Goal: Task Accomplishment & Management: Use online tool/utility

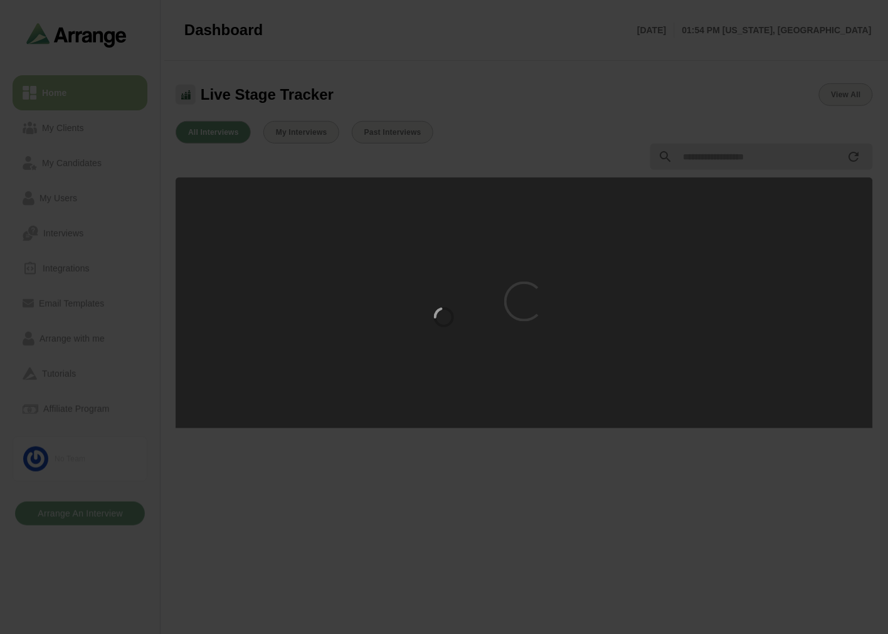
scroll to position [195, 0]
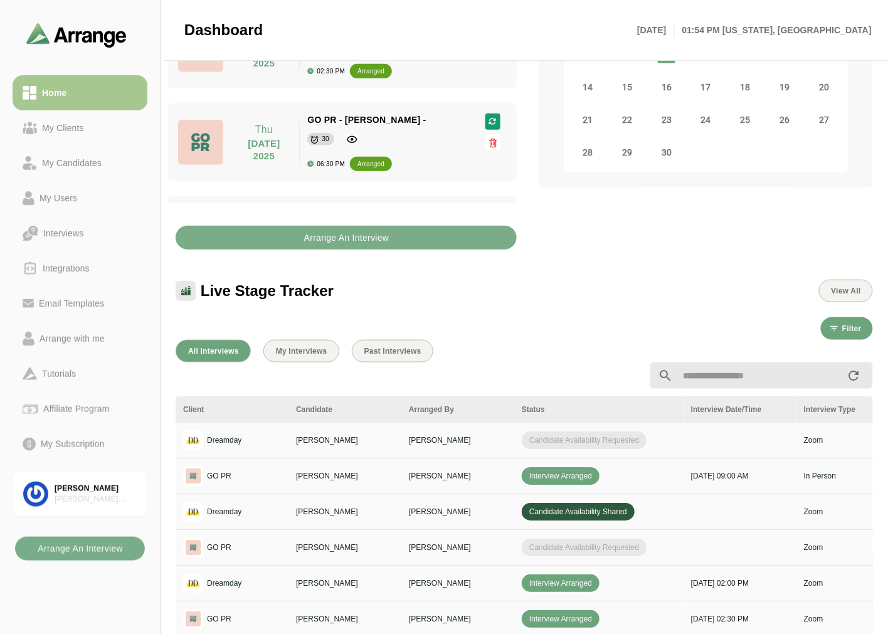
click at [486, 427] on td "Steve Seeman" at bounding box center [457, 440] width 113 height 36
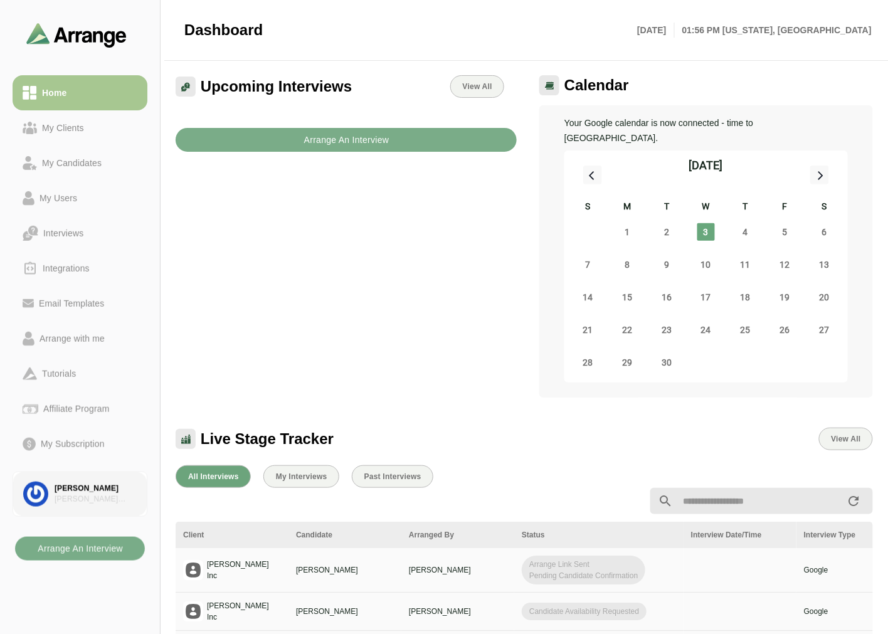
click at [55, 491] on div "[PERSON_NAME]" at bounding box center [96, 488] width 82 height 11
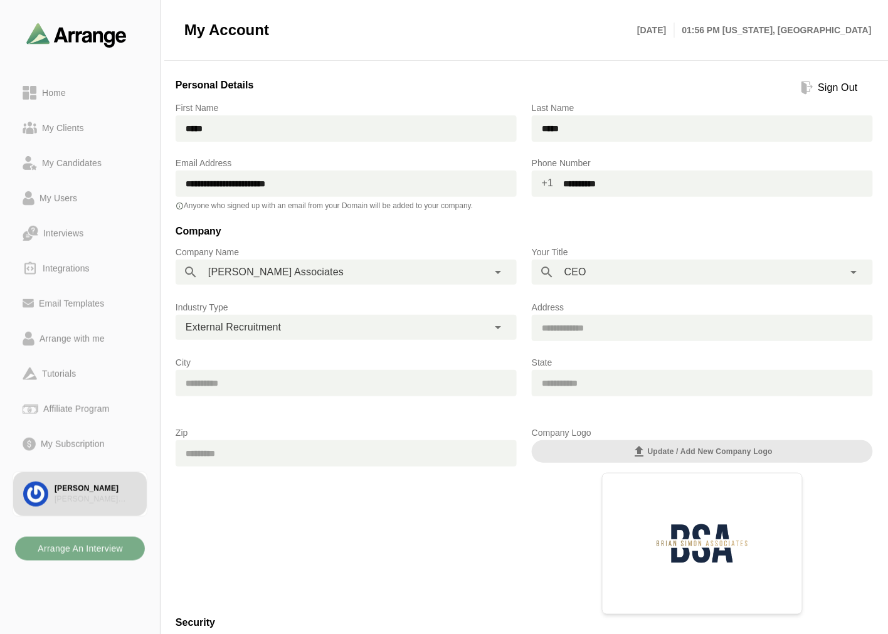
click at [261, 328] on span "External Recruitment" at bounding box center [233, 327] width 95 height 16
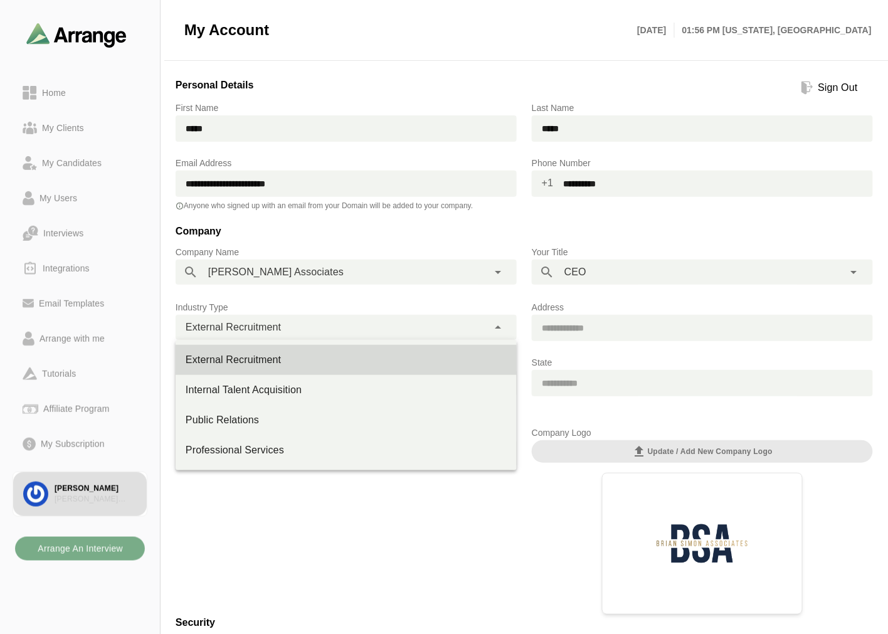
click at [268, 320] on span "External Recruitment" at bounding box center [233, 327] width 95 height 16
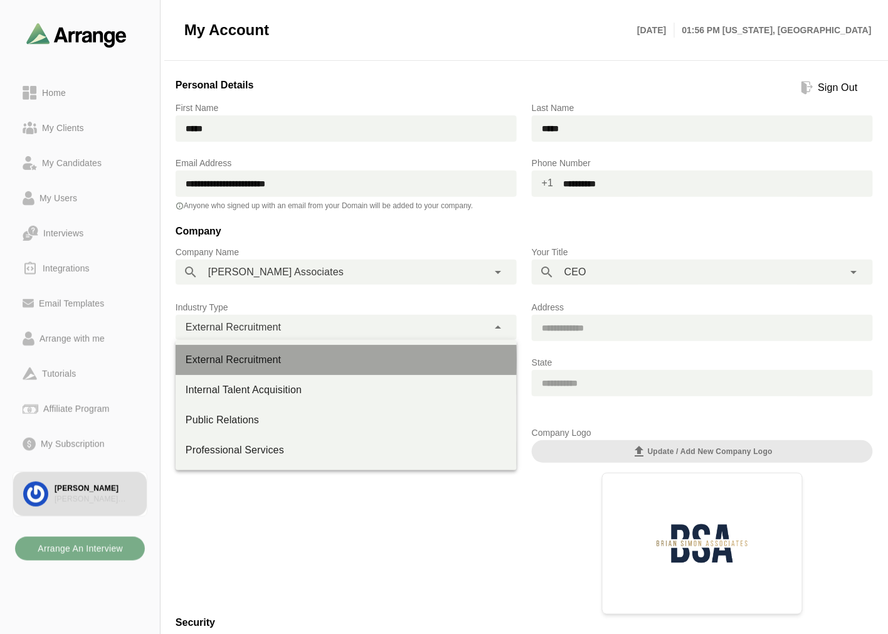
click at [239, 361] on div "External Recruitment" at bounding box center [346, 359] width 321 height 15
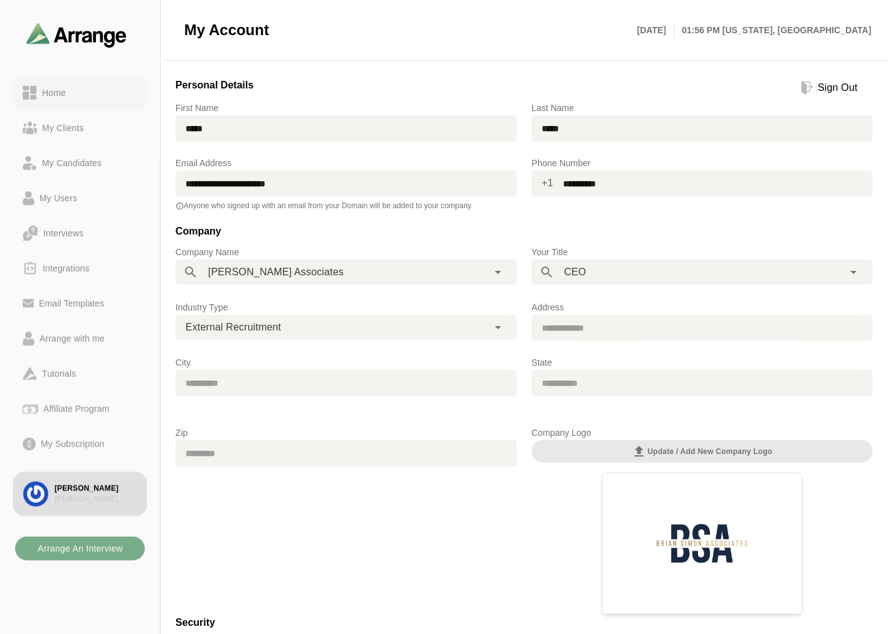
click at [98, 91] on div "Home" at bounding box center [80, 92] width 115 height 15
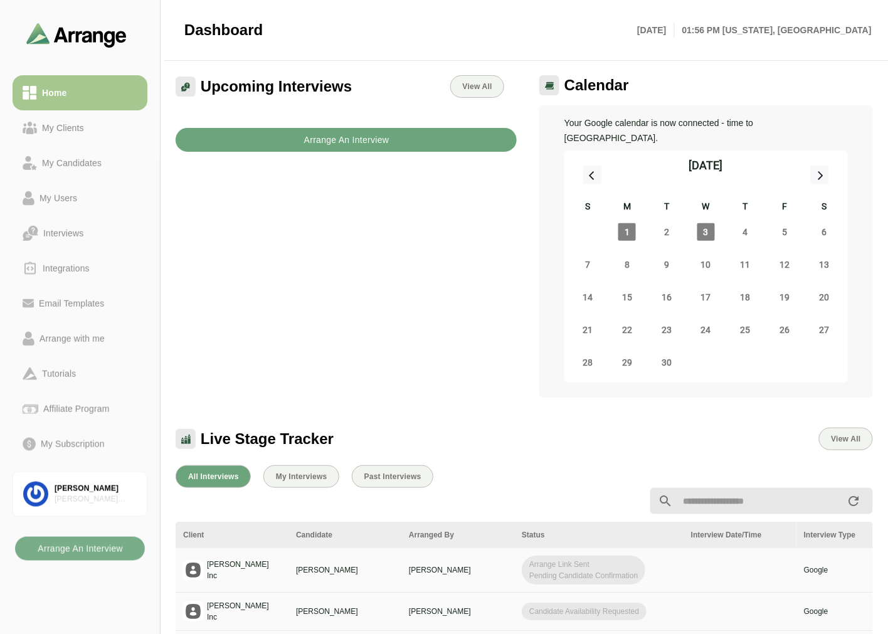
click at [314, 133] on b "Arrange An Interview" at bounding box center [346, 140] width 86 height 24
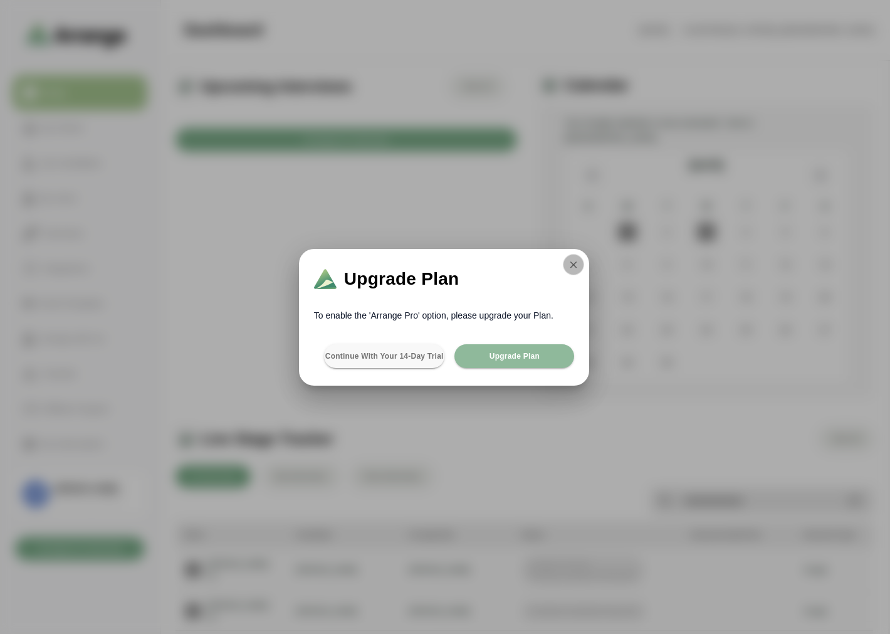
click at [569, 261] on icon "button" at bounding box center [573, 264] width 11 height 11
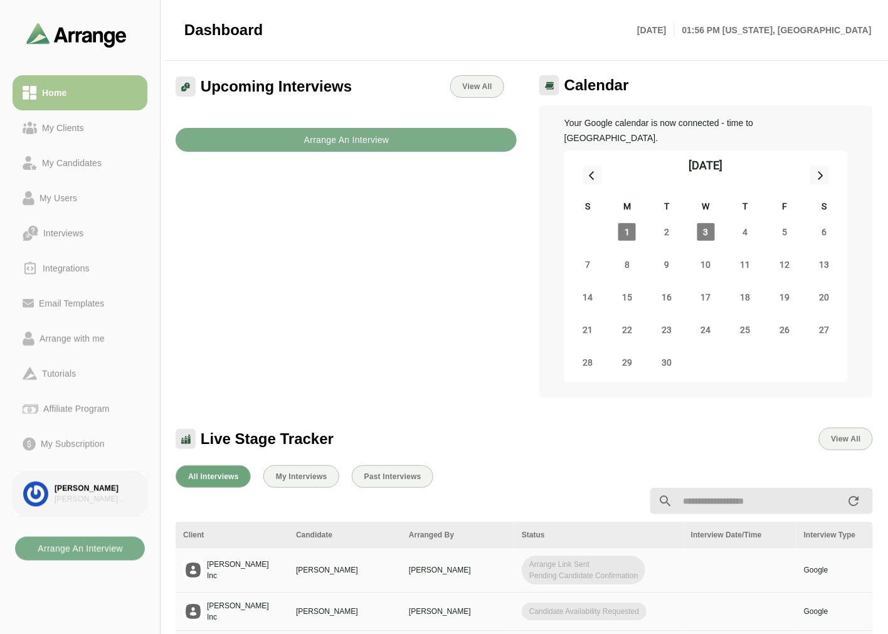
click at [85, 504] on div "[PERSON_NAME] Associates" at bounding box center [96, 499] width 82 height 11
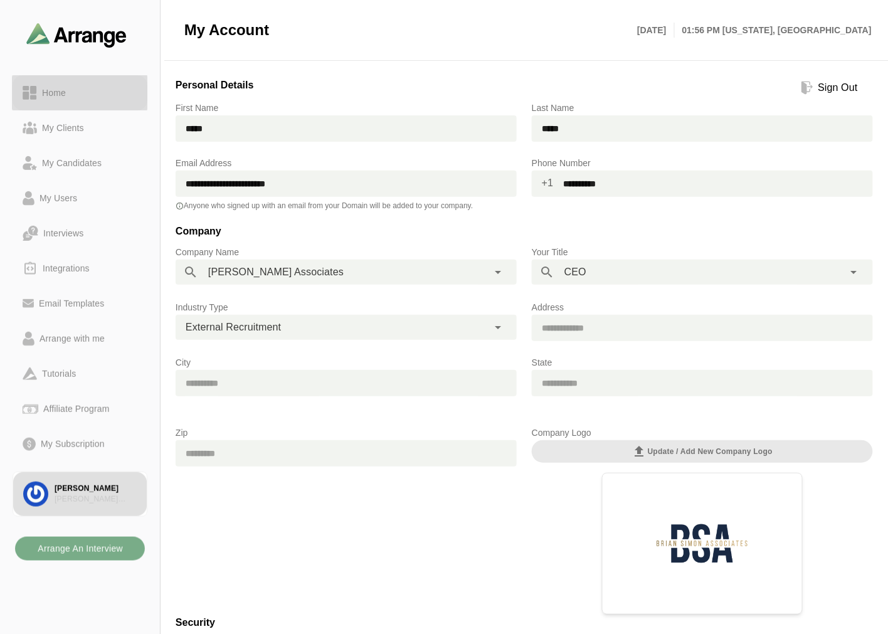
click at [71, 91] on div "Home" at bounding box center [80, 92] width 115 height 15
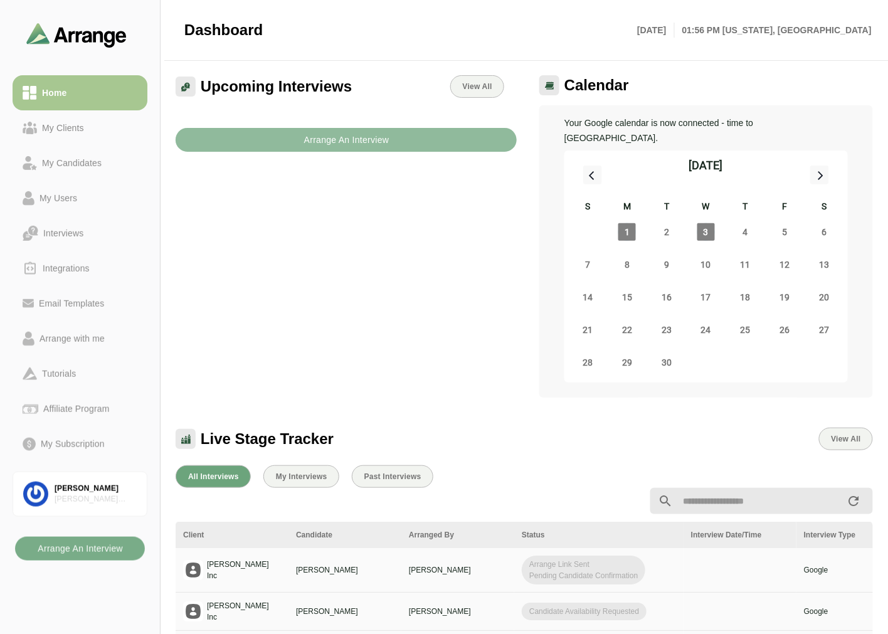
click at [316, 142] on b "Arrange An Interview" at bounding box center [346, 140] width 86 height 24
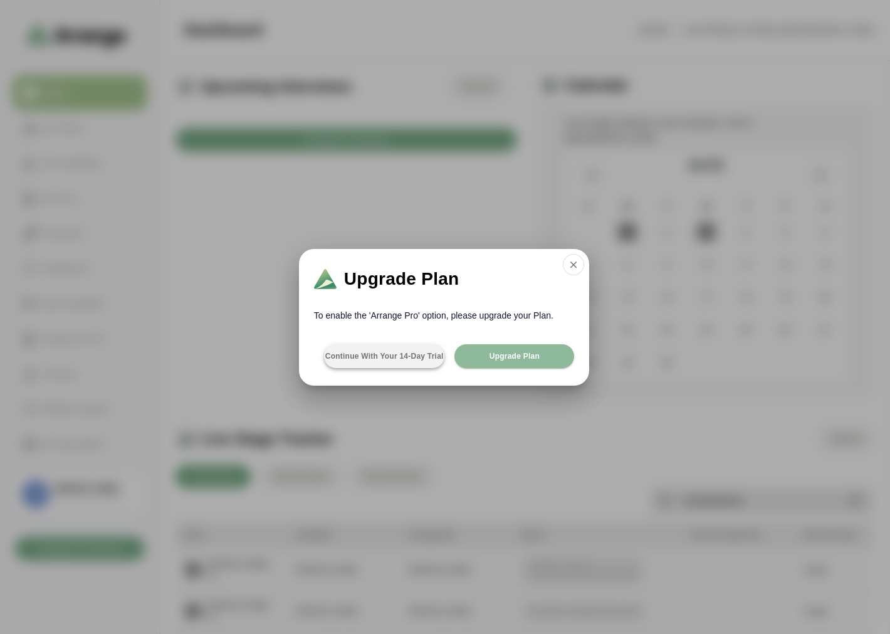
click at [384, 357] on span "Continue with your 14-day Trial" at bounding box center [384, 356] width 119 height 10
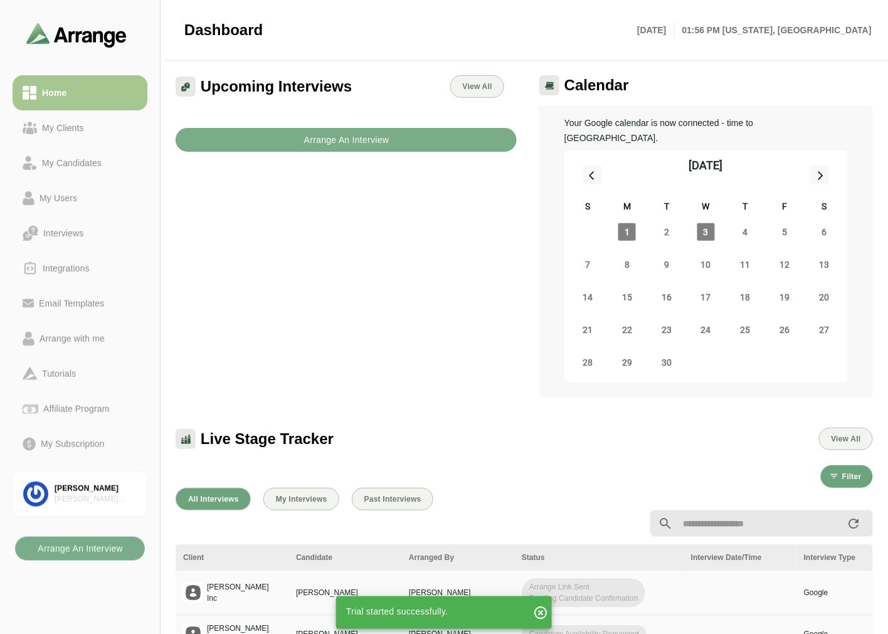
click at [545, 611] on icon "button" at bounding box center [540, 612] width 15 height 15
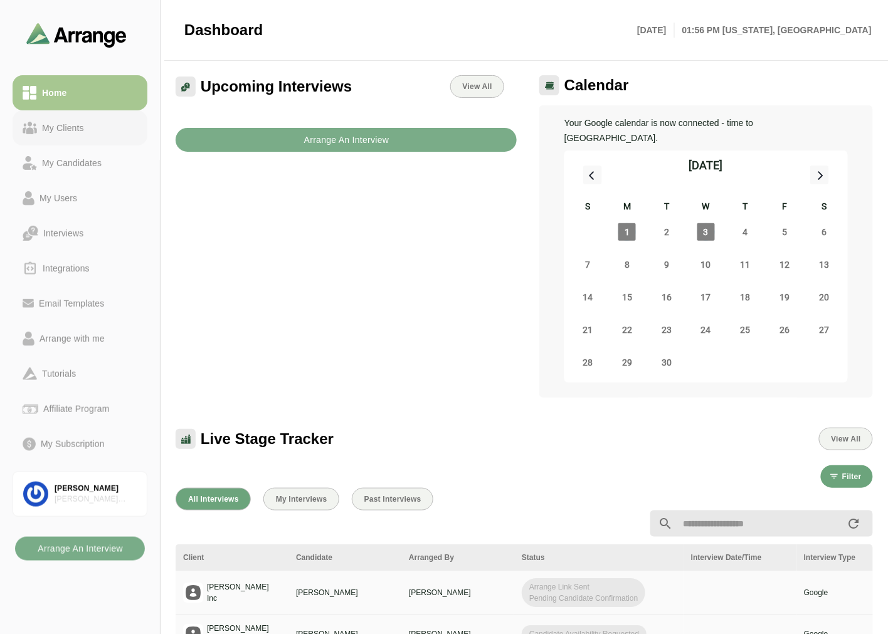
click at [85, 126] on div "My Clients" at bounding box center [63, 127] width 52 height 15
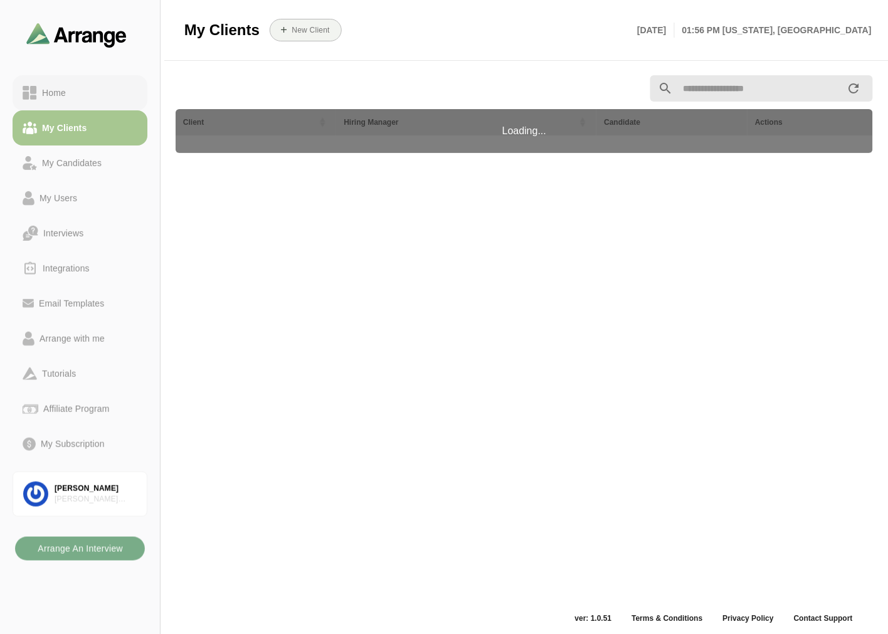
click at [90, 97] on div "Home" at bounding box center [80, 92] width 115 height 15
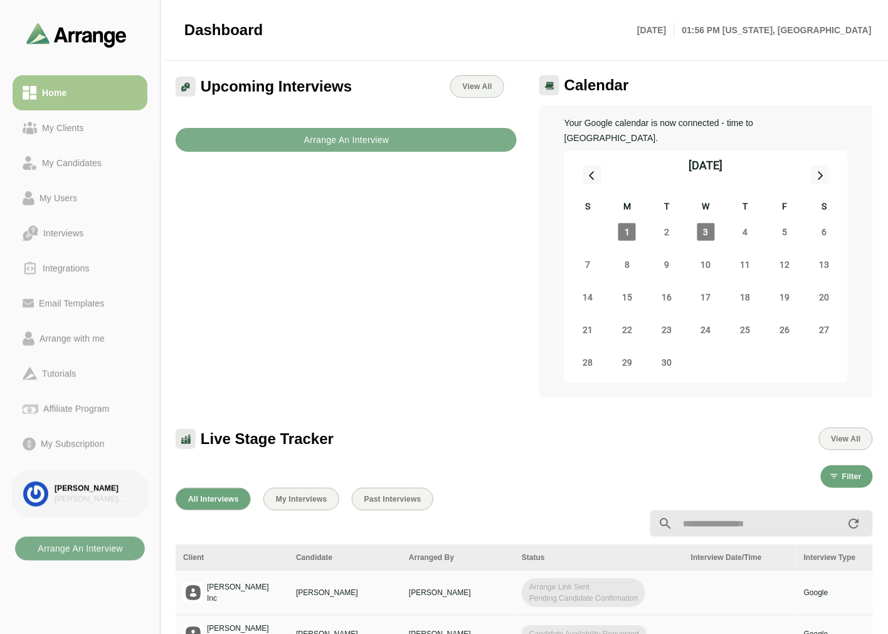
click at [80, 502] on div "[PERSON_NAME] Associates" at bounding box center [96, 499] width 82 height 11
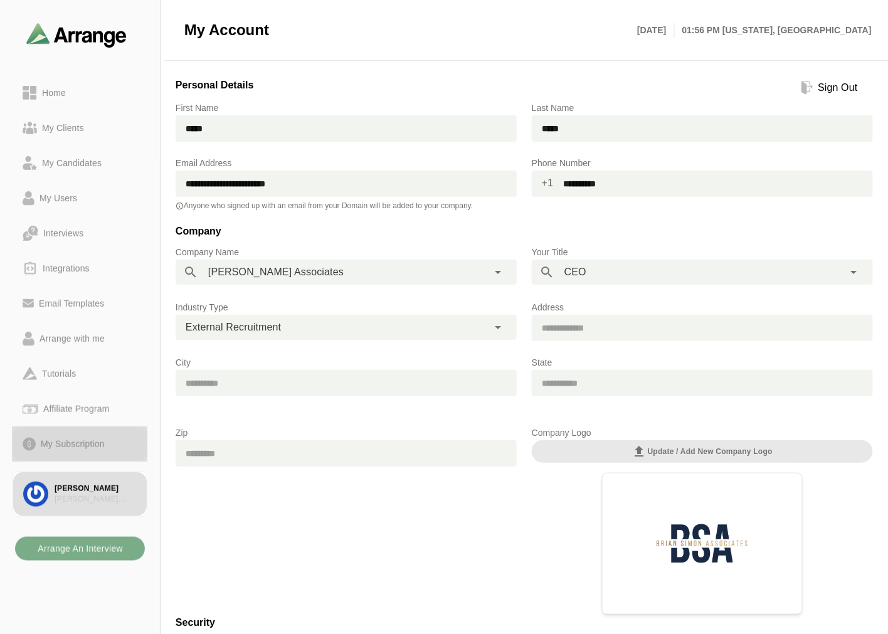
click at [75, 434] on link "My Subscription" at bounding box center [80, 443] width 135 height 35
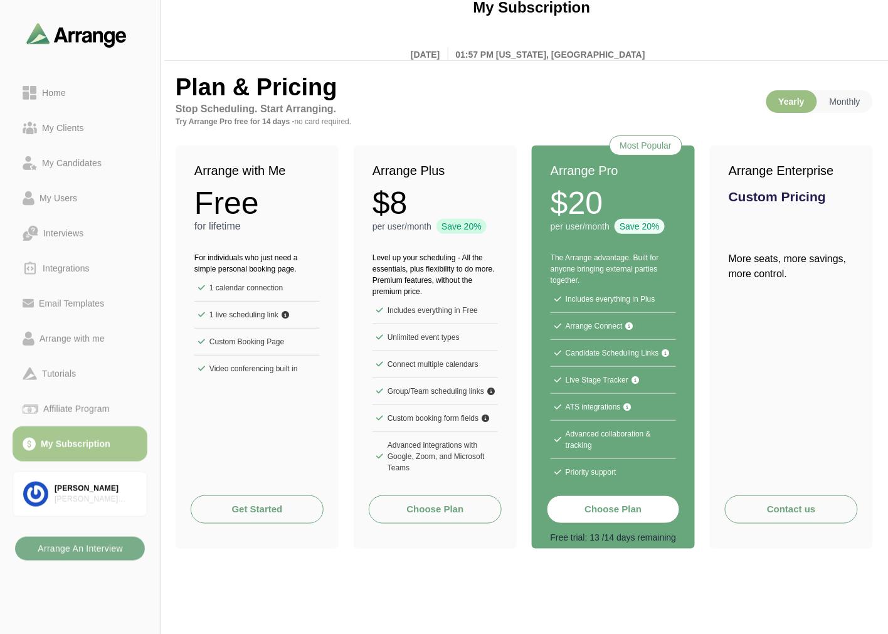
click at [578, 502] on button "Choose Plan" at bounding box center [613, 509] width 133 height 28
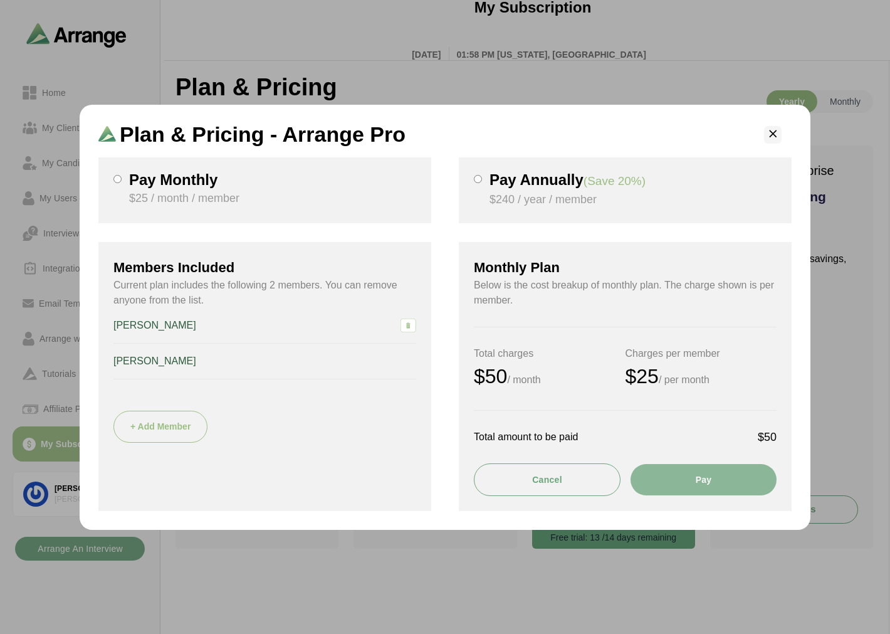
click at [770, 133] on icon "button" at bounding box center [773, 134] width 13 height 13
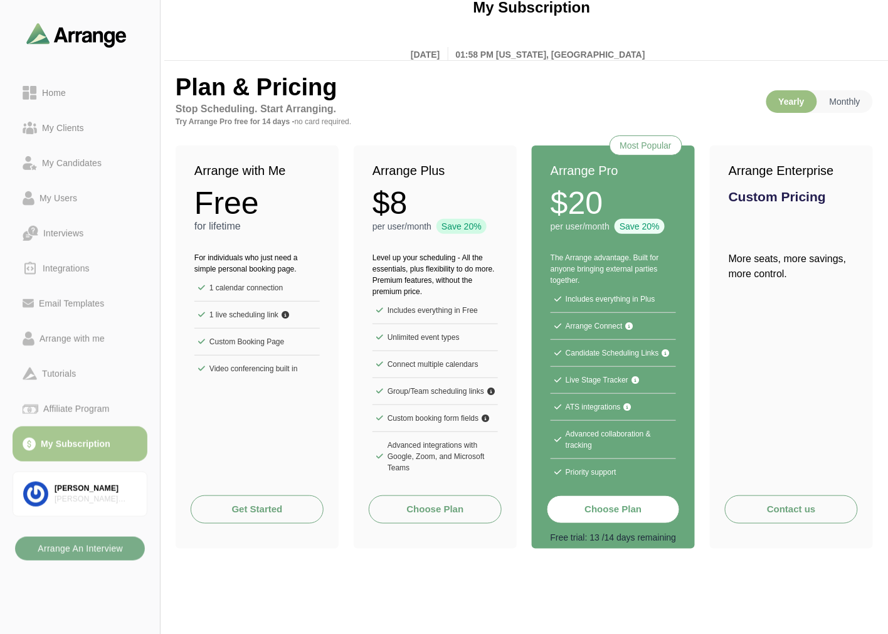
click at [419, 505] on button "Choose Plan" at bounding box center [435, 509] width 133 height 28
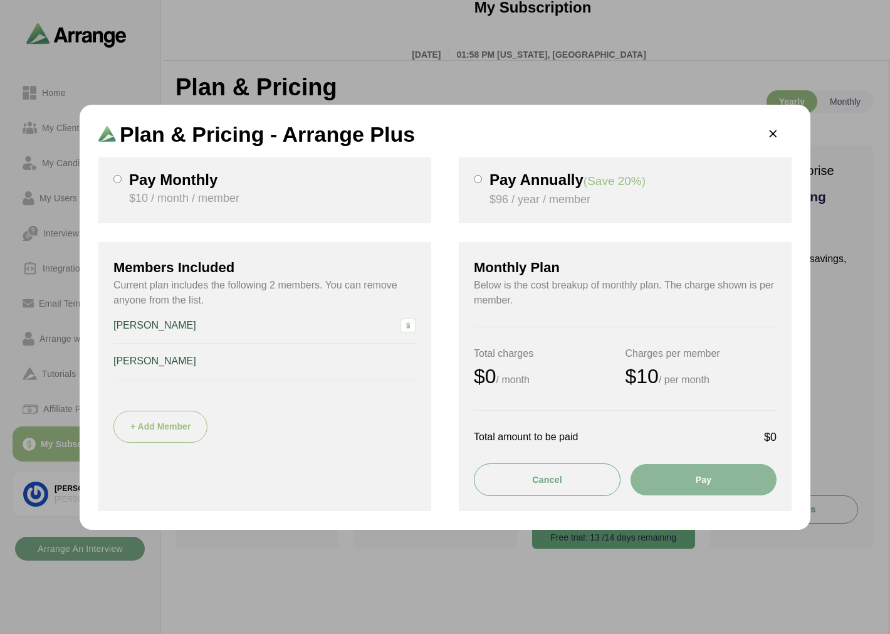
click at [149, 188] on div "Pay Monthly $10 / month / member" at bounding box center [272, 190] width 287 height 36
click at [531, 181] on h3 "Pay Annually (Save 20%)" at bounding box center [633, 180] width 287 height 16
click at [190, 177] on h3 "Pay Monthly" at bounding box center [272, 179] width 287 height 15
click at [505, 182] on h3 "Pay Annually (Save 20%)" at bounding box center [633, 180] width 287 height 16
click at [771, 134] on icon "button" at bounding box center [773, 134] width 13 height 13
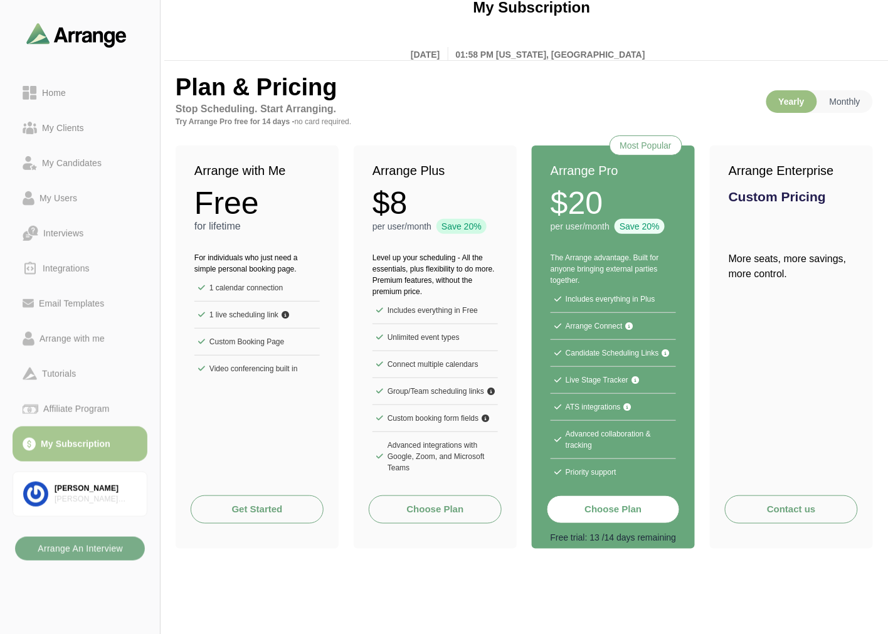
click at [252, 498] on link "Get Started" at bounding box center [257, 509] width 133 height 28
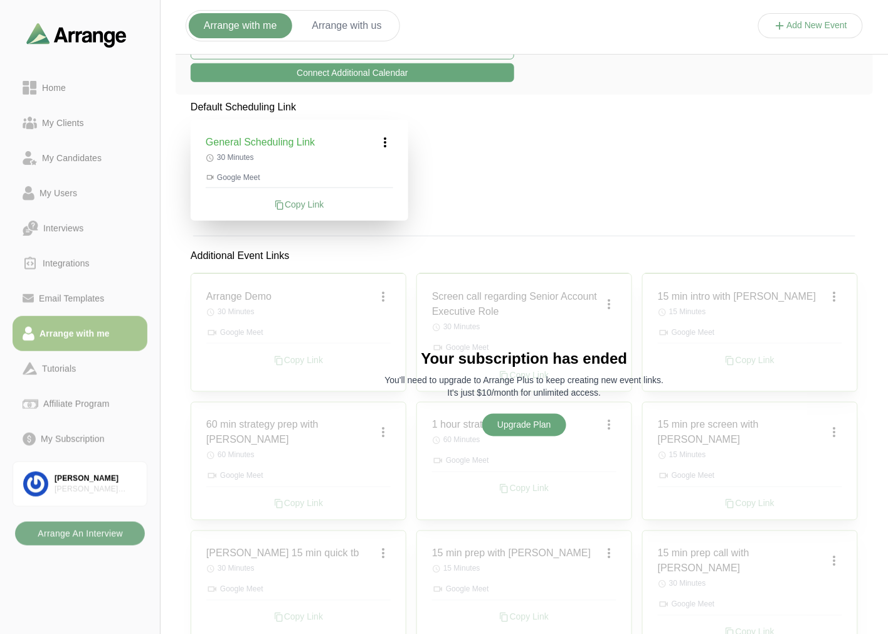
scroll to position [278, 0]
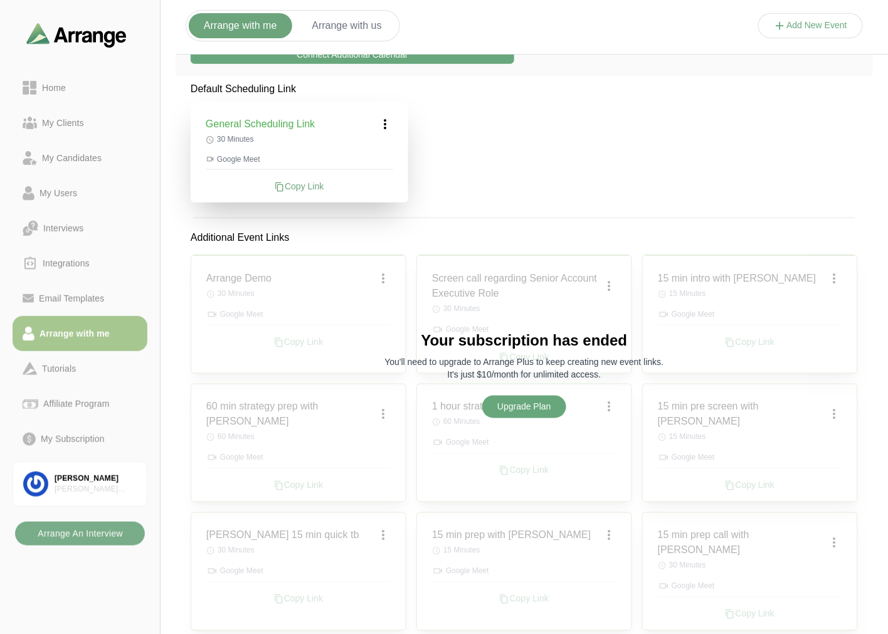
click at [610, 406] on div "Your subscription has ended You'll need to upgrade to Arrange Plus to keep crea…" at bounding box center [523, 336] width 279 height 163
click at [55, 82] on div "Home" at bounding box center [54, 87] width 34 height 15
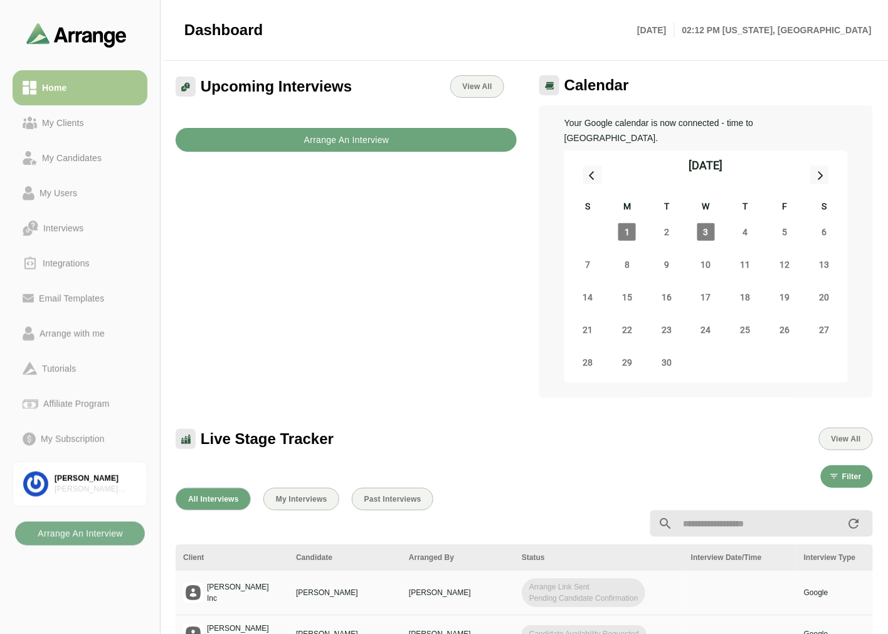
click at [268, 146] on button "Arrange An Interview" at bounding box center [346, 140] width 341 height 24
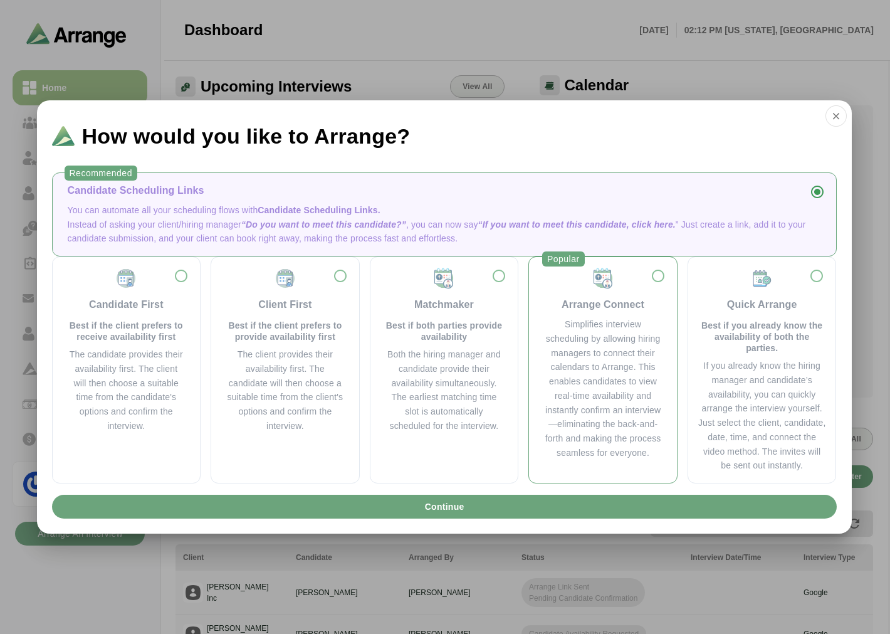
click at [594, 372] on div "Simplifies interview scheduling by allowing hiring managers to connect their ca…" at bounding box center [603, 388] width 118 height 143
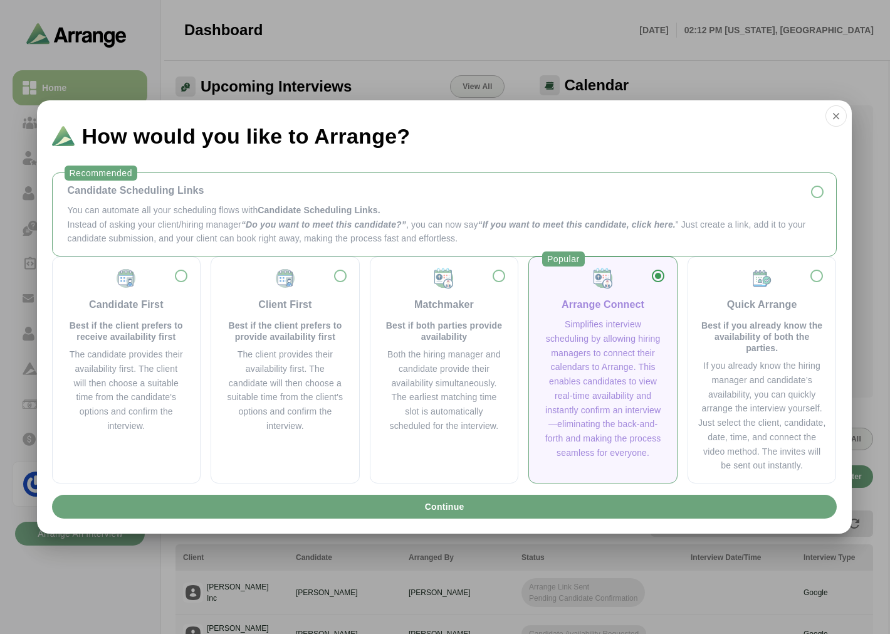
click at [122, 191] on div "Candidate Scheduling Links" at bounding box center [444, 190] width 753 height 15
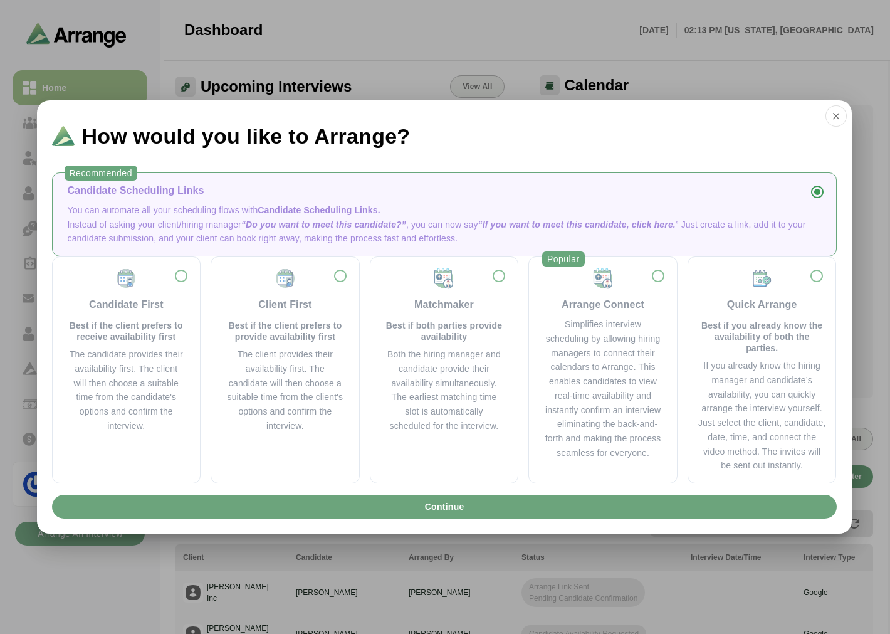
click at [275, 202] on div "Candidate Scheduling Links You can automate all your scheduling flows with Cand…" at bounding box center [444, 214] width 763 height 63
click at [289, 218] on p "Instead of asking your client/hiring manager “Do you want to meet this candidat…" at bounding box center [444, 232] width 753 height 29
click at [417, 508] on button "Continue" at bounding box center [444, 507] width 785 height 24
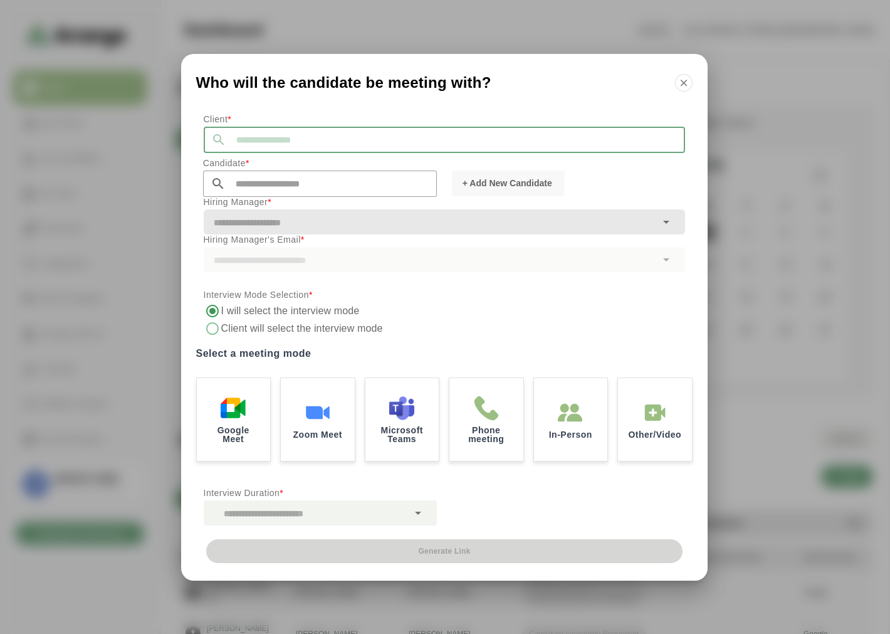
click at [261, 132] on input "text" at bounding box center [455, 140] width 459 height 26
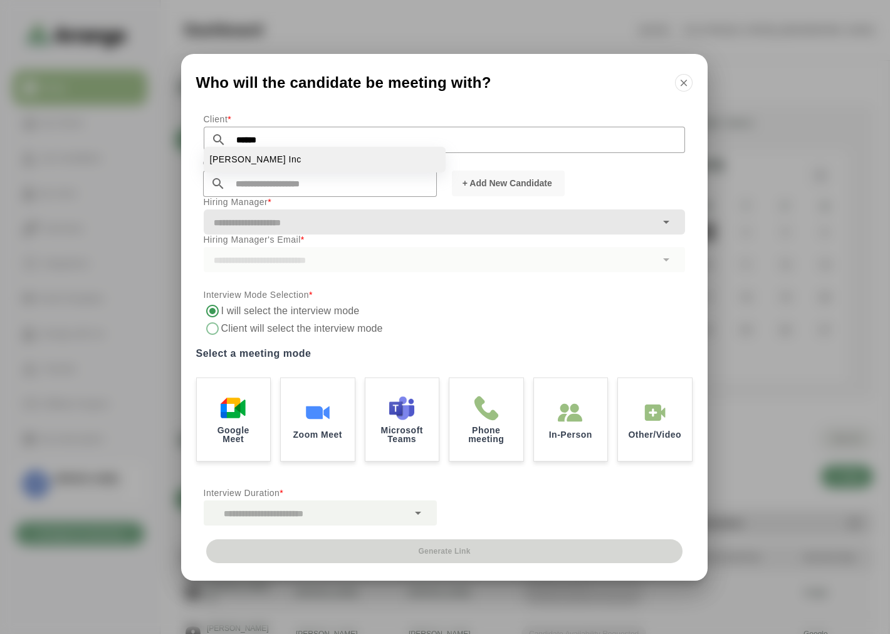
click at [273, 158] on li "[PERSON_NAME] Inc" at bounding box center [325, 160] width 242 height 26
type input "*******"
click at [280, 188] on input "text" at bounding box center [331, 183] width 211 height 26
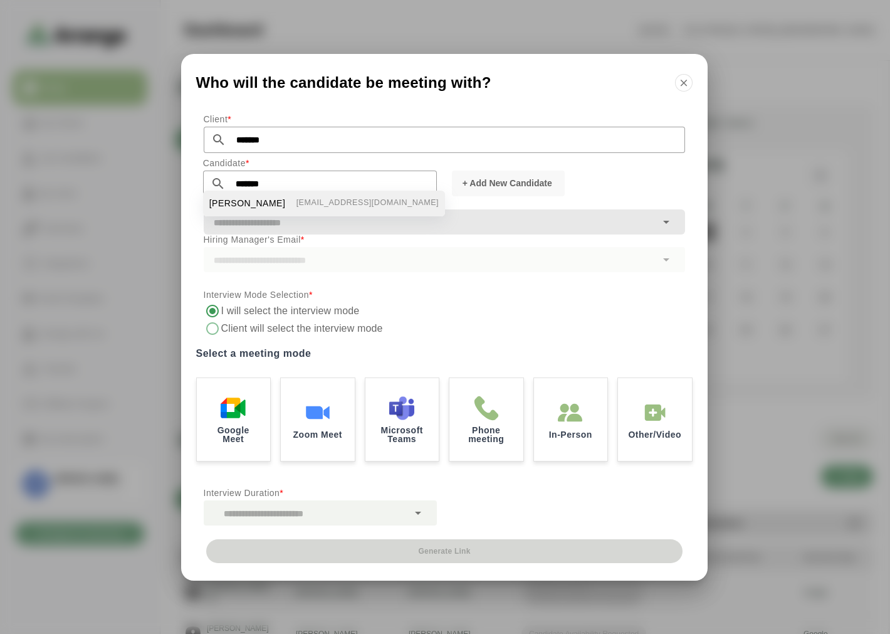
click at [288, 196] on li "[PERSON_NAME] [EMAIL_ADDRESS][DOMAIN_NAME]" at bounding box center [324, 204] width 242 height 26
type input "**********"
click at [326, 219] on input "text" at bounding box center [430, 223] width 453 height 18
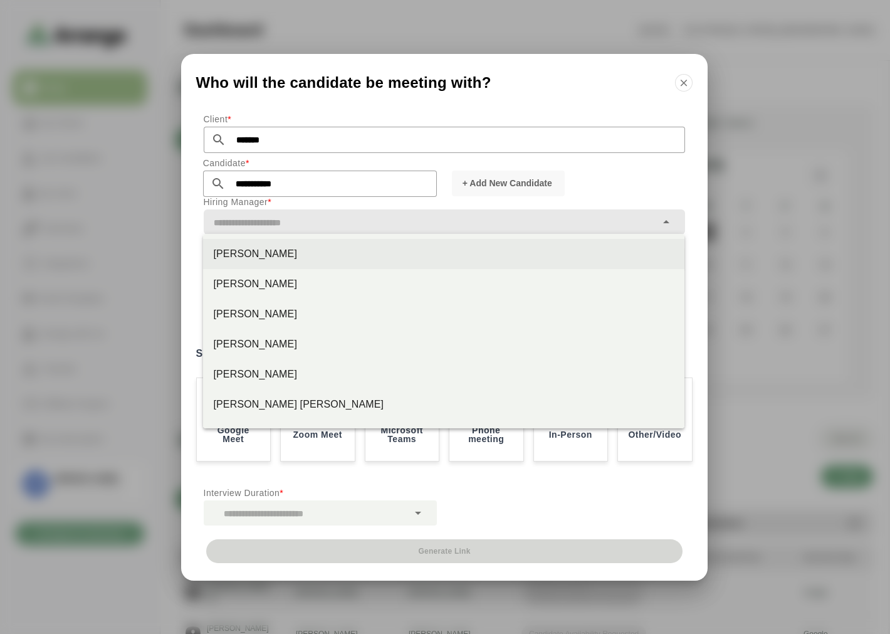
click at [224, 251] on div "[PERSON_NAME]" at bounding box center [443, 253] width 461 height 15
type input "*********"
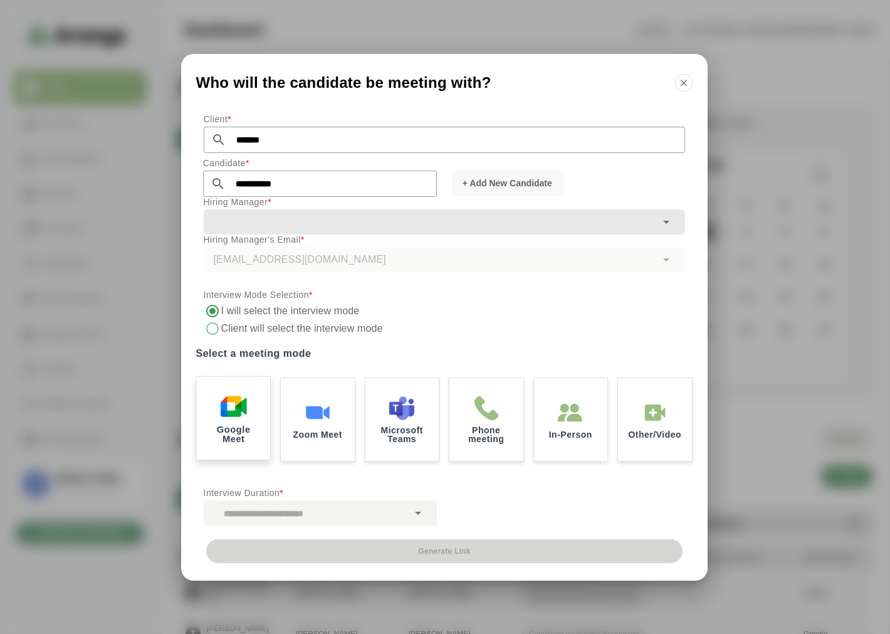
click at [246, 406] on img at bounding box center [233, 406] width 26 height 26
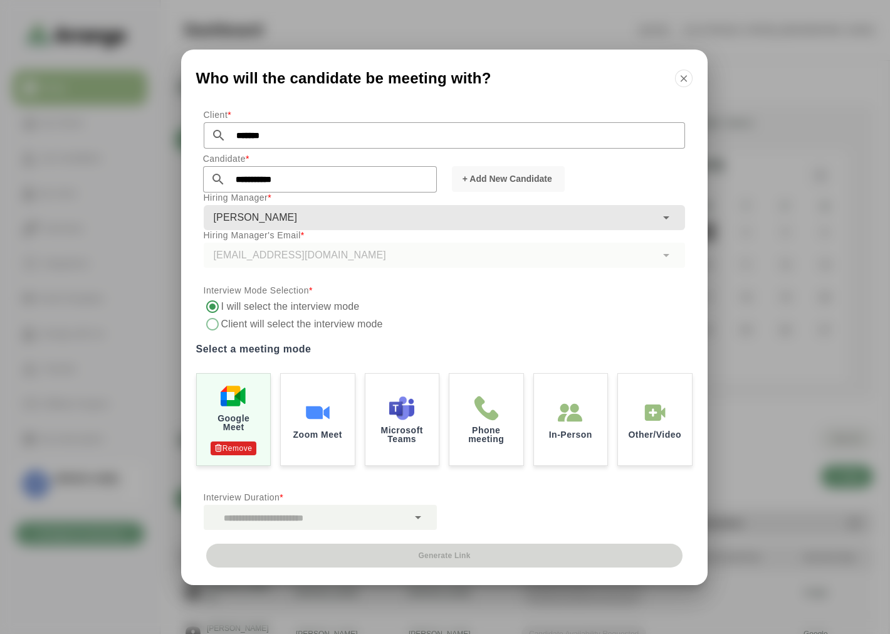
click at [262, 516] on div at bounding box center [306, 517] width 204 height 25
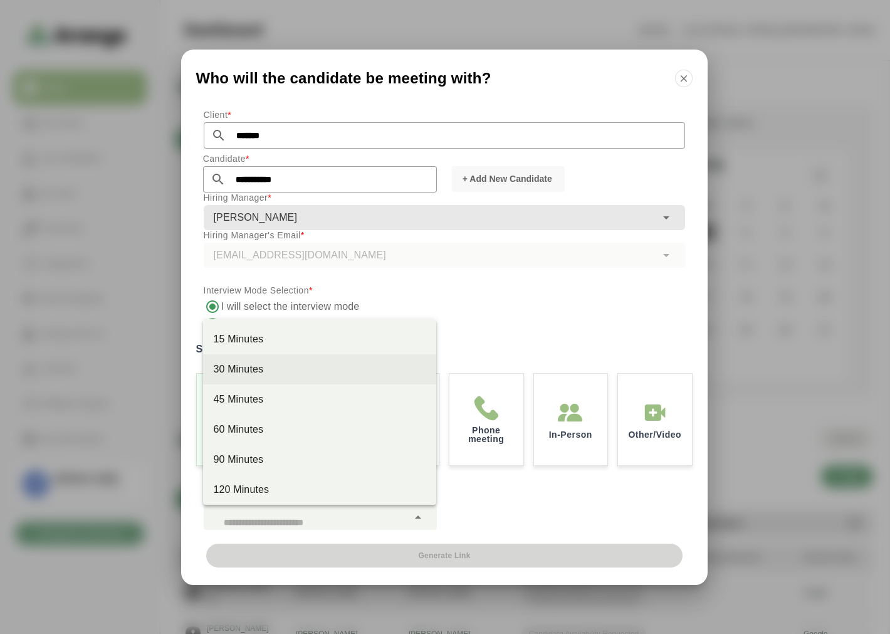
click at [266, 367] on div "30 Minutes" at bounding box center [319, 369] width 213 height 15
type input "**"
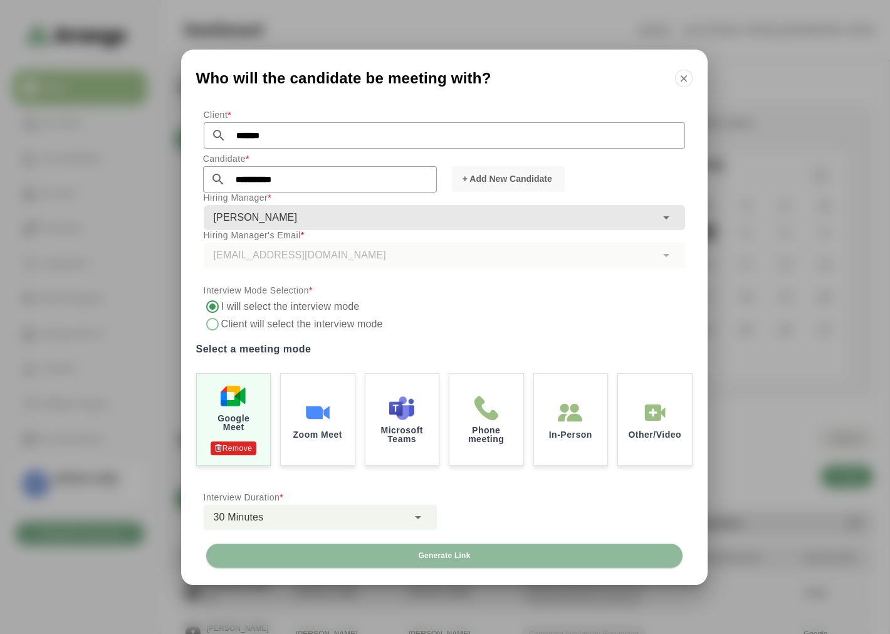
click at [490, 498] on div "**********" at bounding box center [444, 322] width 527 height 441
click at [494, 182] on span "+ Add New Candidate" at bounding box center [507, 178] width 90 height 13
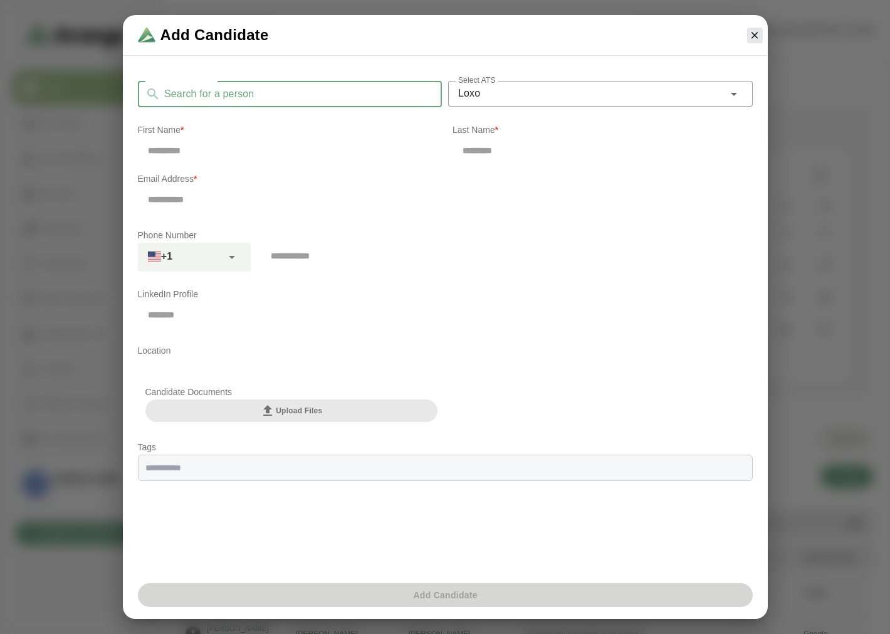
click at [290, 98] on input "Search for a person" at bounding box center [301, 94] width 282 height 26
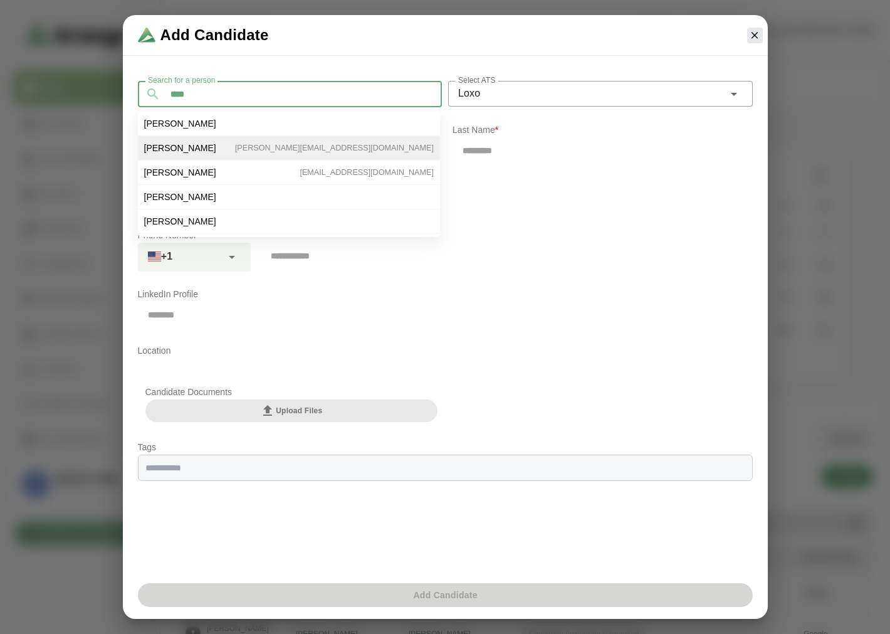
type input "***"
click at [214, 160] on li "[PERSON_NAME] [PERSON_NAME][EMAIL_ADDRESS][DOMAIN_NAME]" at bounding box center [289, 172] width 302 height 24
type input "***"
type input "*****"
type input "**********"
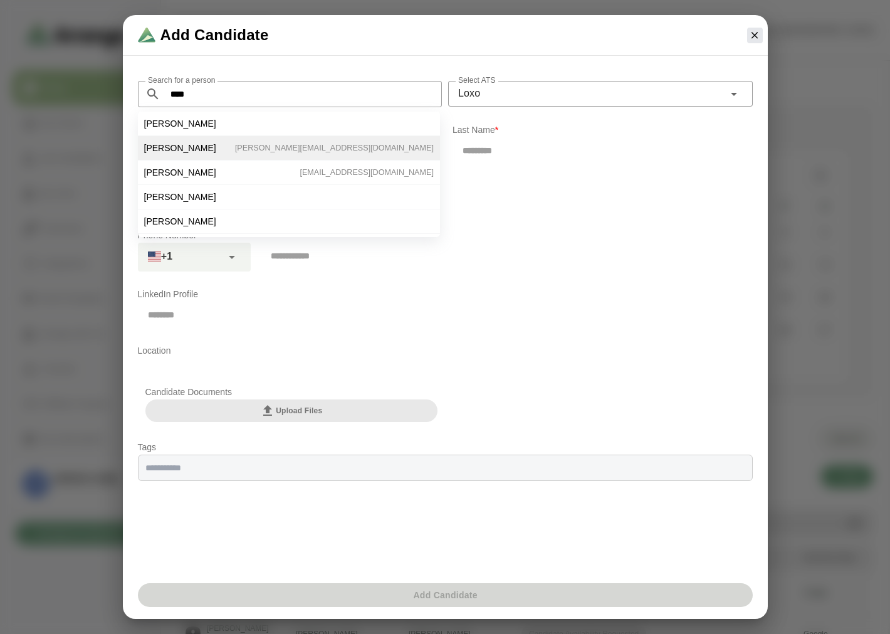
type input "**********"
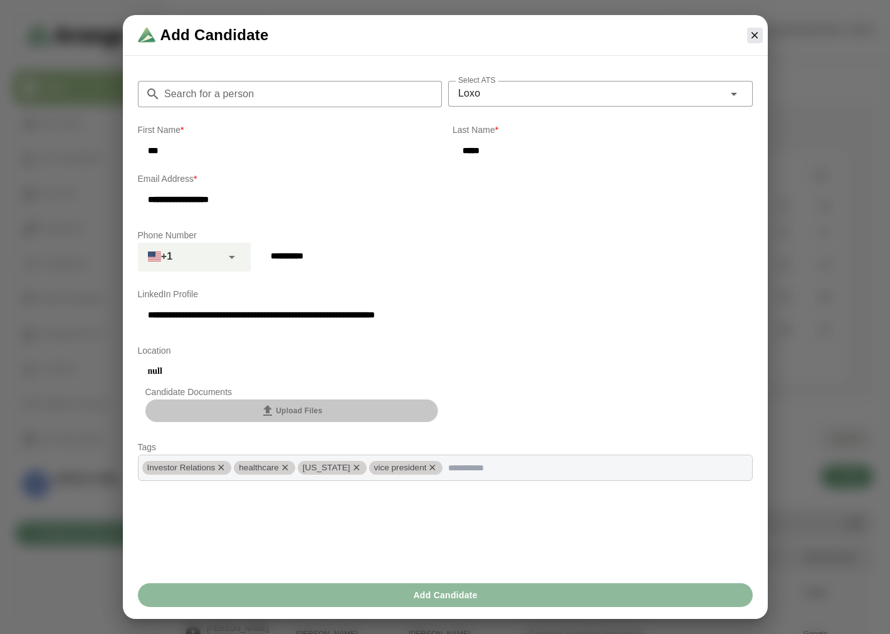
click at [278, 414] on span "Upload Files" at bounding box center [291, 410] width 62 height 15
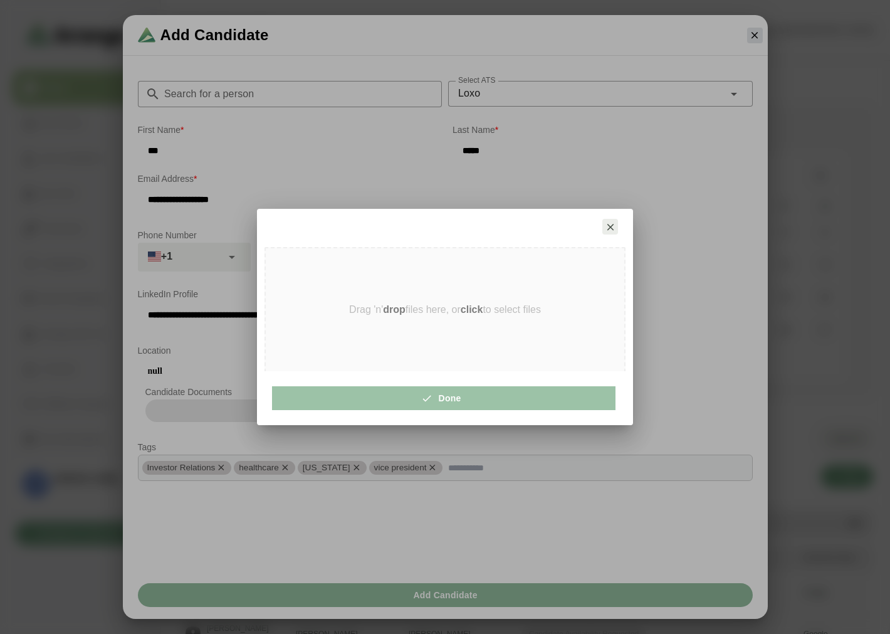
click at [618, 228] on div at bounding box center [445, 227] width 376 height 36
click at [606, 229] on icon "button" at bounding box center [610, 226] width 11 height 11
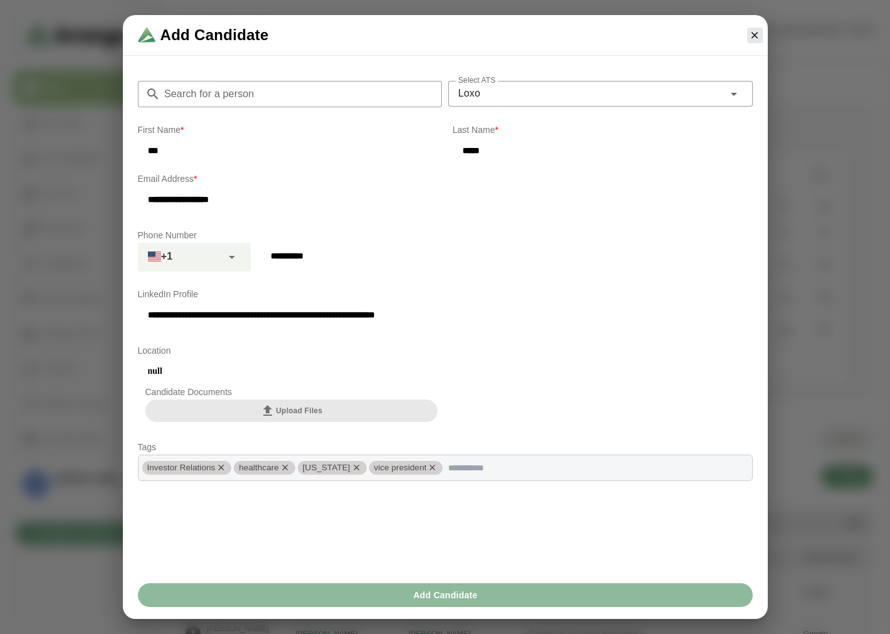
click at [765, 32] on div at bounding box center [755, 36] width 26 height 26
click at [762, 33] on div at bounding box center [755, 36] width 26 height 26
click at [758, 34] on icon "button" at bounding box center [754, 34] width 11 height 11
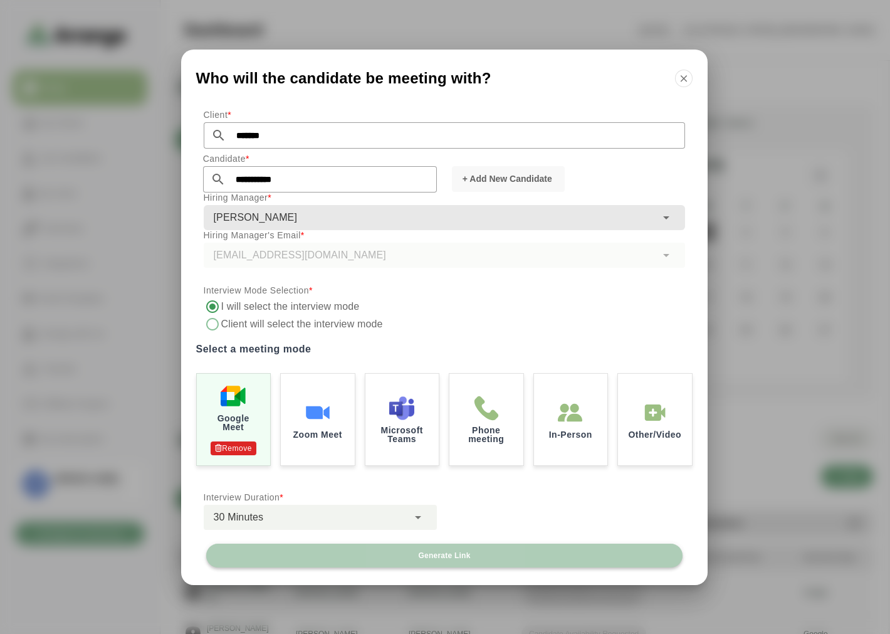
click at [466, 557] on span "Generate Link" at bounding box center [443, 555] width 53 height 10
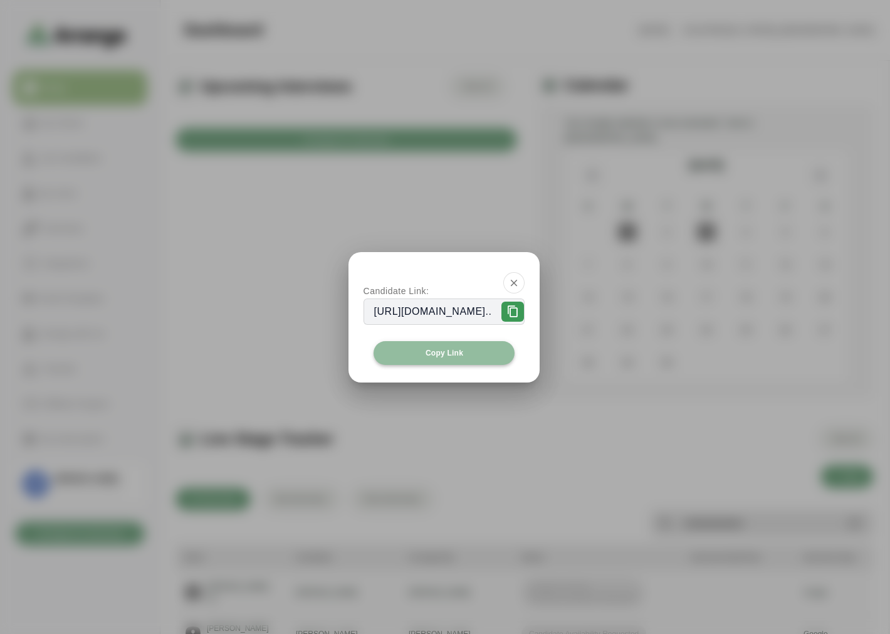
click at [423, 354] on button "Copy Link" at bounding box center [445, 353] width 142 height 24
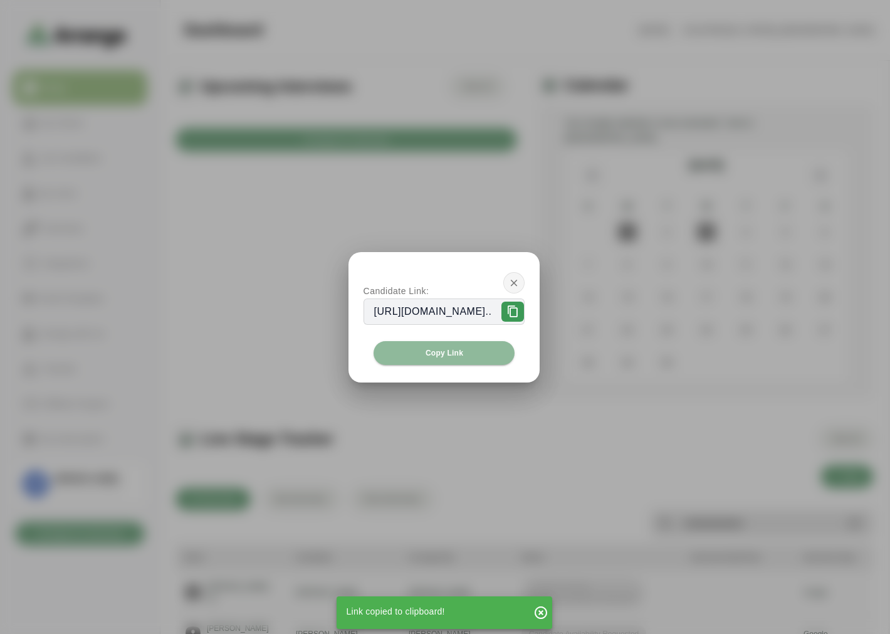
click at [525, 276] on button "button" at bounding box center [513, 282] width 21 height 21
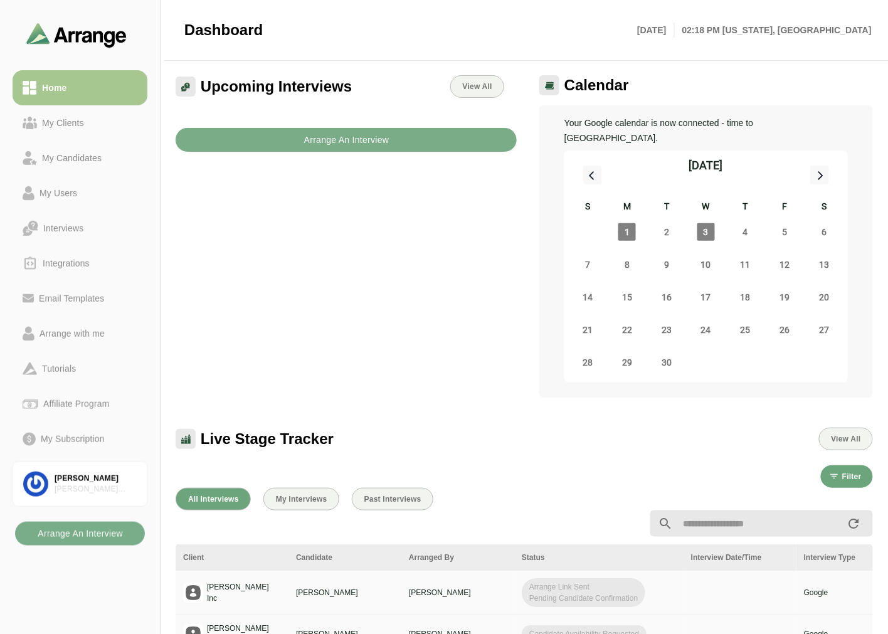
click at [454, 283] on div "Upcoming Interviews View All Arrange An Interview" at bounding box center [346, 236] width 356 height 337
drag, startPoint x: 454, startPoint y: 283, endPoint x: 375, endPoint y: 295, distance: 80.0
click at [454, 283] on div "Upcoming Interviews View All Arrange An Interview" at bounding box center [346, 236] width 356 height 337
click at [365, 310] on div "Upcoming Interviews View All Arrange An Interview" at bounding box center [346, 236] width 356 height 337
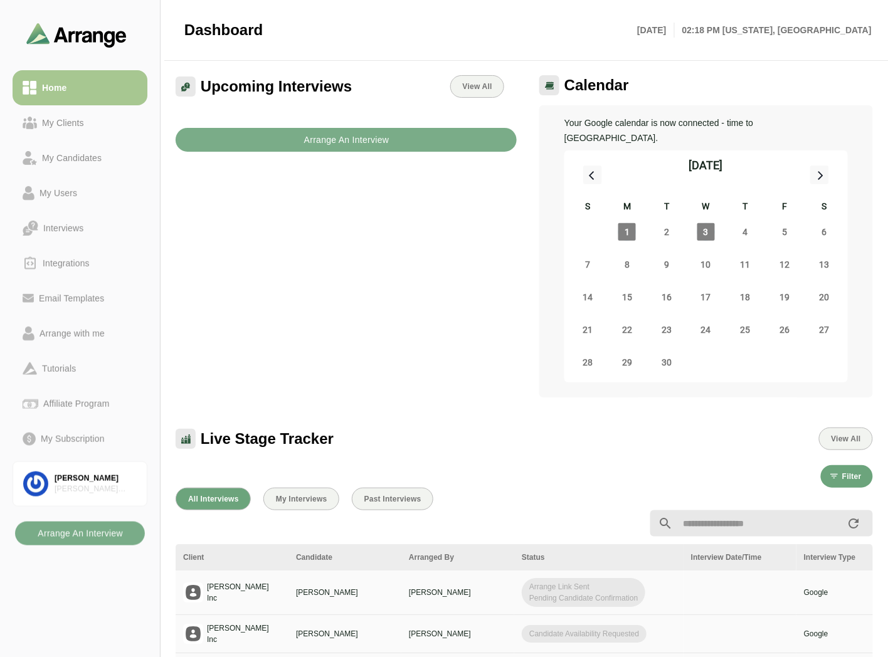
click at [385, 265] on div "Upcoming Interviews View All Arrange An Interview" at bounding box center [346, 236] width 356 height 337
click at [354, 226] on div "Upcoming Interviews View All Arrange An Interview" at bounding box center [346, 236] width 356 height 337
click at [79, 128] on div "My Clients" at bounding box center [63, 122] width 52 height 15
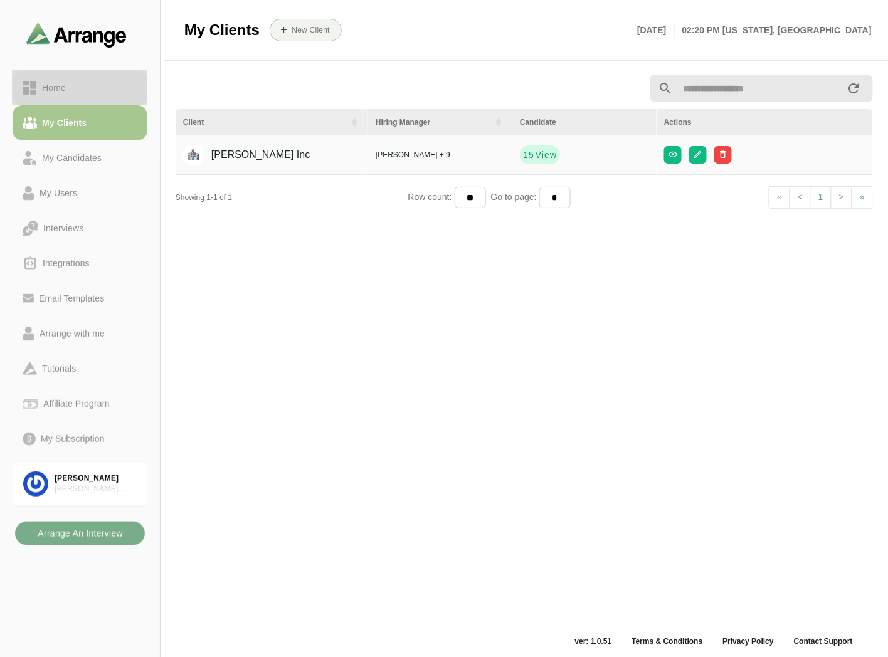
click at [92, 89] on div "Home" at bounding box center [80, 87] width 115 height 15
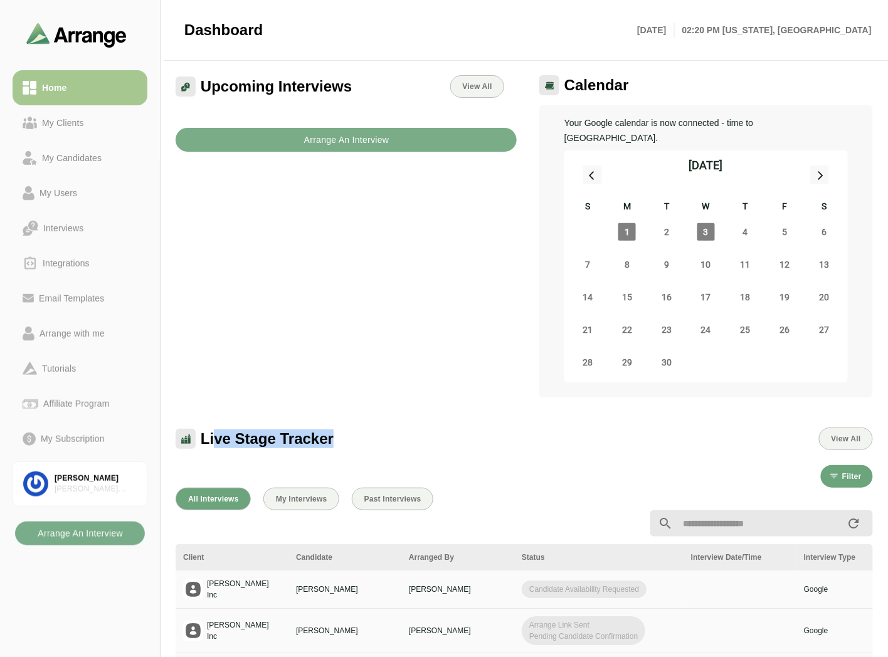
drag, startPoint x: 214, startPoint y: 427, endPoint x: 374, endPoint y: 418, distance: 159.5
click at [374, 427] on div "Live Stage Tracker View All" at bounding box center [524, 438] width 697 height 23
drag, startPoint x: 279, startPoint y: 573, endPoint x: 342, endPoint y: 572, distance: 63.3
click at [342, 572] on tr "[PERSON_NAME] Inc [PERSON_NAME] [PERSON_NAME] Candidate Availability Requested …" at bounding box center [776, 589] width 1200 height 38
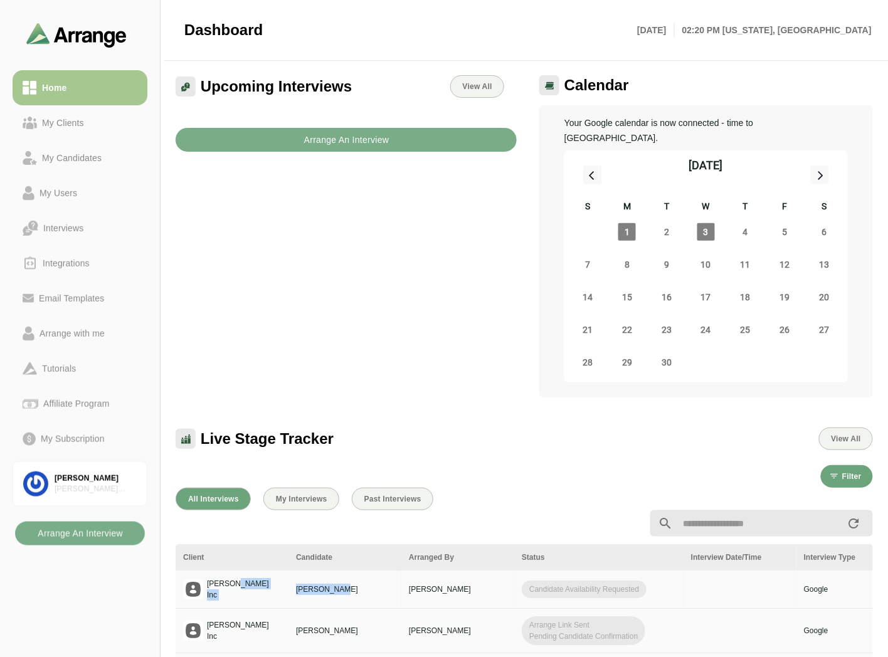
click at [345, 584] on p "[PERSON_NAME]" at bounding box center [345, 589] width 98 height 11
drag, startPoint x: 533, startPoint y: 574, endPoint x: 631, endPoint y: 569, distance: 98.5
click at [631, 580] on span "Candidate Availability Requested" at bounding box center [584, 589] width 125 height 18
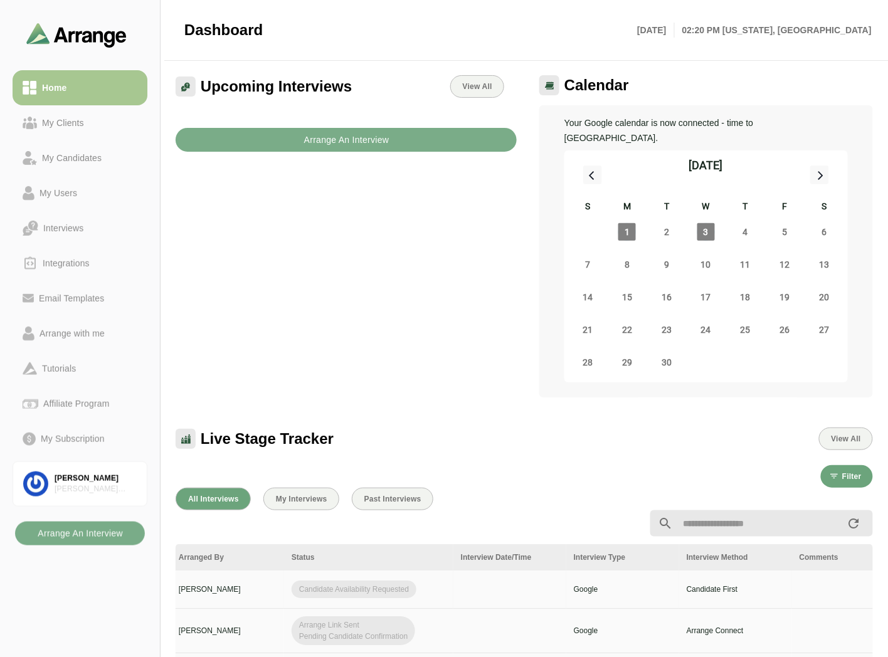
scroll to position [0, 234]
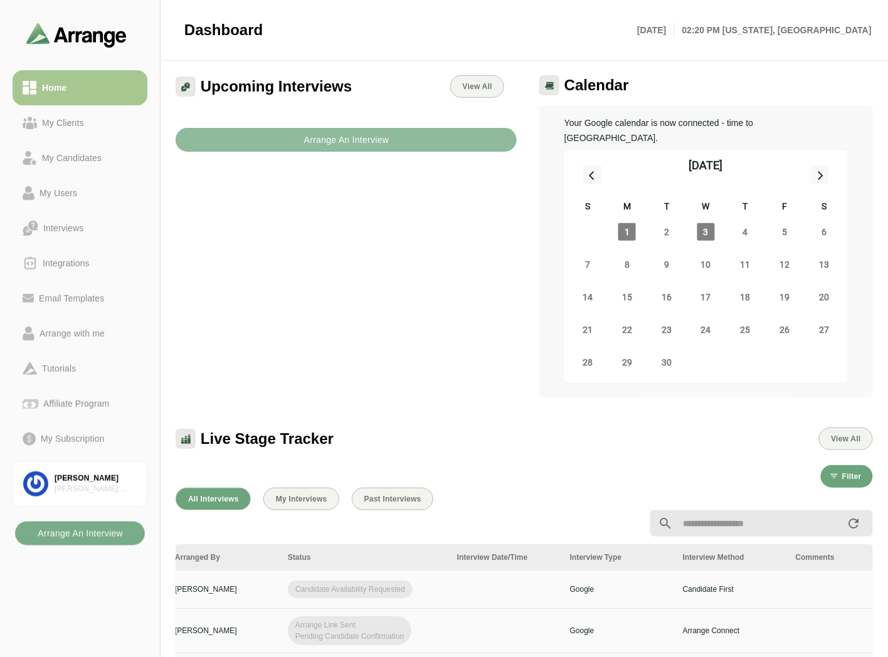
click at [298, 149] on button "Arrange An Interview" at bounding box center [346, 140] width 341 height 24
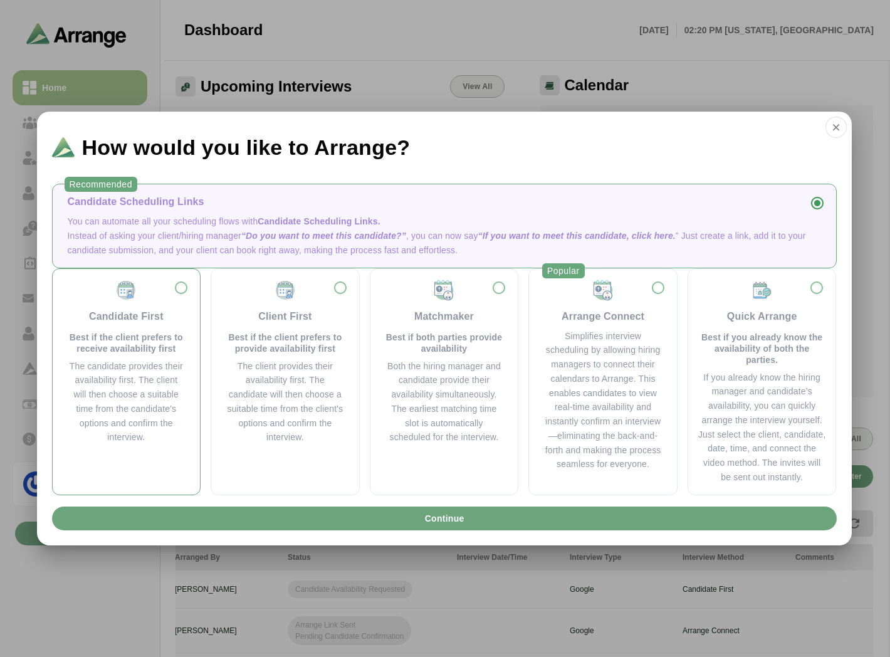
click at [98, 298] on div "Candidate First Best if the client prefers to receive availability first" at bounding box center [127, 316] width 118 height 75
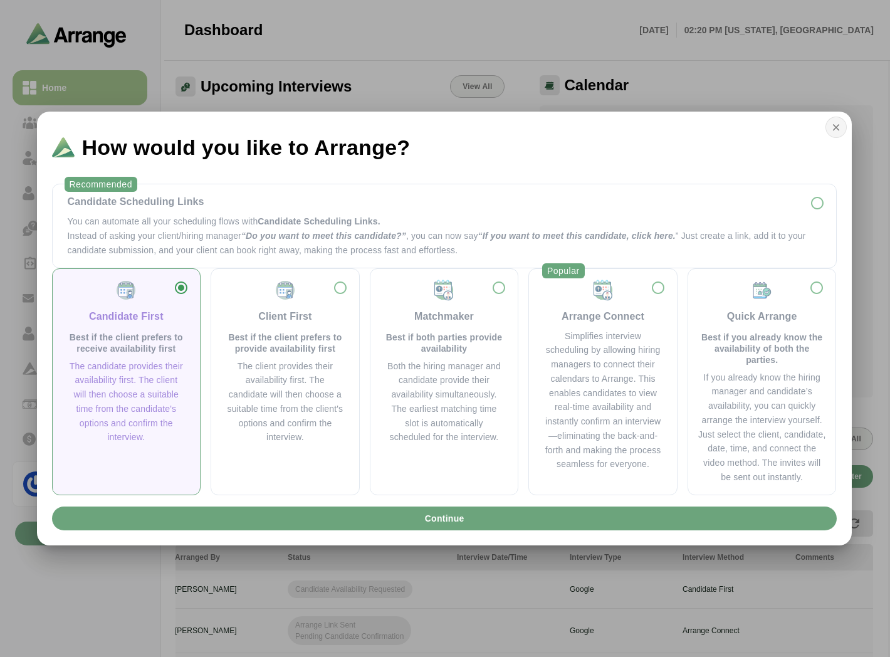
click at [842, 133] on button "button" at bounding box center [836, 127] width 21 height 21
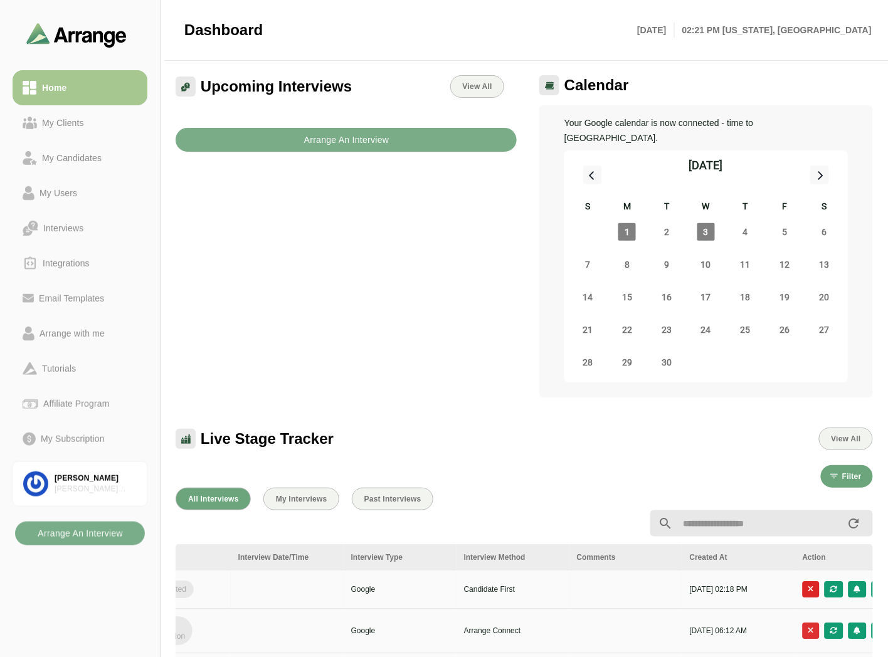
scroll to position [0, 502]
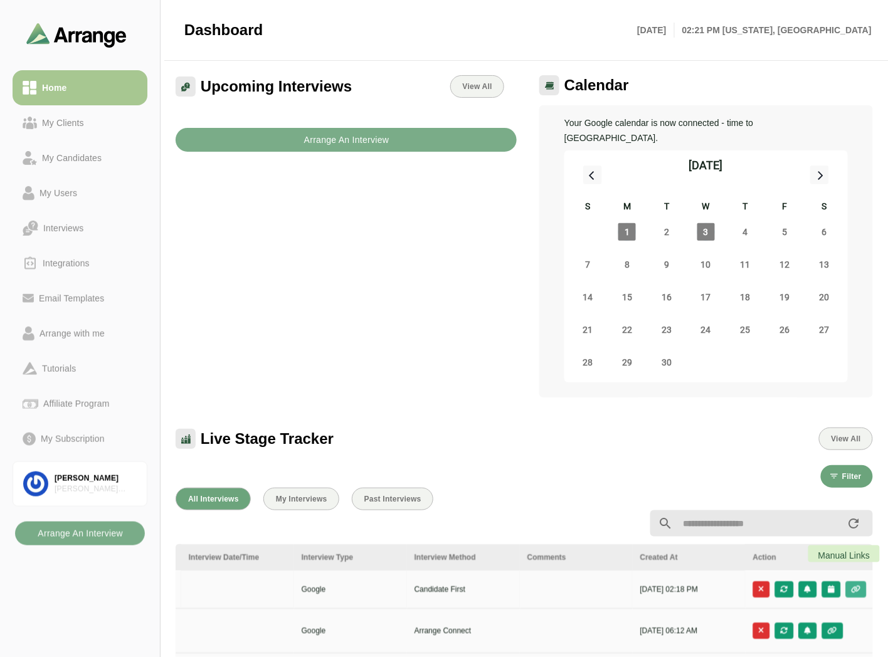
click at [856, 585] on icon "button" at bounding box center [856, 589] width 11 height 8
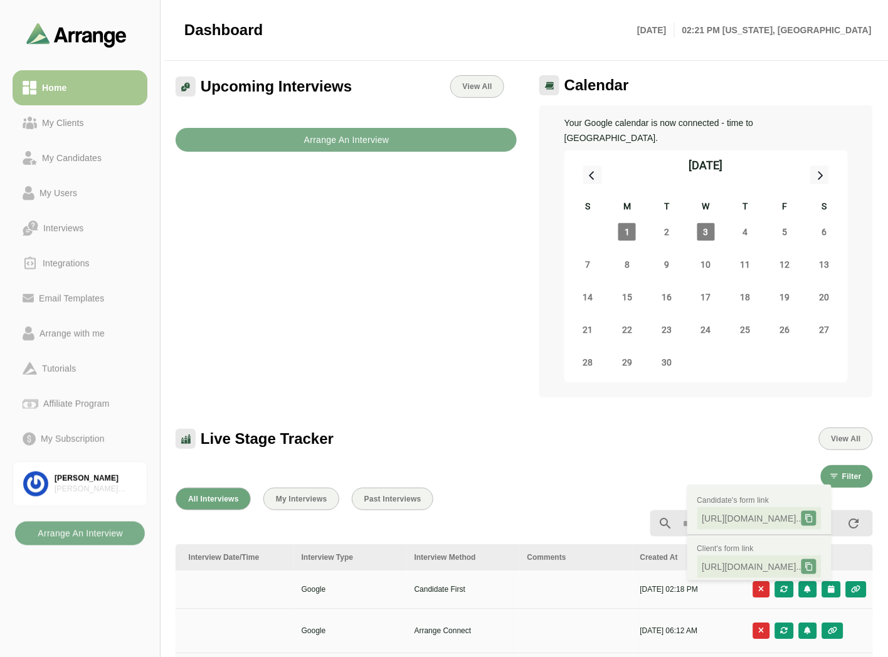
click at [561, 503] on div at bounding box center [524, 523] width 712 height 41
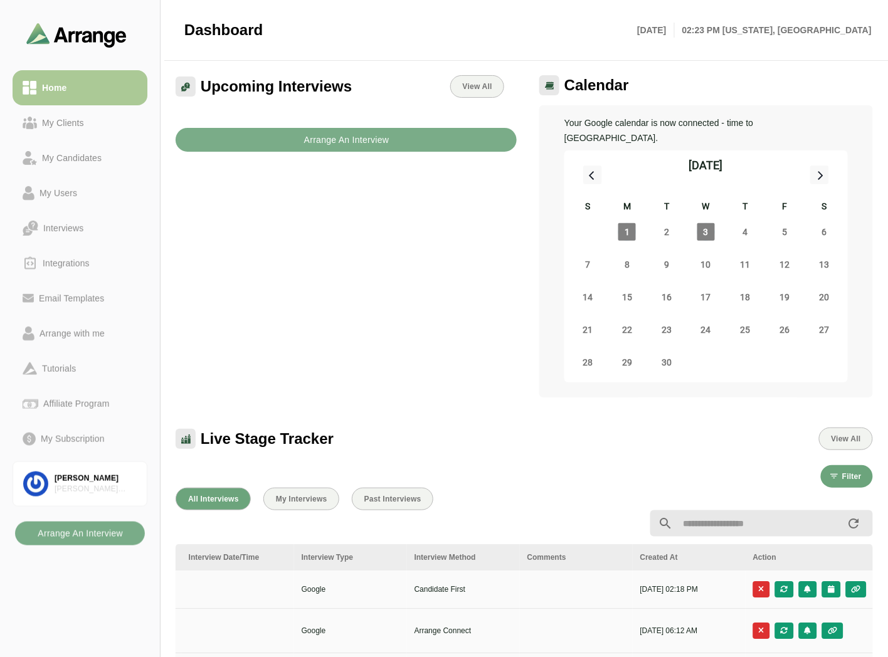
click at [61, 120] on div "My Clients" at bounding box center [63, 122] width 52 height 15
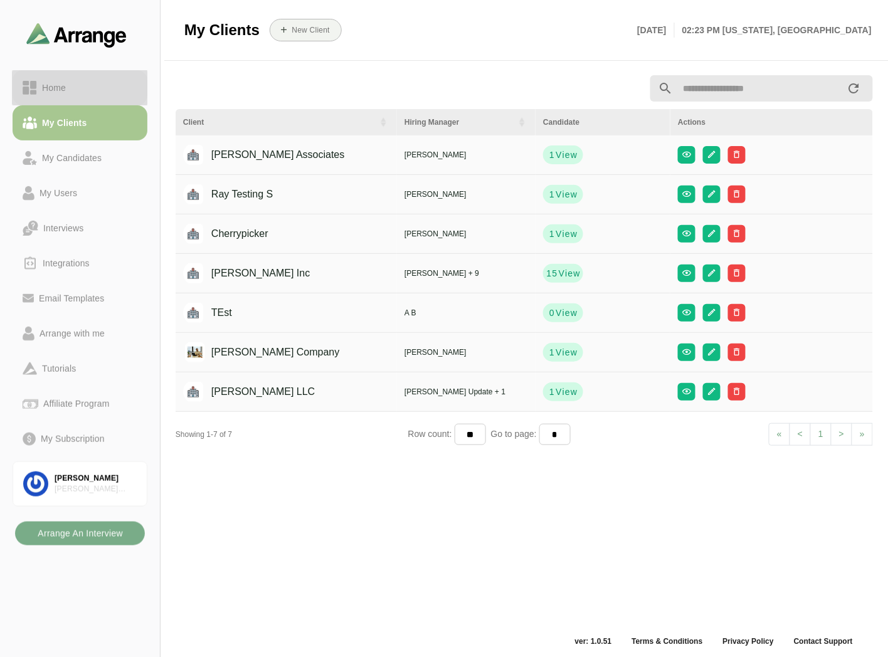
click at [67, 101] on link "Home" at bounding box center [80, 87] width 135 height 35
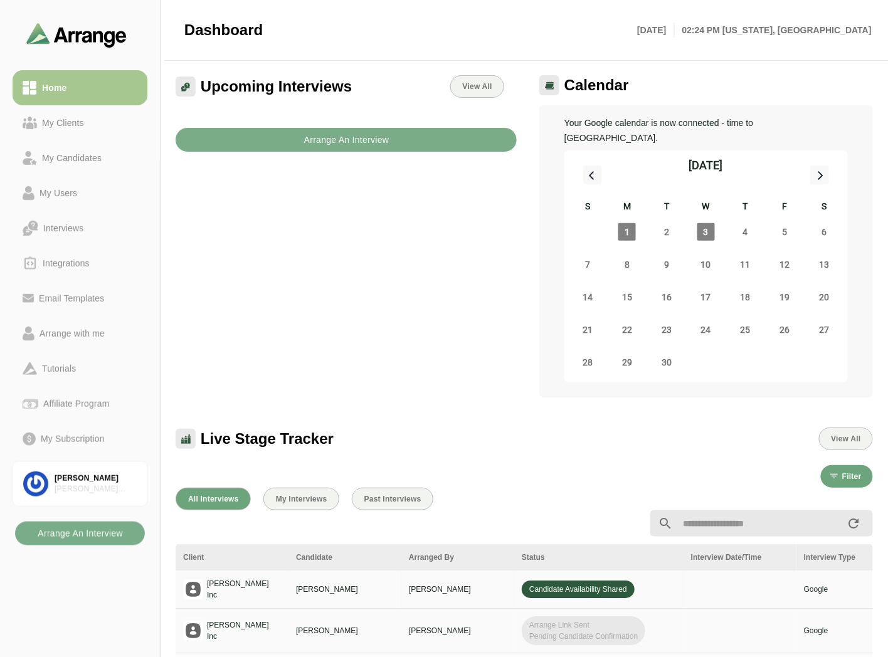
drag, startPoint x: 686, startPoint y: 578, endPoint x: 775, endPoint y: 564, distance: 90.1
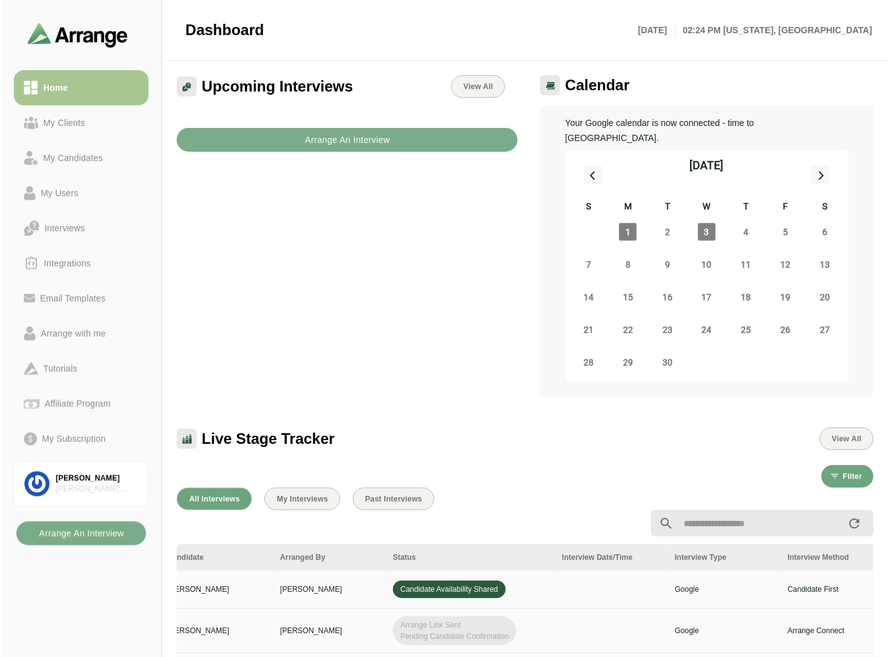
scroll to position [0, 502]
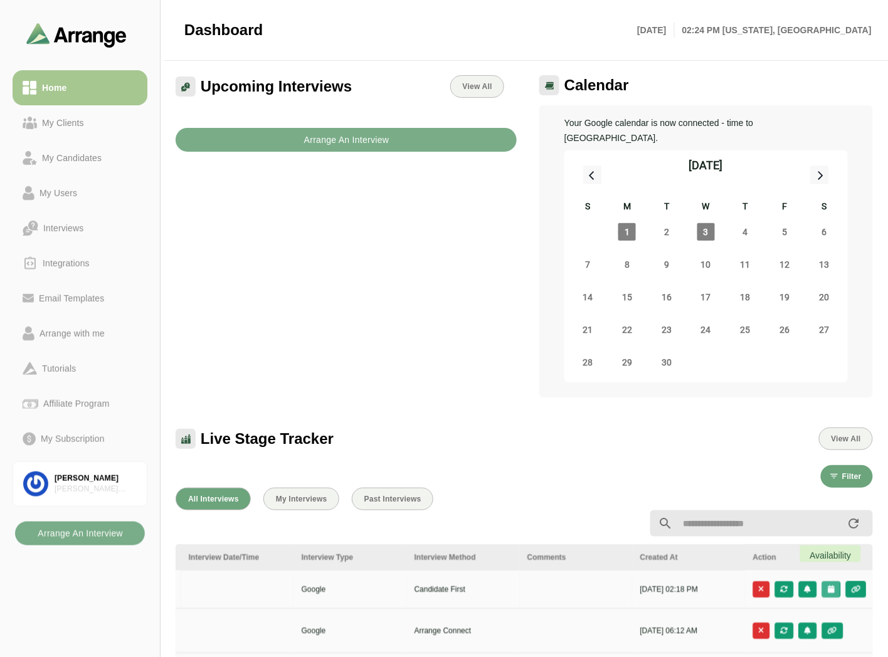
click at [832, 585] on icon "button" at bounding box center [831, 589] width 8 height 8
click at [773, 579] on div "Candidate Slots" at bounding box center [775, 582] width 72 height 15
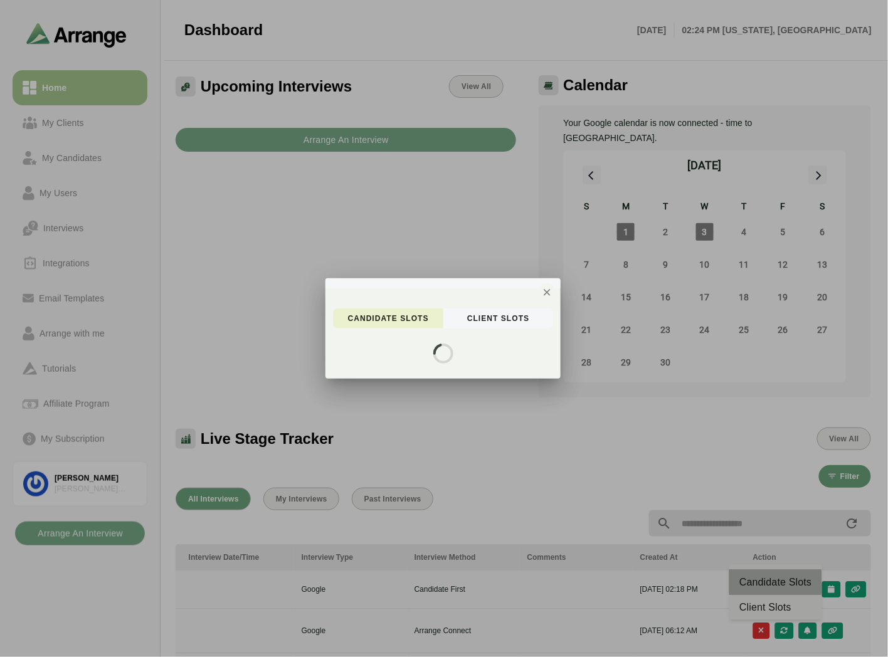
scroll to position [0, 501]
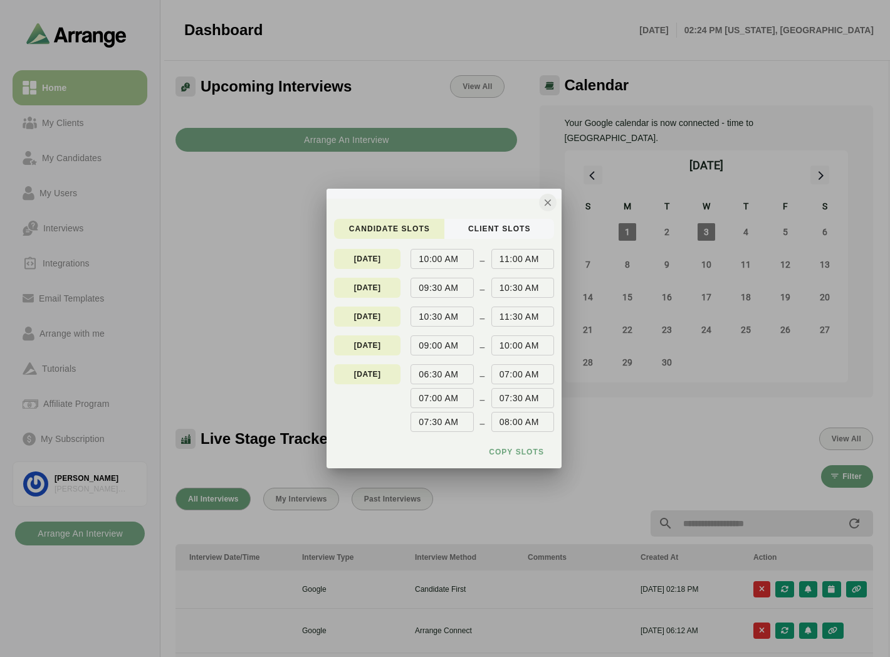
click at [548, 201] on icon "button" at bounding box center [547, 202] width 11 height 11
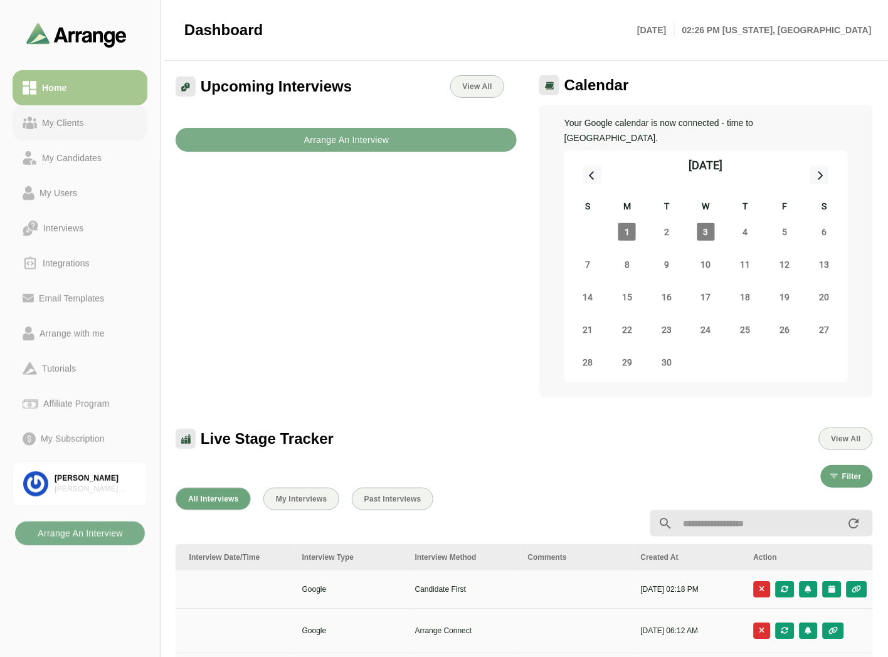
click at [68, 122] on div "My Clients" at bounding box center [63, 122] width 52 height 15
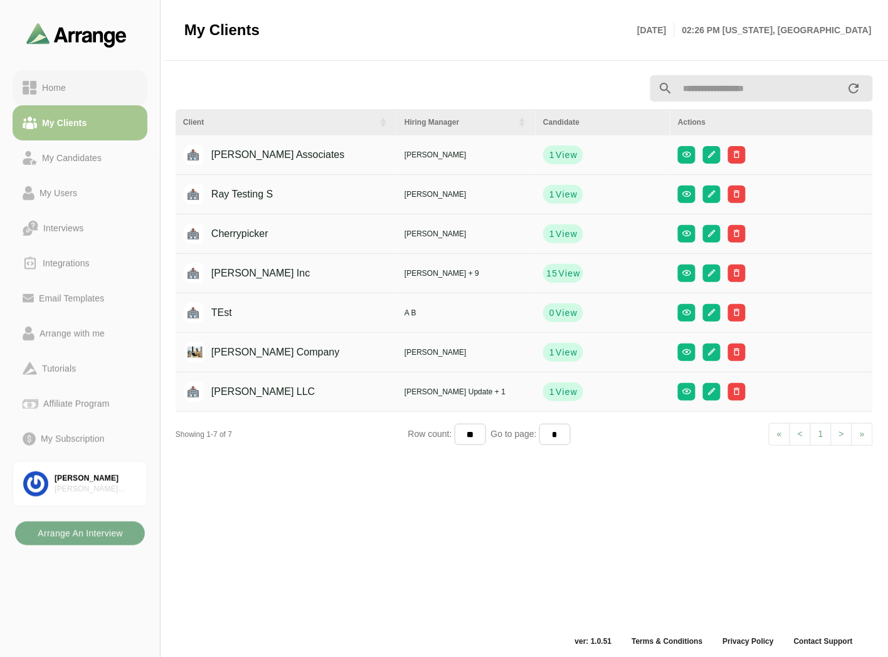
click at [90, 83] on div "Home" at bounding box center [80, 87] width 115 height 15
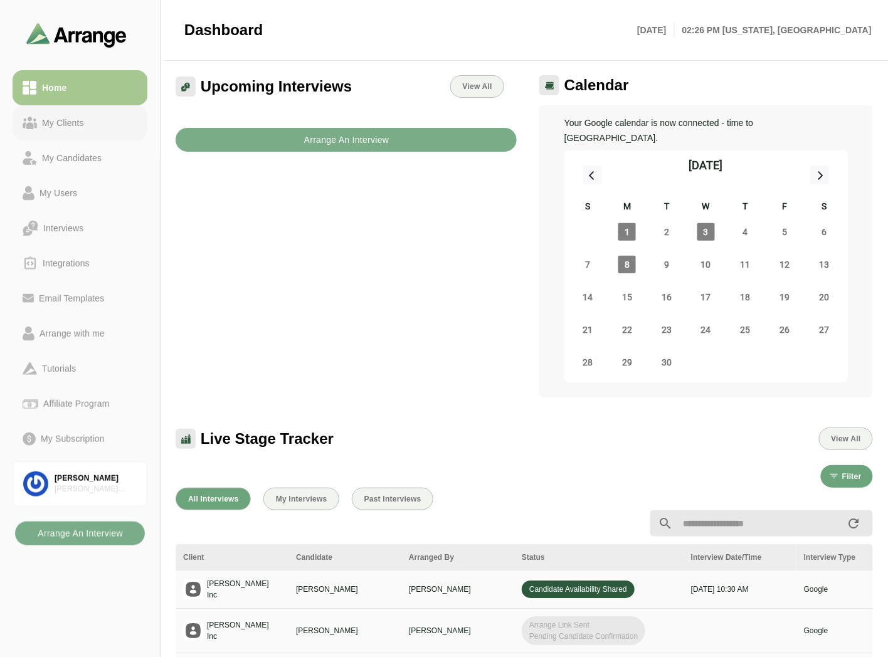
click at [66, 117] on div "My Clients" at bounding box center [63, 122] width 52 height 15
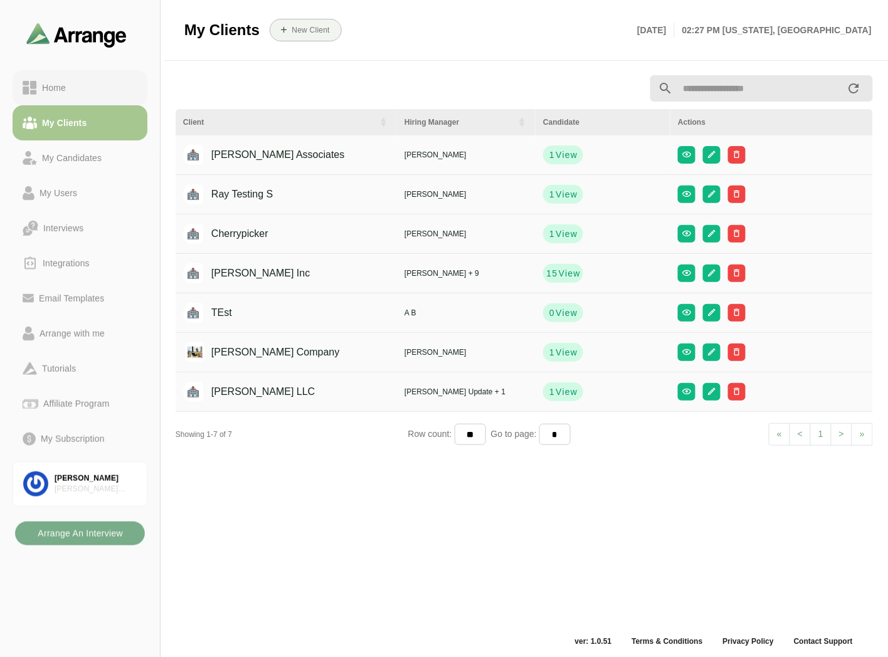
click at [107, 85] on div "Home" at bounding box center [80, 87] width 115 height 15
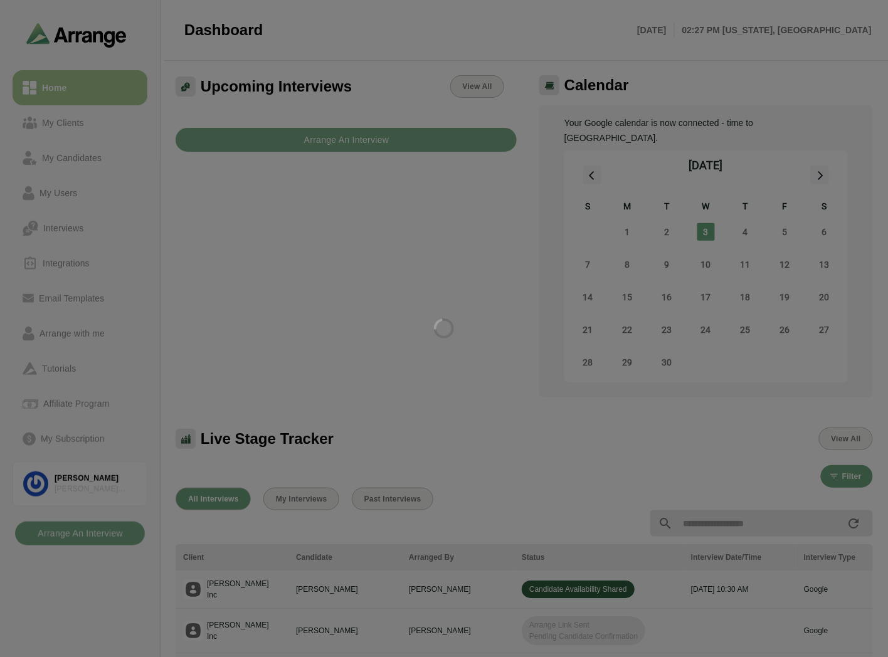
click at [89, 120] on div at bounding box center [444, 328] width 888 height 657
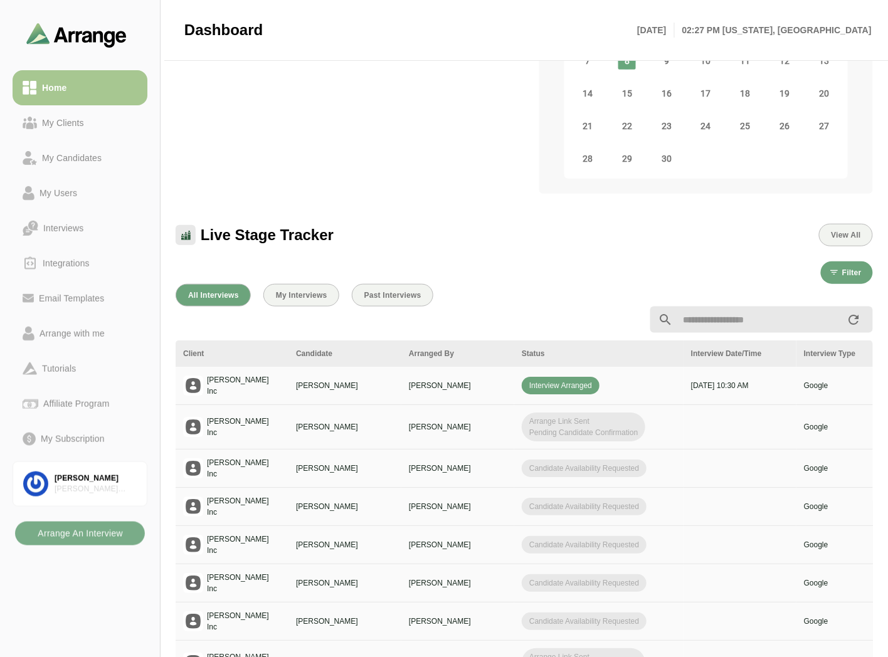
scroll to position [209, 0]
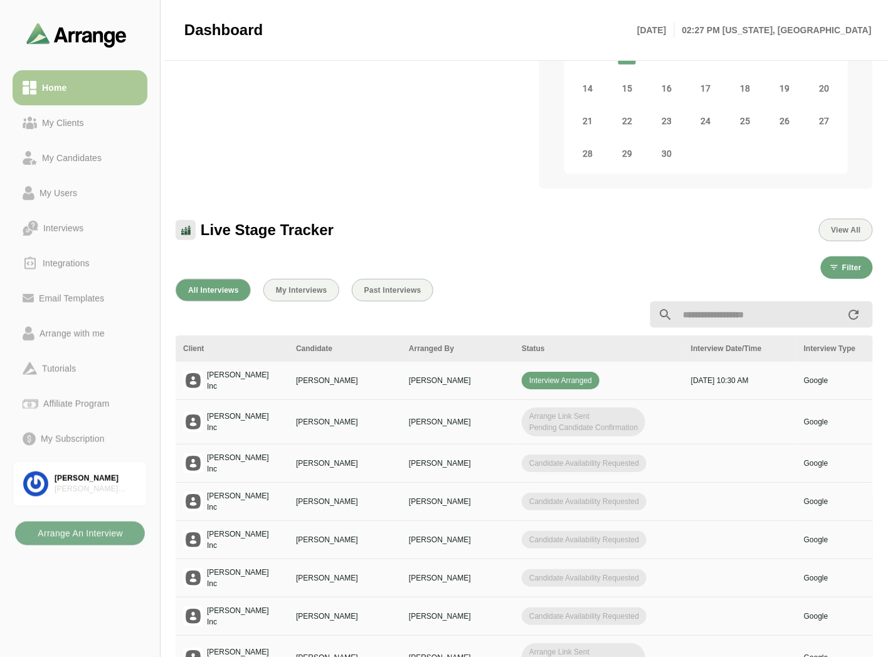
drag, startPoint x: 53, startPoint y: 110, endPoint x: 79, endPoint y: 88, distance: 34.3
click at [53, 110] on link "My Clients" at bounding box center [80, 122] width 135 height 35
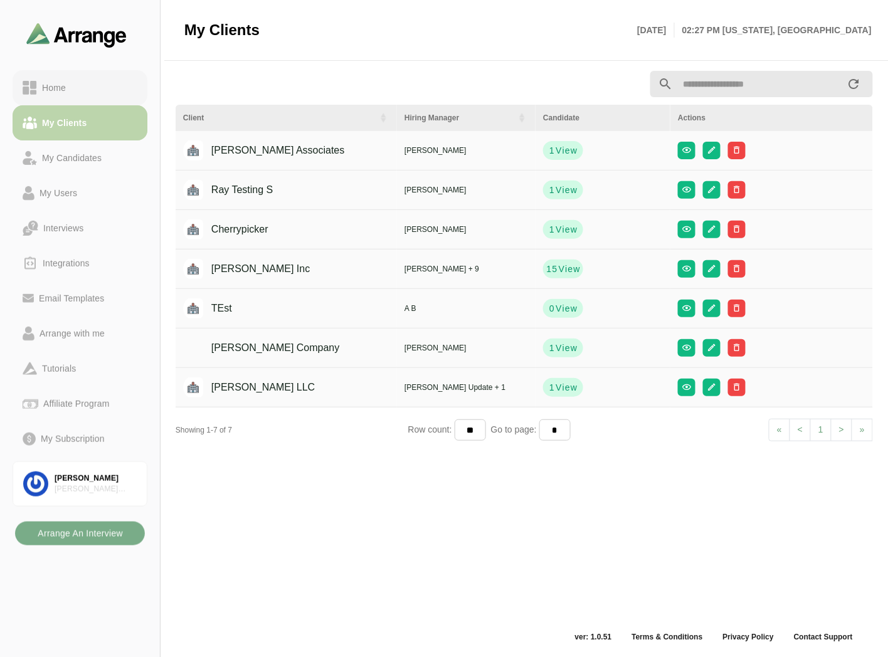
scroll to position [4, 0]
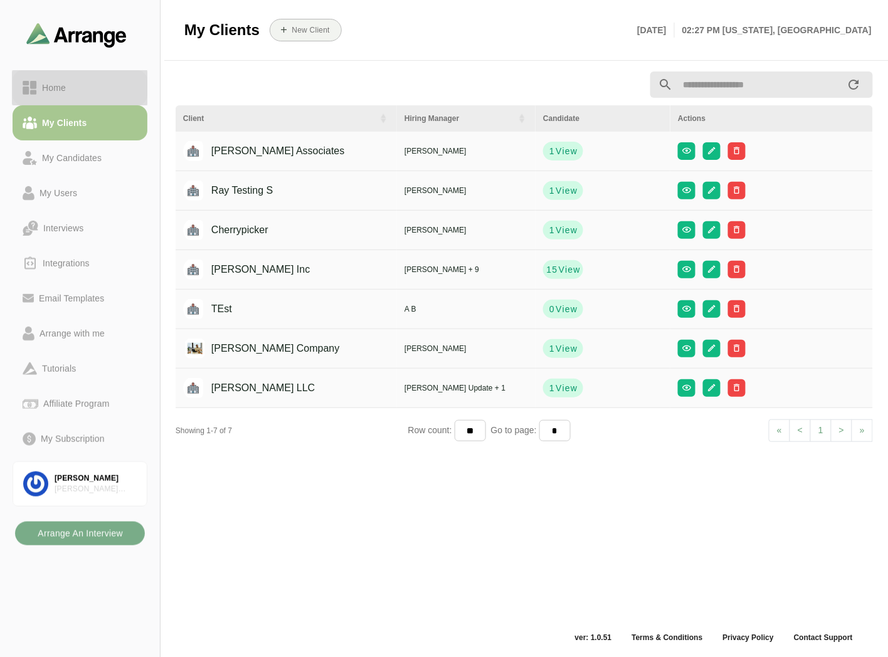
click at [80, 86] on div "Home" at bounding box center [80, 87] width 115 height 15
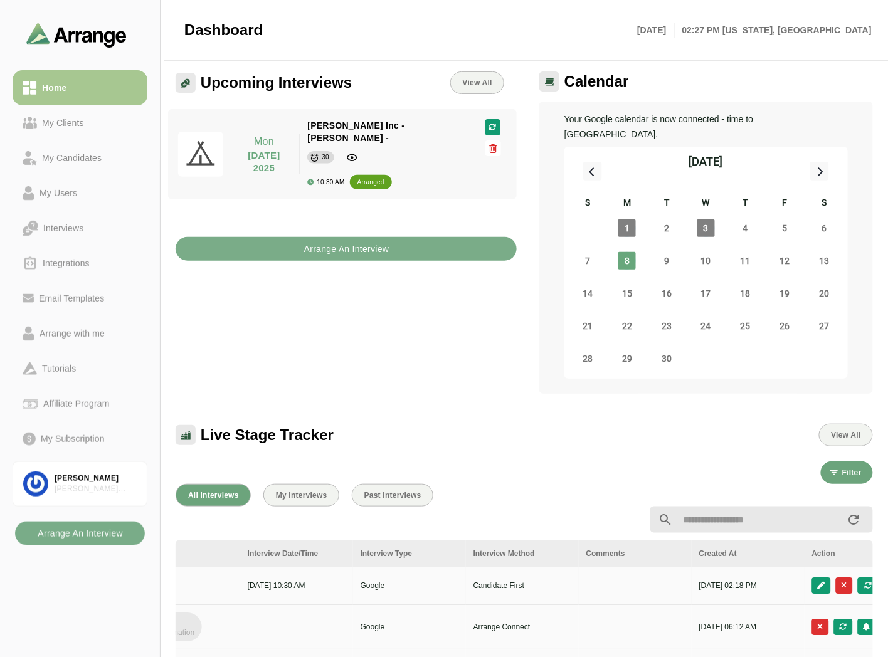
scroll to position [0, 528]
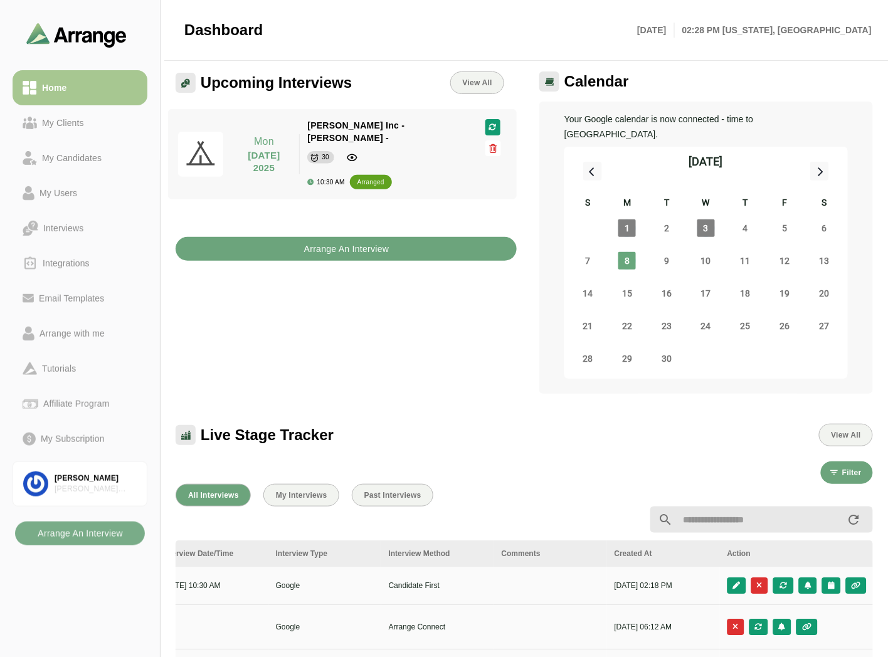
click at [324, 240] on b "Arrange An Interview" at bounding box center [346, 249] width 86 height 24
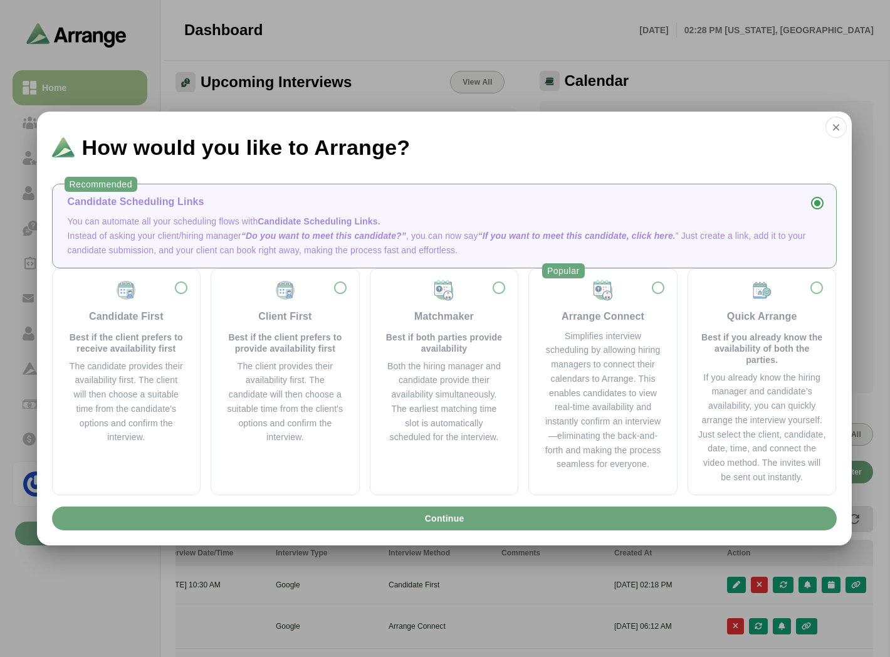
scroll to position [0, 527]
click at [597, 364] on div "Simplifies interview scheduling by allowing hiring managers to connect their ca…" at bounding box center [603, 400] width 118 height 143
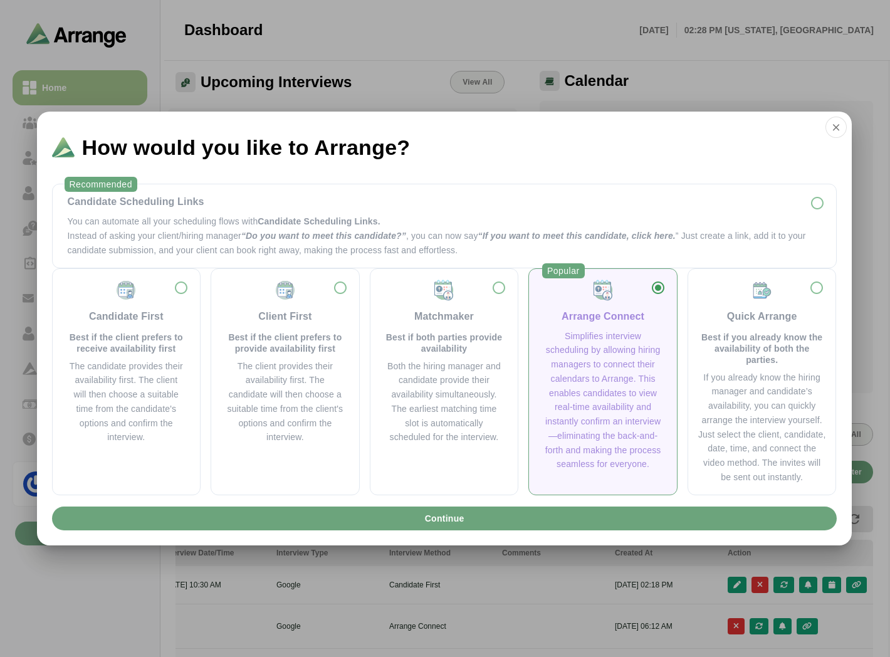
click at [842, 127] on button "button" at bounding box center [836, 127] width 21 height 21
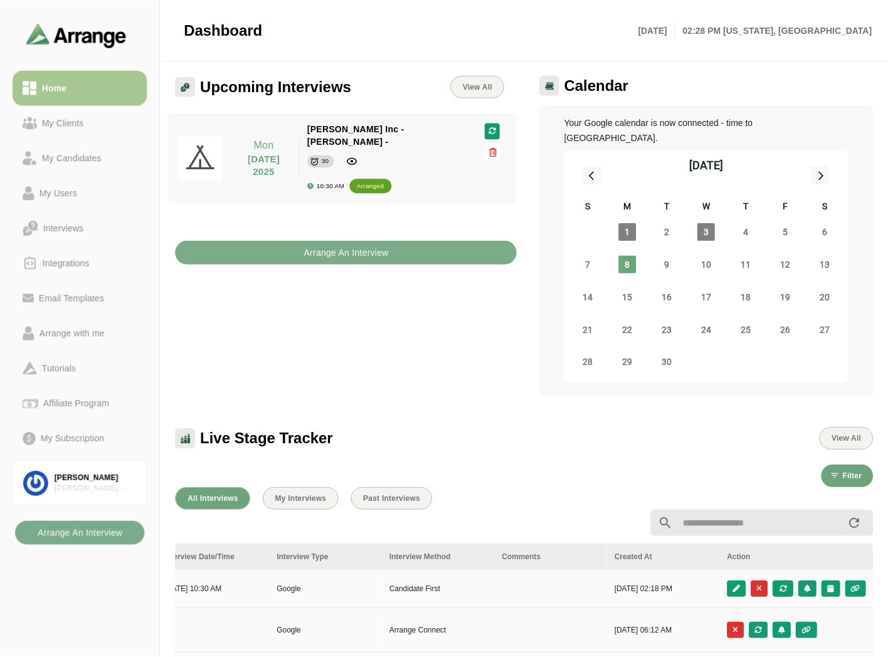
scroll to position [4, 0]
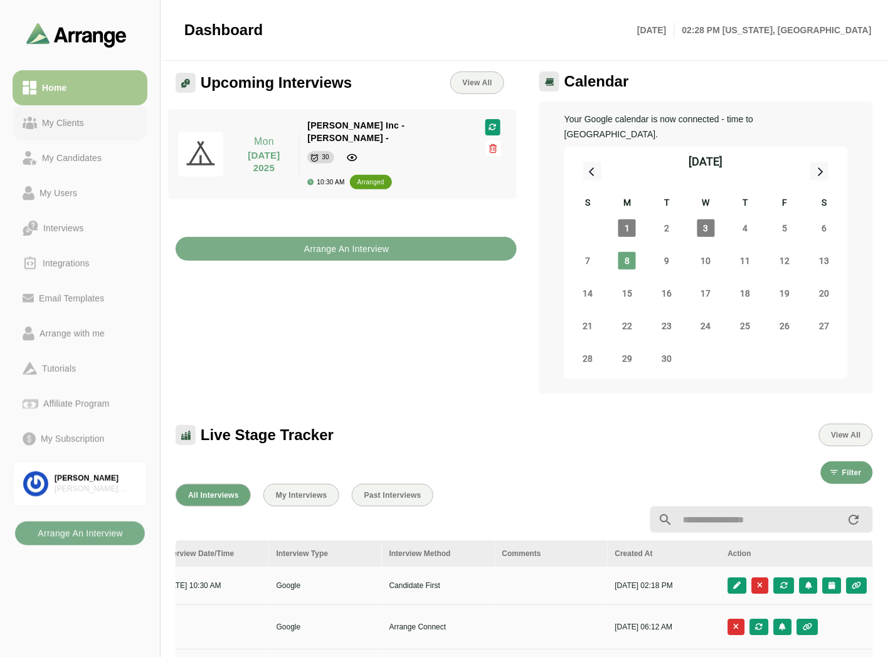
click at [54, 127] on div "My Clients" at bounding box center [63, 122] width 52 height 15
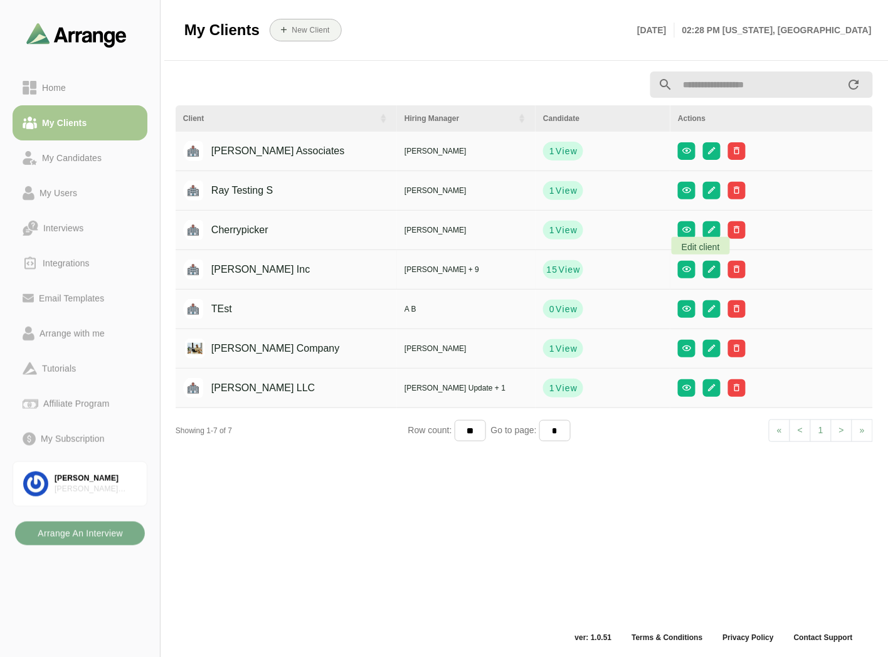
click at [707, 265] on icon "button" at bounding box center [711, 269] width 9 height 9
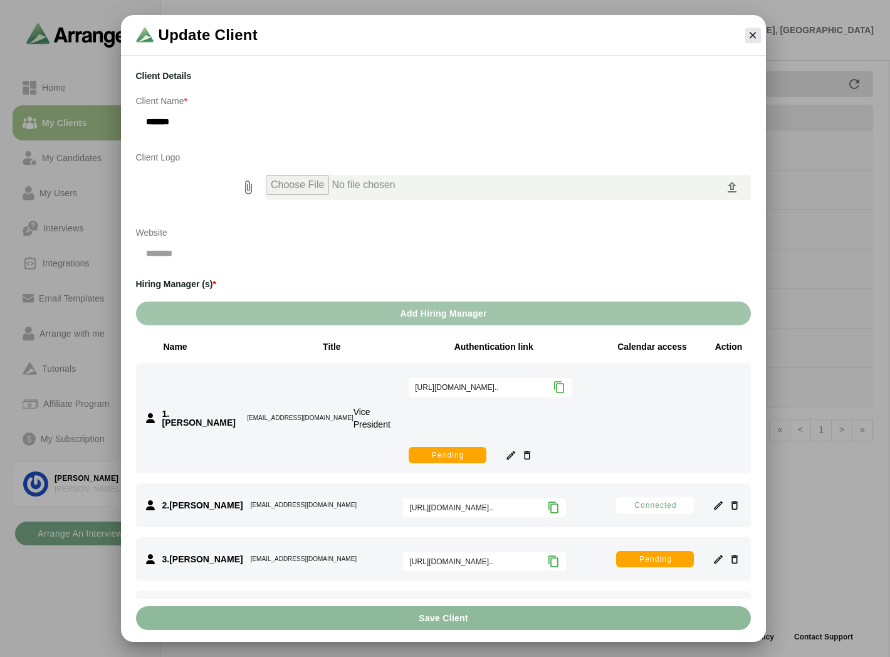
click at [395, 303] on button "Add Hiring Manager" at bounding box center [443, 313] width 615 height 24
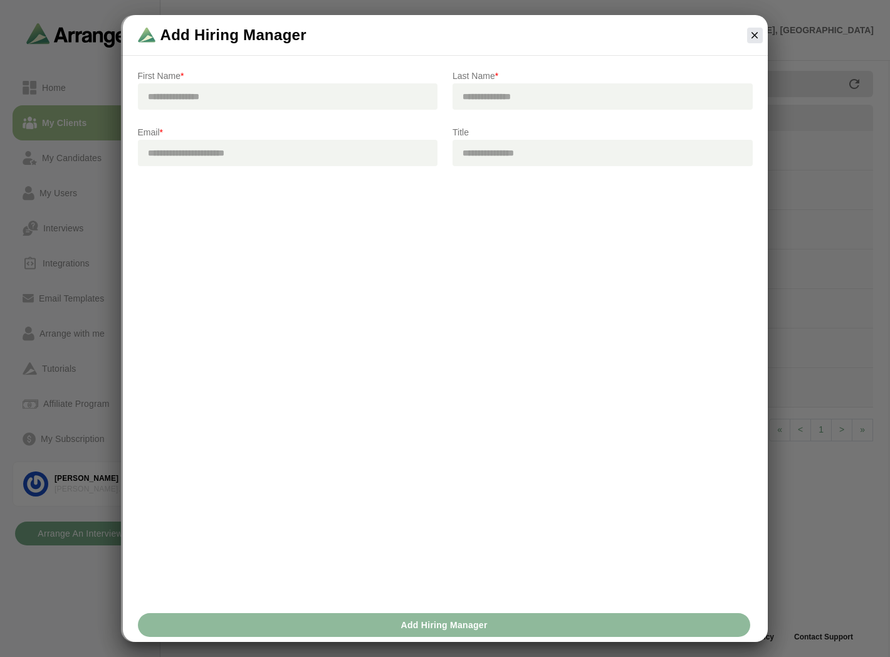
click at [745, 39] on div at bounding box center [755, 36] width 26 height 26
click at [760, 38] on button "button" at bounding box center [755, 36] width 16 height 16
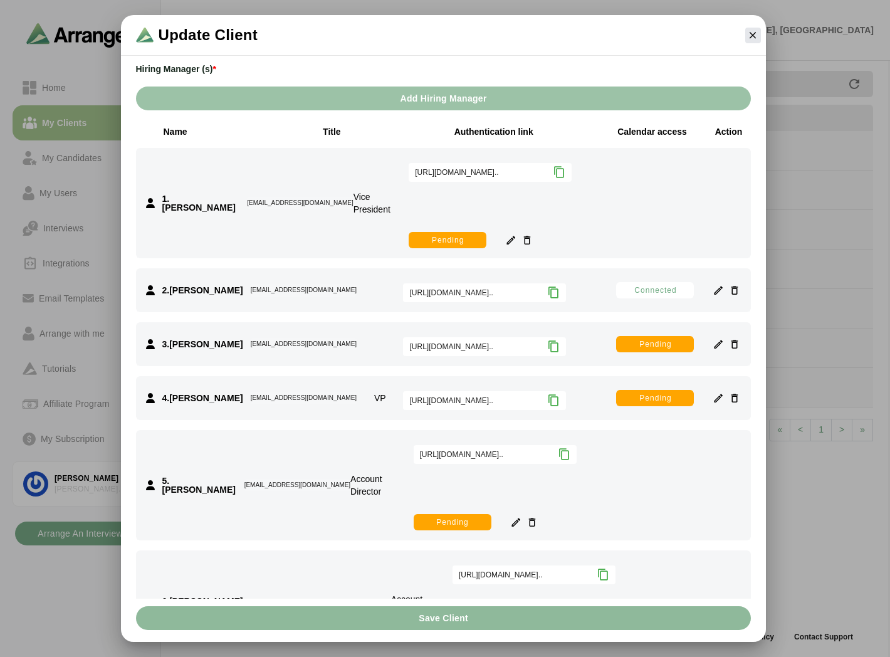
scroll to position [139, 0]
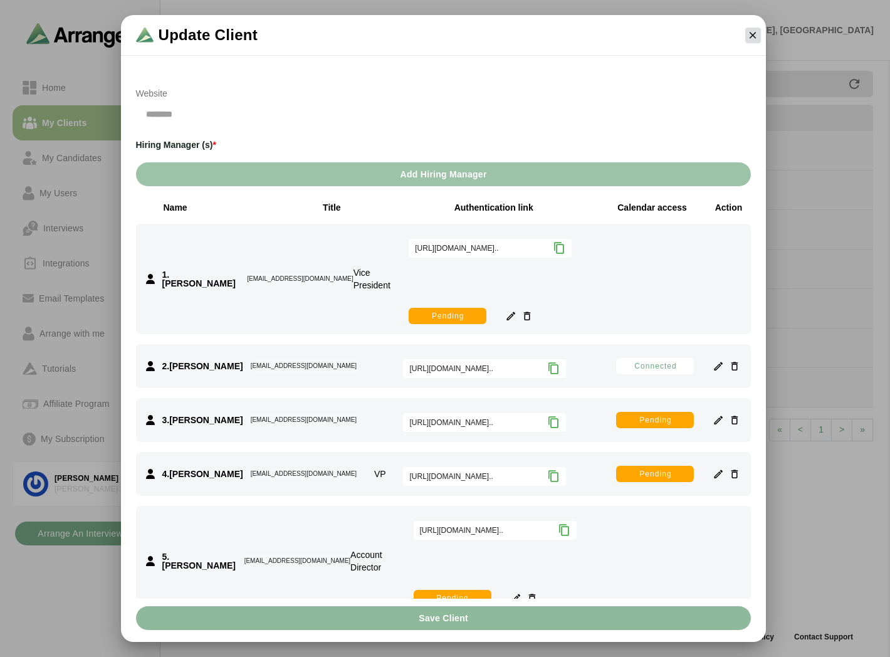
click at [756, 39] on icon "button" at bounding box center [752, 34] width 11 height 11
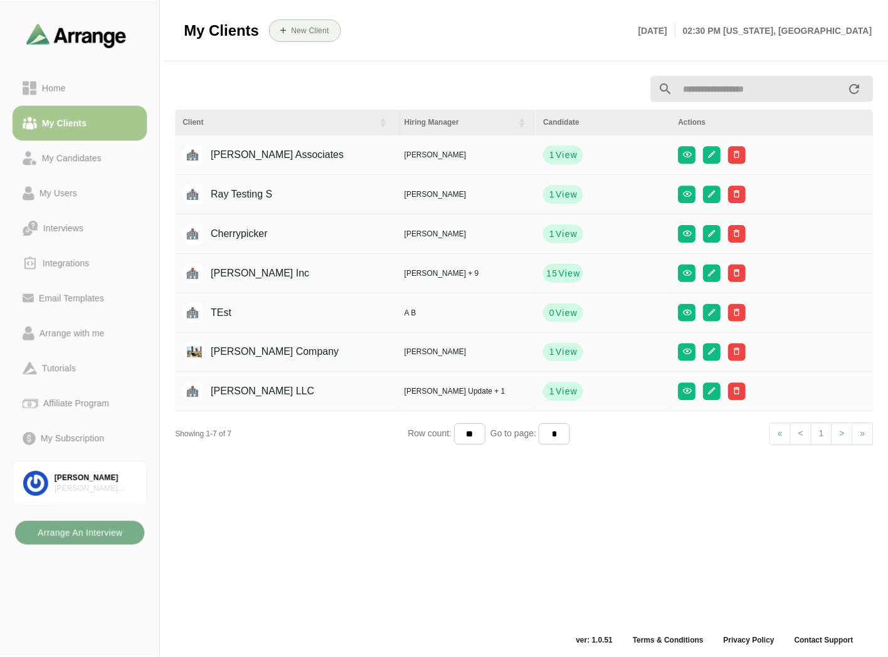
scroll to position [4, 0]
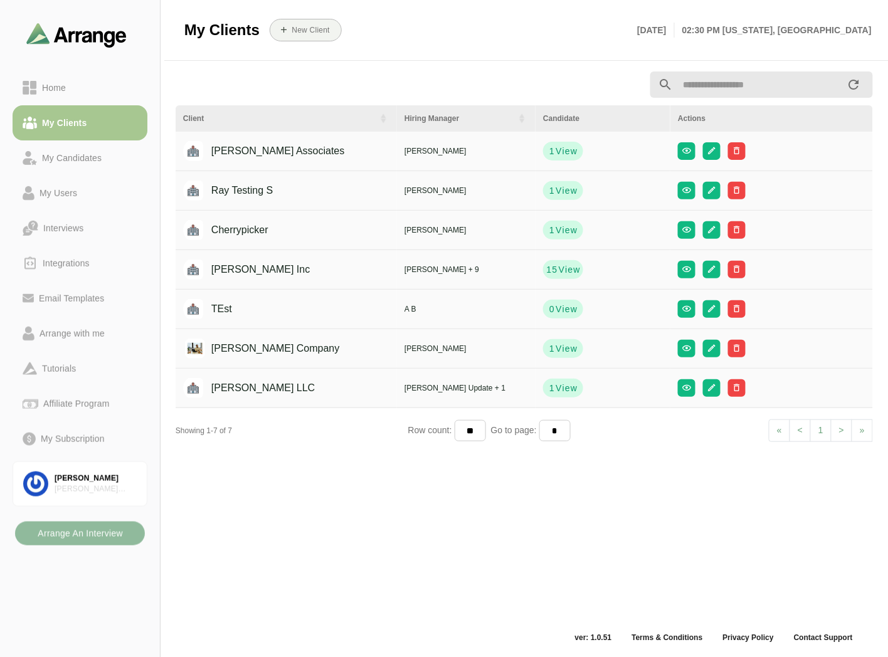
click at [92, 537] on b "Arrange An Interview" at bounding box center [80, 534] width 86 height 24
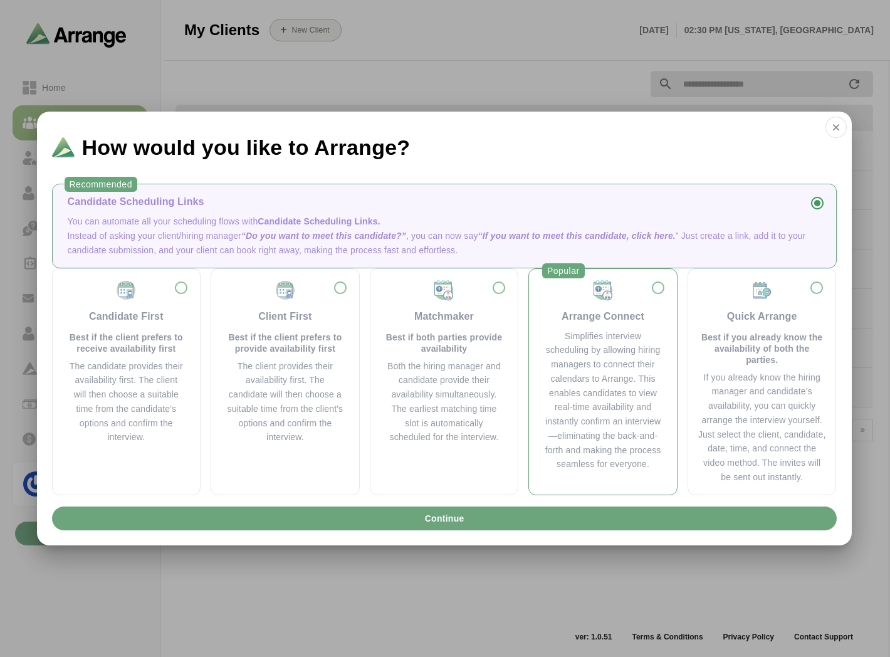
drag, startPoint x: 602, startPoint y: 384, endPoint x: 612, endPoint y: 391, distance: 12.2
click at [602, 384] on div "Simplifies interview scheduling by allowing hiring managers to connect their ca…" at bounding box center [603, 400] width 118 height 143
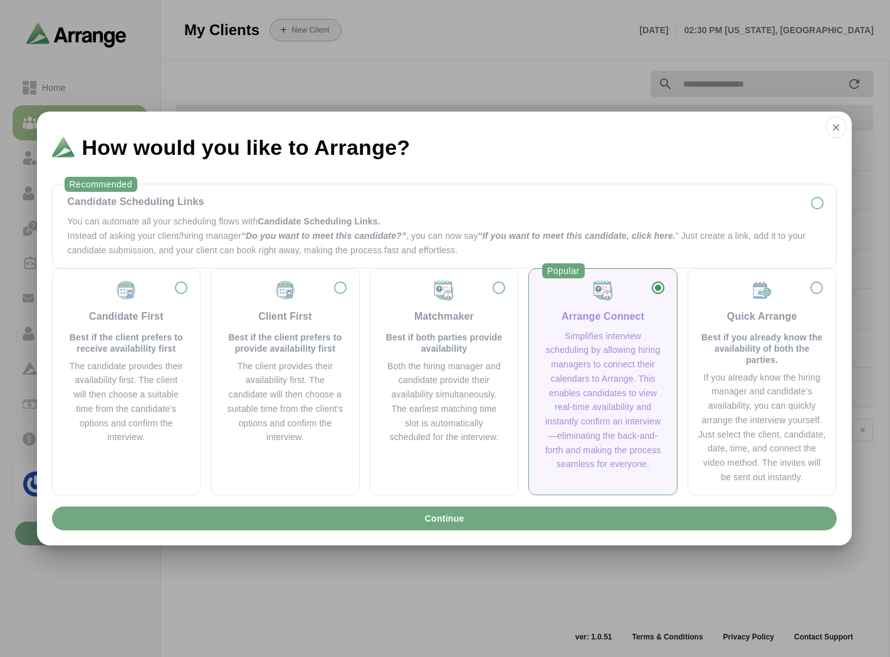
click at [471, 509] on button "Continue" at bounding box center [444, 518] width 785 height 24
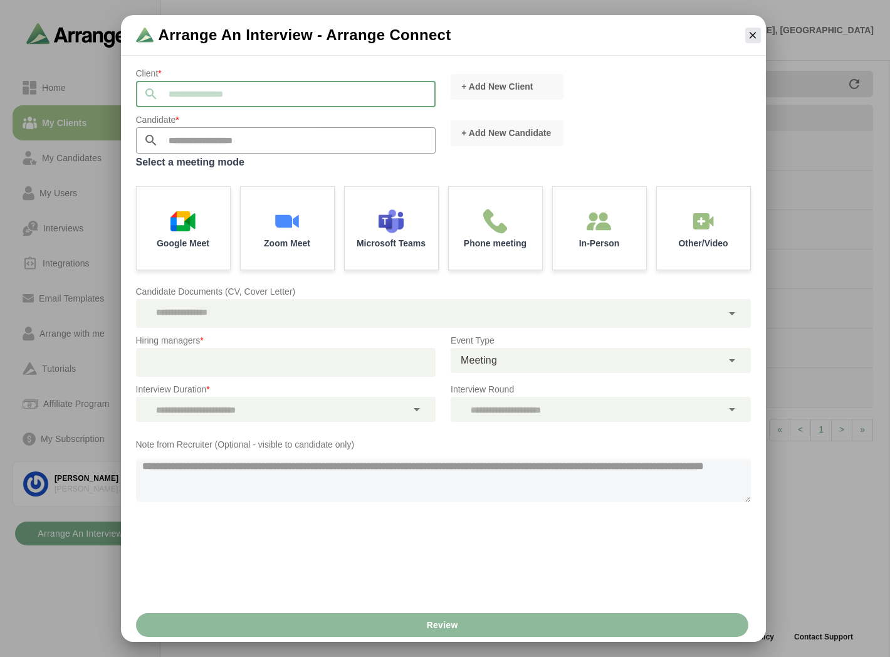
click at [216, 90] on input "text" at bounding box center [298, 94] width 278 height 26
click at [170, 118] on li "[PERSON_NAME] Inc" at bounding box center [284, 113] width 296 height 24
type input "*******"
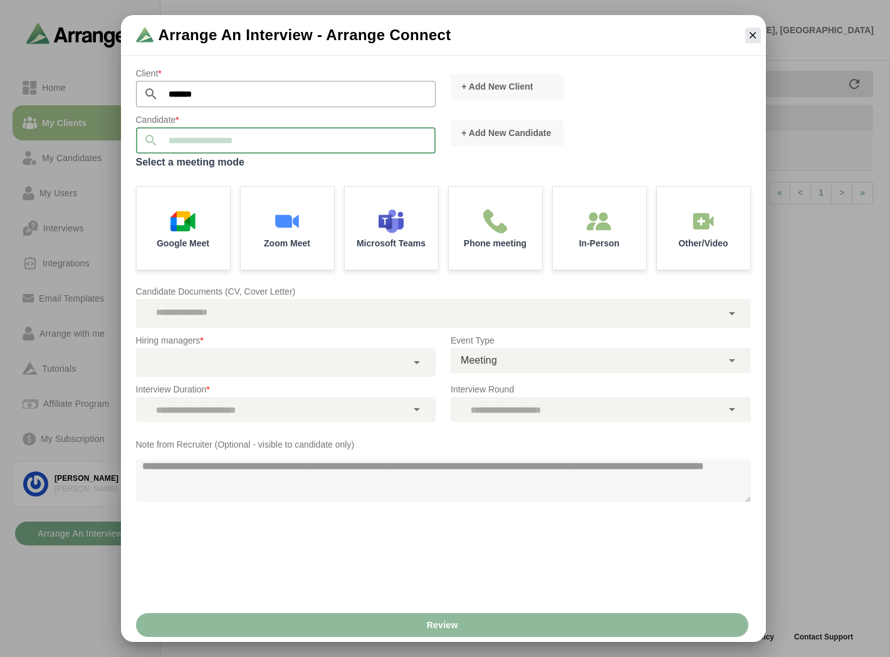
click at [184, 139] on input "text" at bounding box center [298, 140] width 278 height 26
click at [182, 155] on span "[PERSON_NAME]" at bounding box center [178, 159] width 72 height 11
type input "**********"
click at [186, 226] on img at bounding box center [183, 219] width 26 height 26
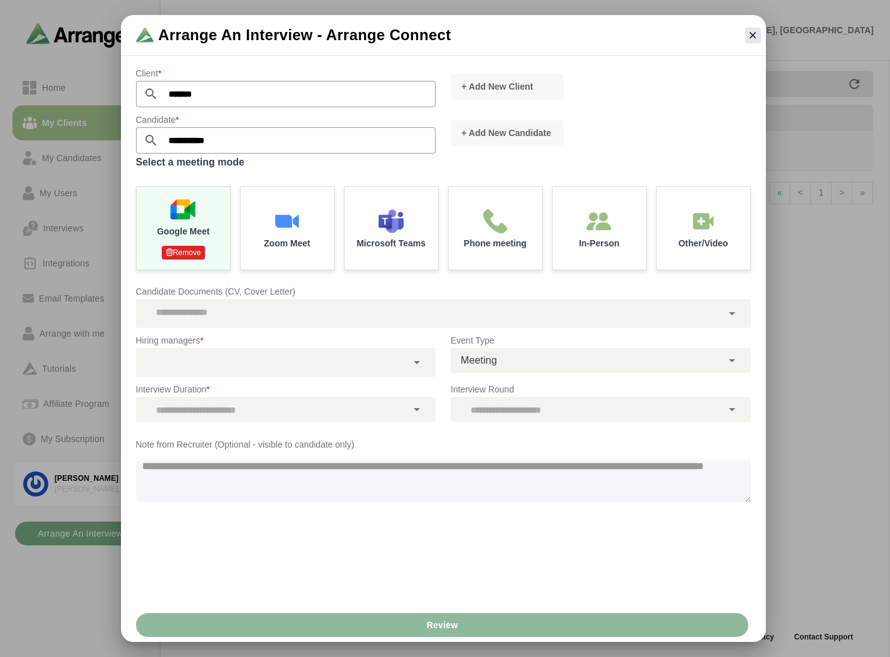
click at [211, 364] on div at bounding box center [271, 362] width 271 height 29
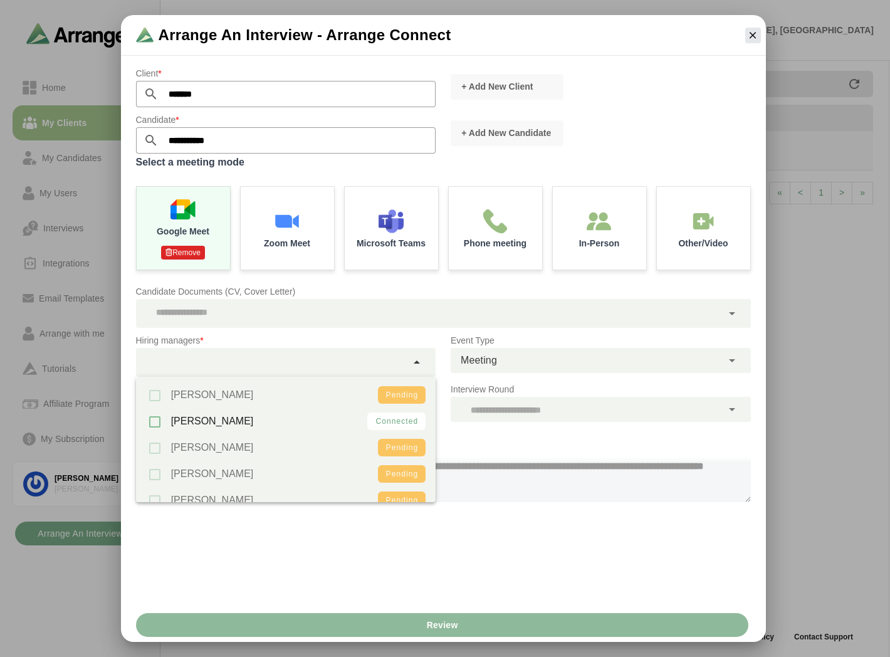
click at [461, 584] on div "**********" at bounding box center [443, 333] width 645 height 550
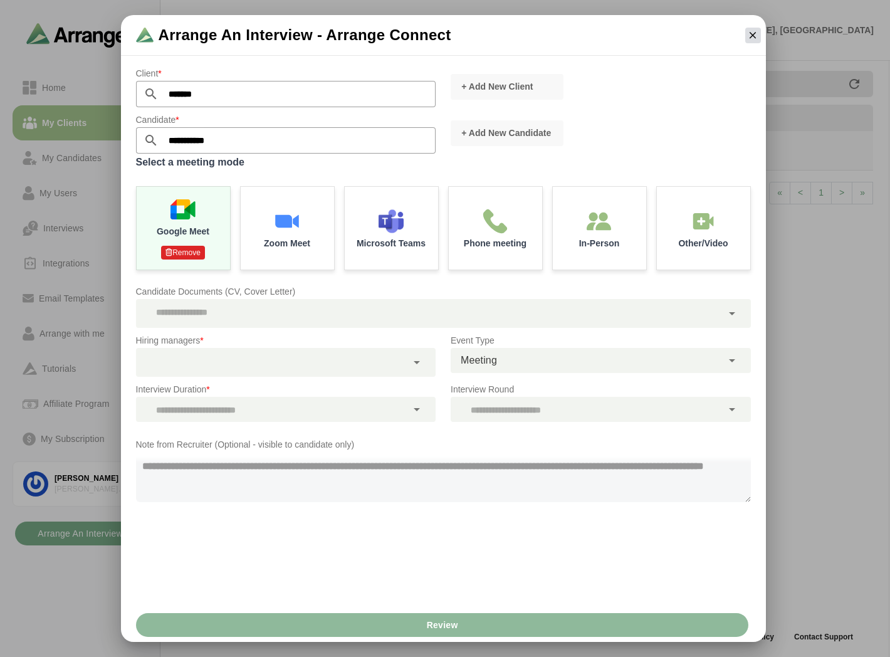
click at [753, 32] on icon "button" at bounding box center [752, 34] width 11 height 11
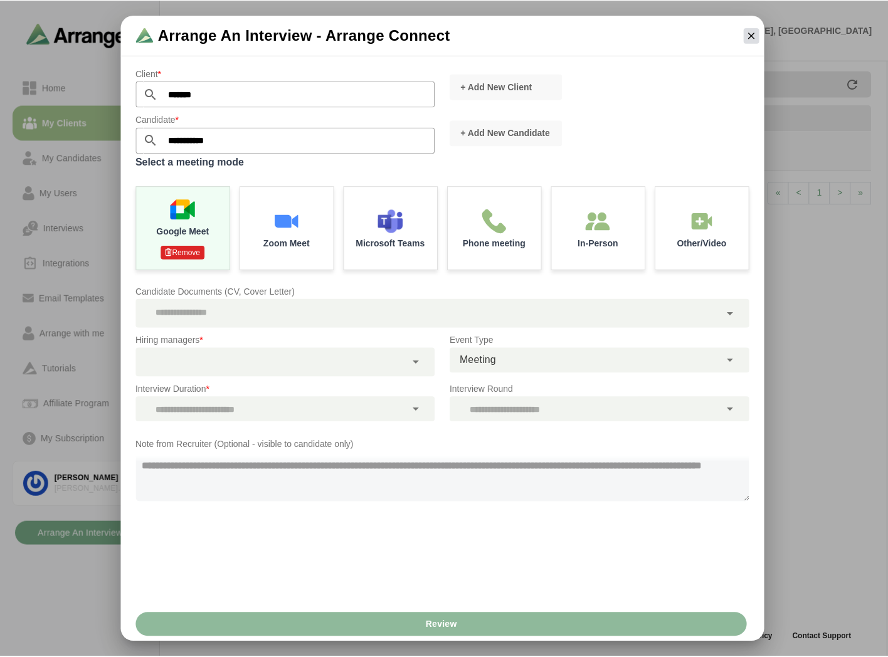
scroll to position [4, 0]
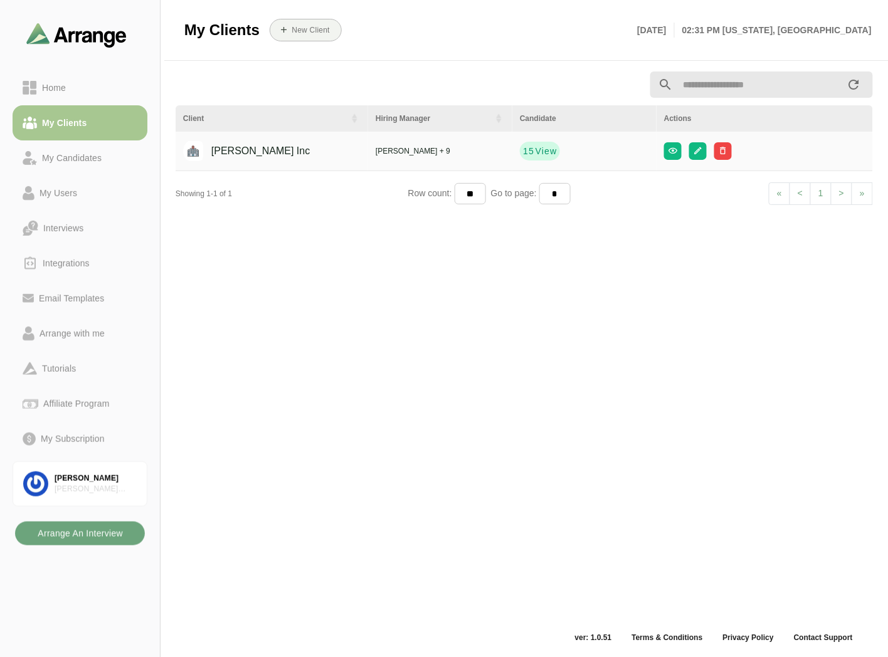
click at [82, 537] on b "Arrange An Interview" at bounding box center [80, 534] width 86 height 24
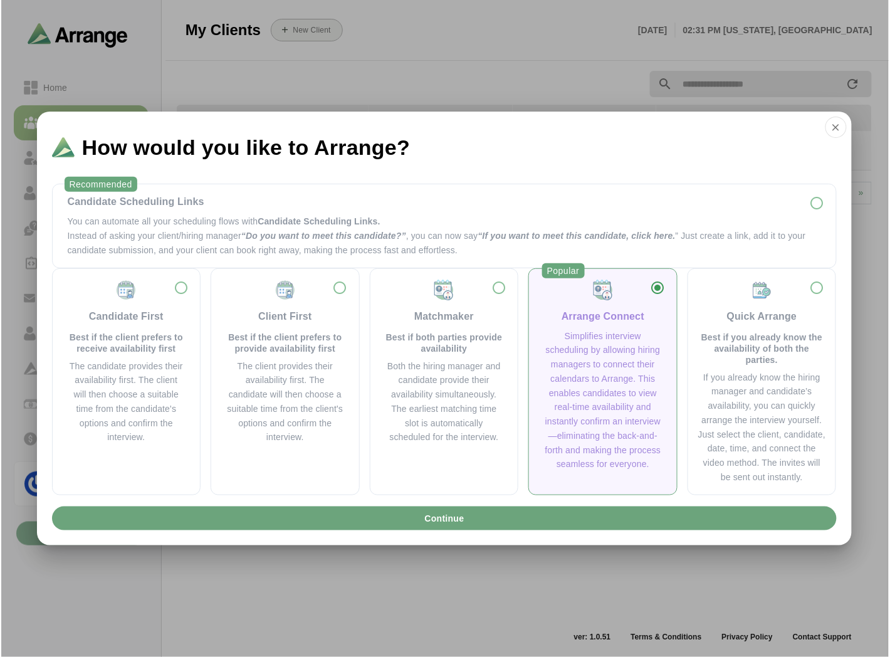
scroll to position [0, 0]
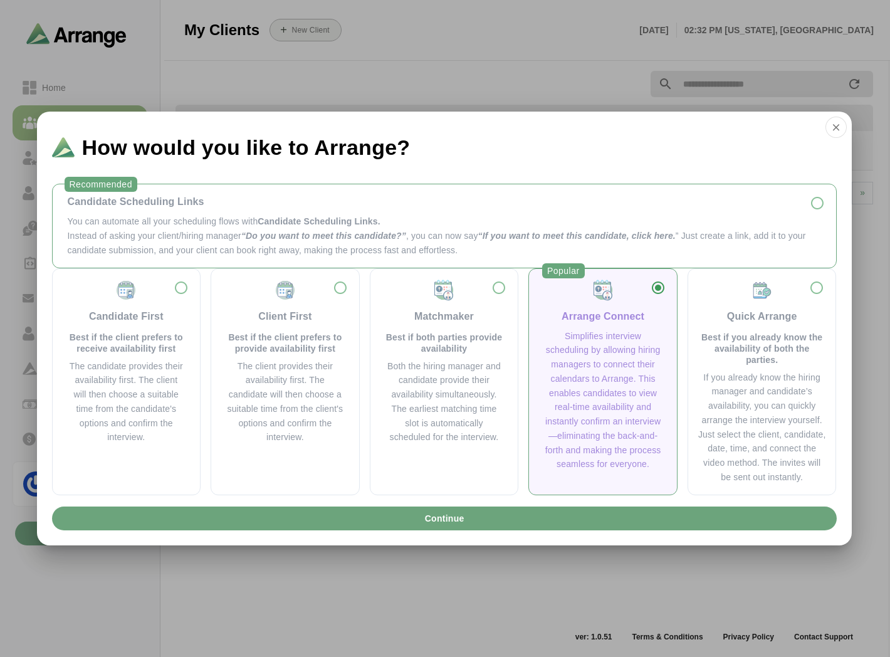
click at [134, 221] on p "You can automate all your scheduling flows with Candidate Scheduling Links." at bounding box center [444, 221] width 753 height 14
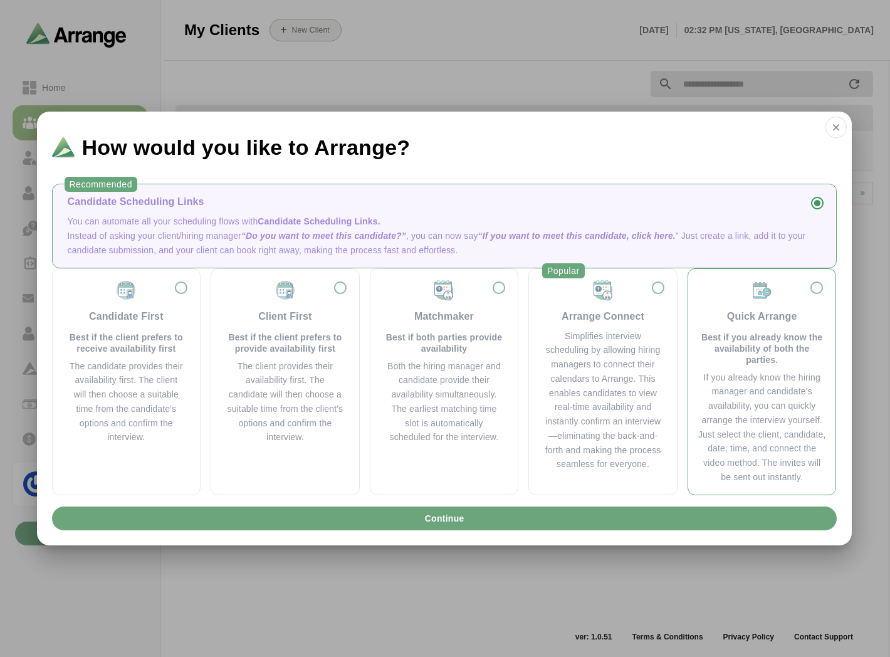
click at [745, 328] on div "Quick Arrange Best if you already know the availability of both the parties." at bounding box center [762, 322] width 128 height 86
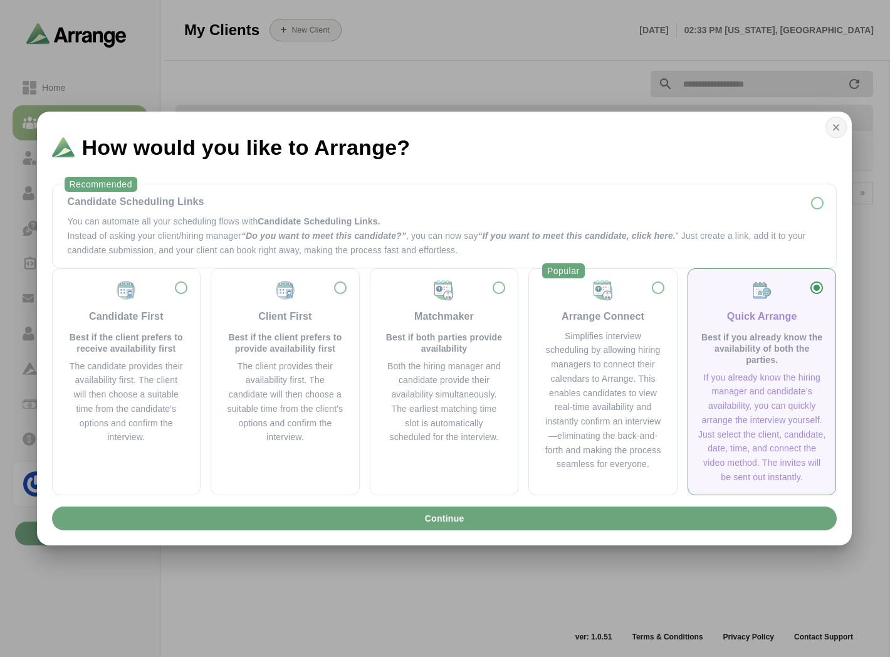
click at [836, 125] on icon "button" at bounding box center [836, 127] width 11 height 11
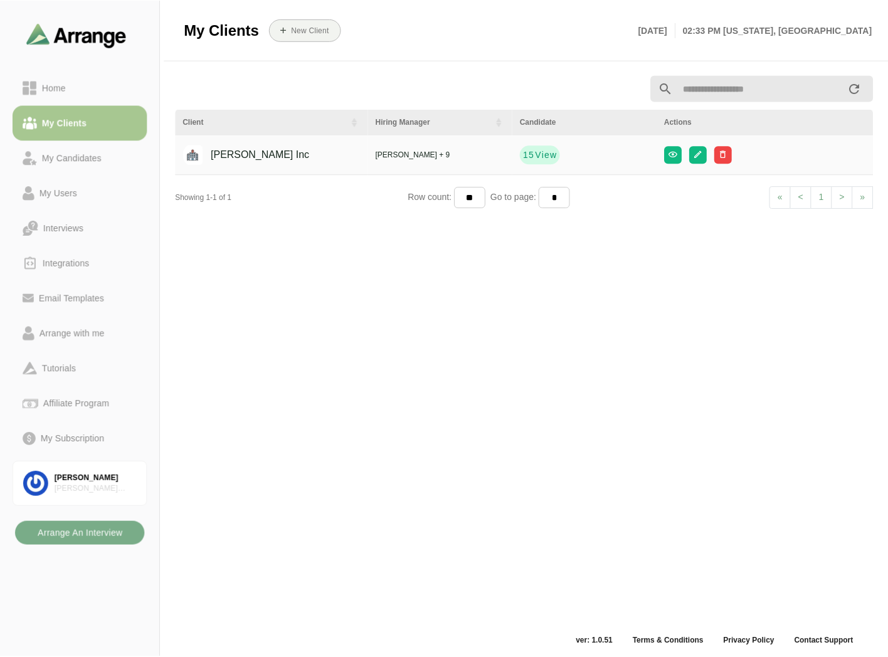
scroll to position [4, 0]
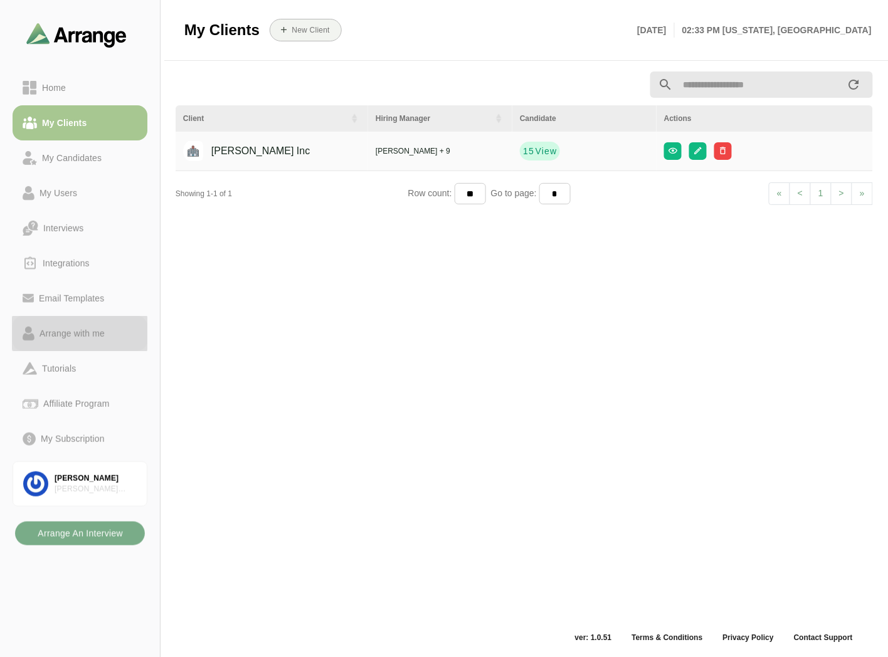
click at [69, 338] on div "Arrange with me" at bounding box center [71, 333] width 75 height 15
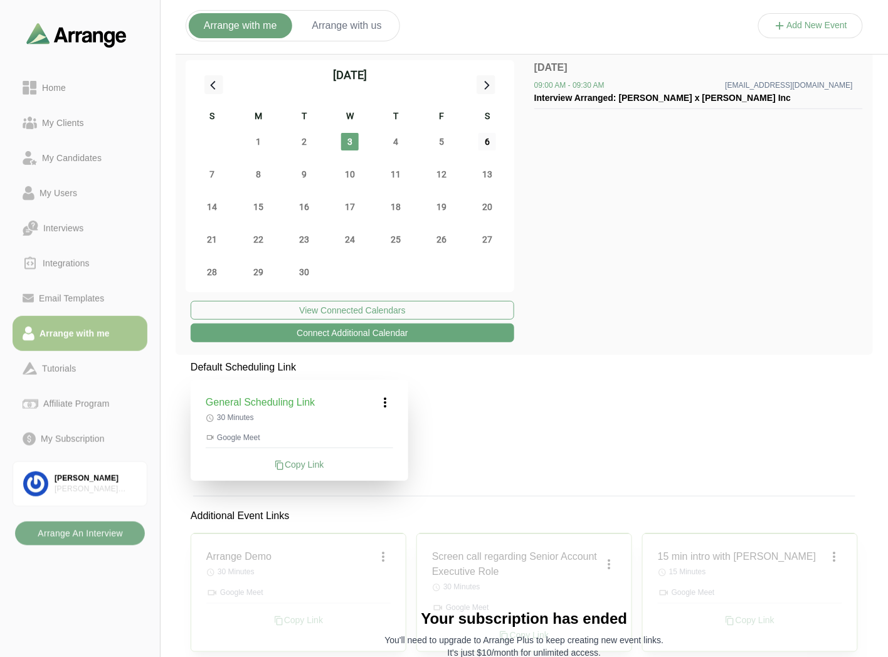
click at [490, 141] on span "6" at bounding box center [487, 142] width 18 height 18
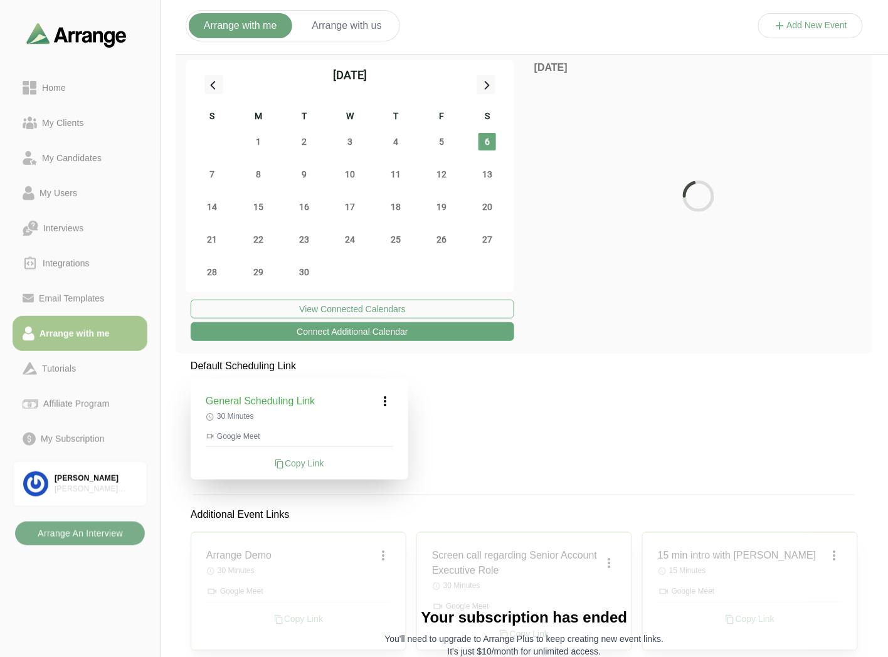
click at [490, 141] on span "6" at bounding box center [487, 142] width 18 height 18
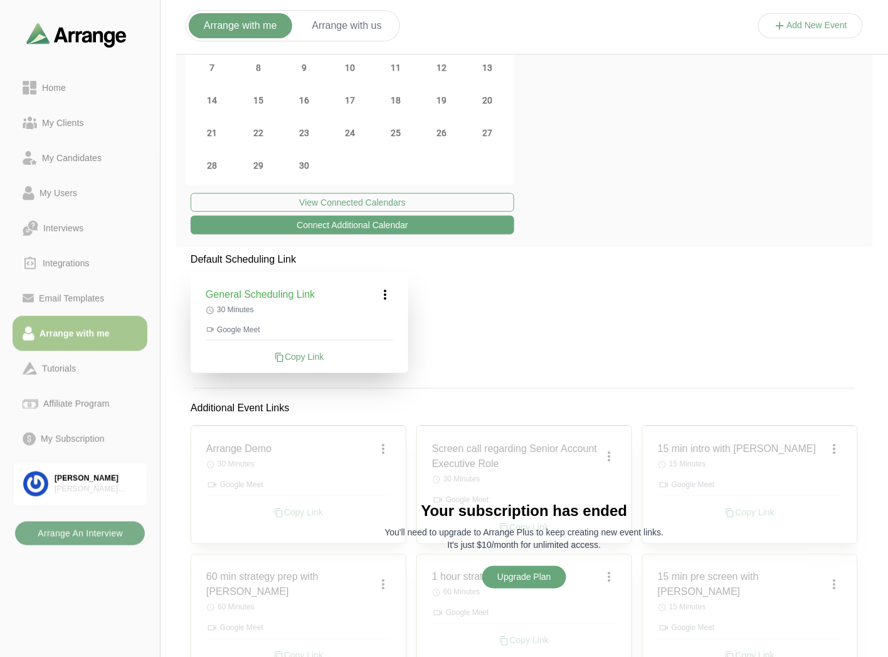
scroll to position [139, 0]
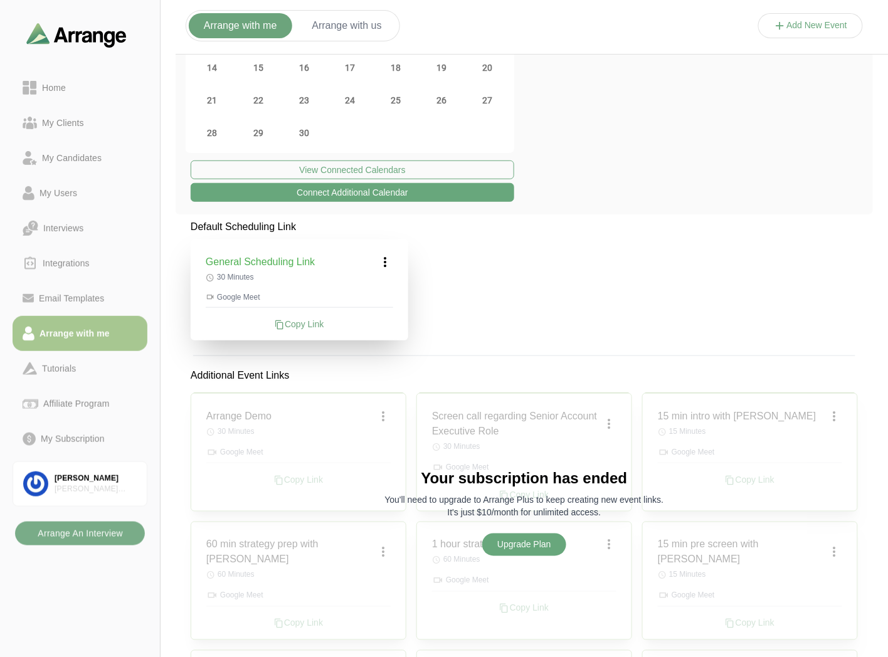
click at [527, 544] on button "Upgrade Plan" at bounding box center [524, 544] width 84 height 23
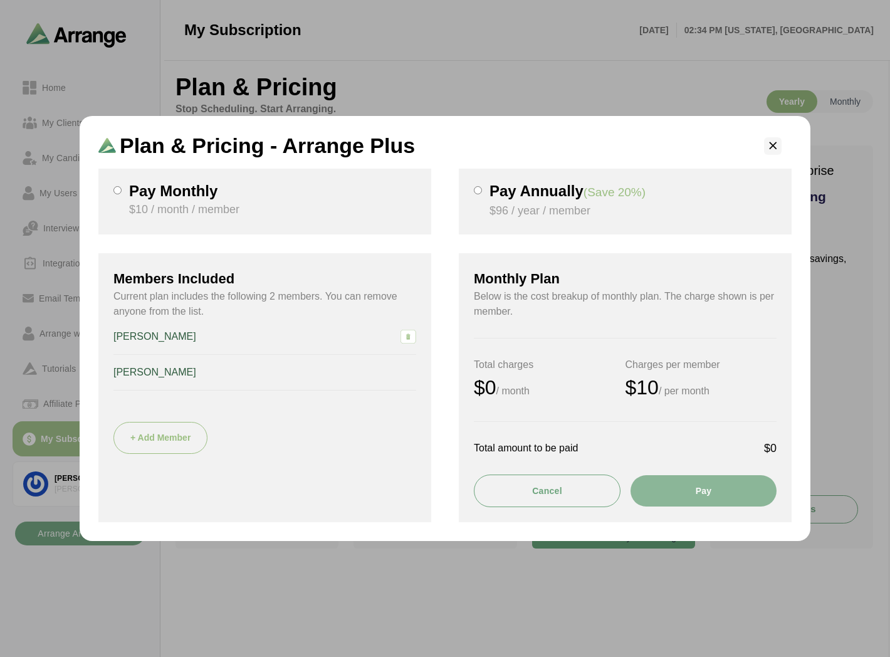
click at [775, 147] on icon "button" at bounding box center [773, 146] width 13 height 13
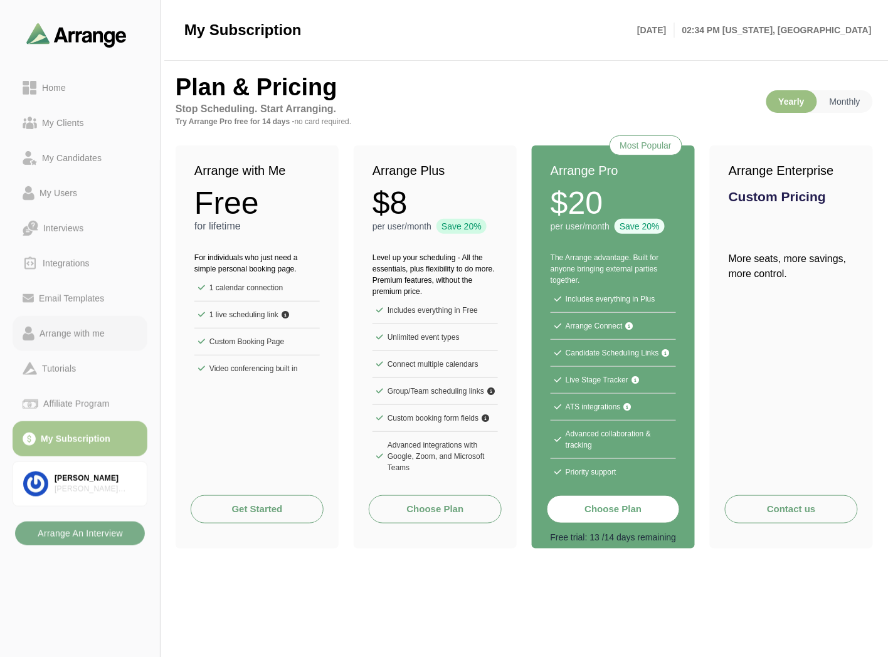
click at [52, 339] on div "Arrange with me" at bounding box center [71, 333] width 75 height 15
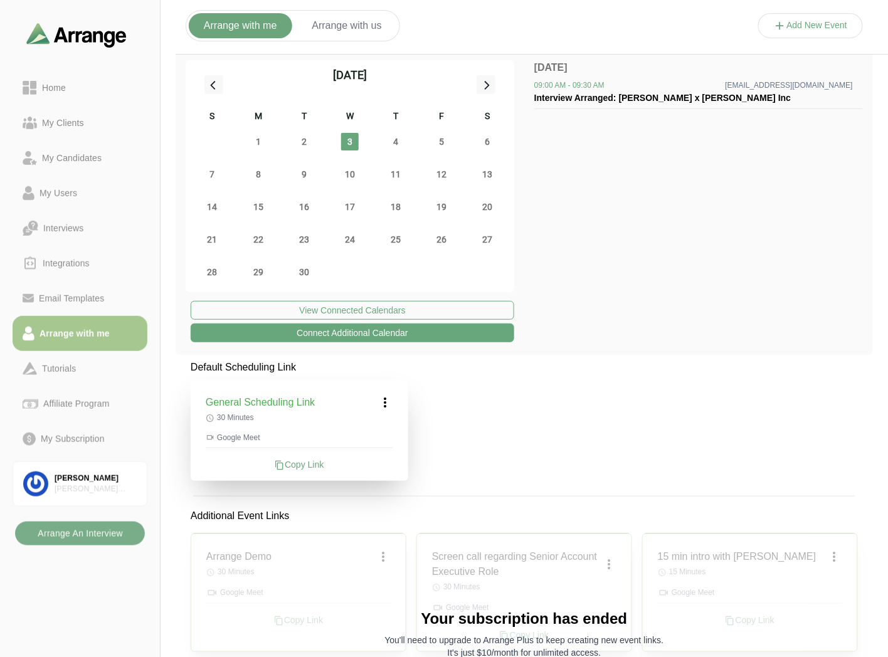
click at [386, 401] on icon at bounding box center [385, 402] width 15 height 15
click at [367, 436] on icon at bounding box center [361, 437] width 13 height 13
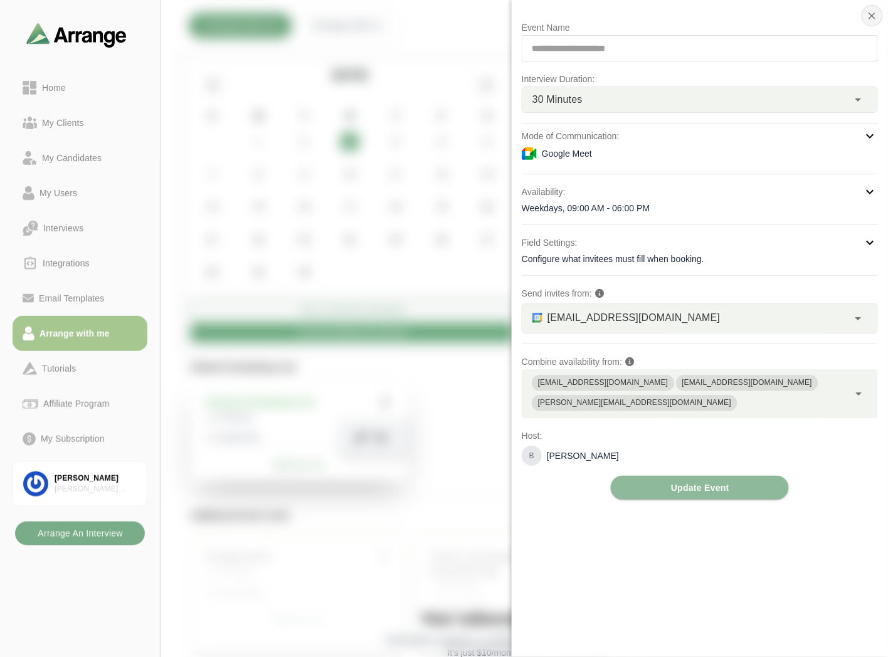
click at [867, 15] on icon "button" at bounding box center [871, 15] width 11 height 11
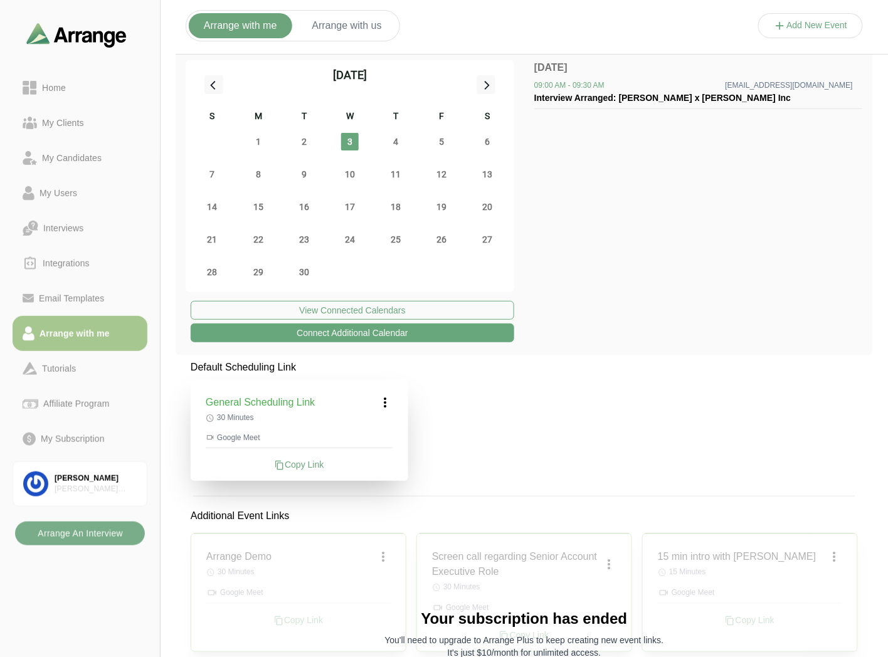
click at [387, 402] on icon at bounding box center [385, 402] width 15 height 15
click at [365, 440] on icon at bounding box center [361, 437] width 13 height 13
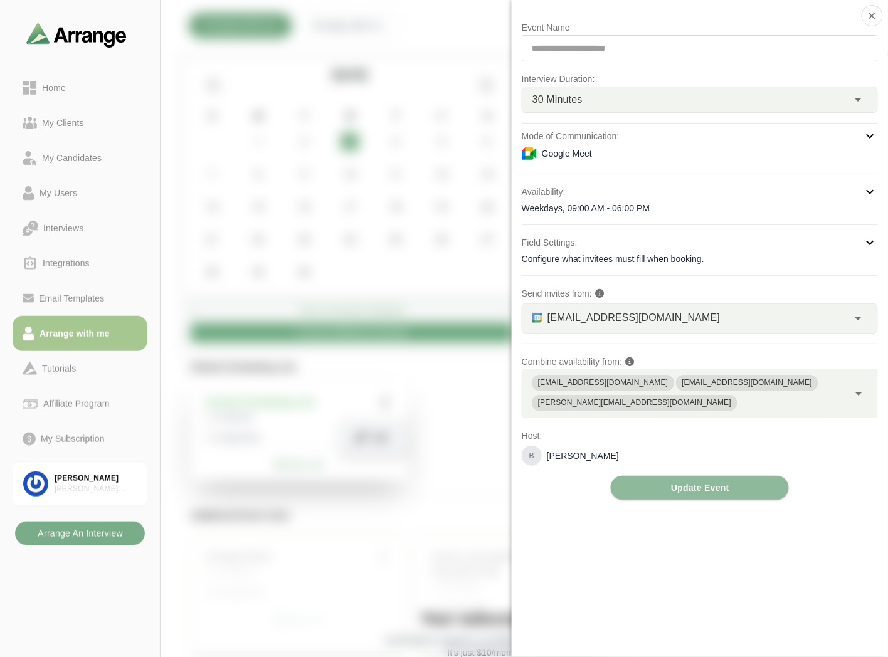
click at [577, 98] on span "30 Minutes" at bounding box center [557, 100] width 50 height 16
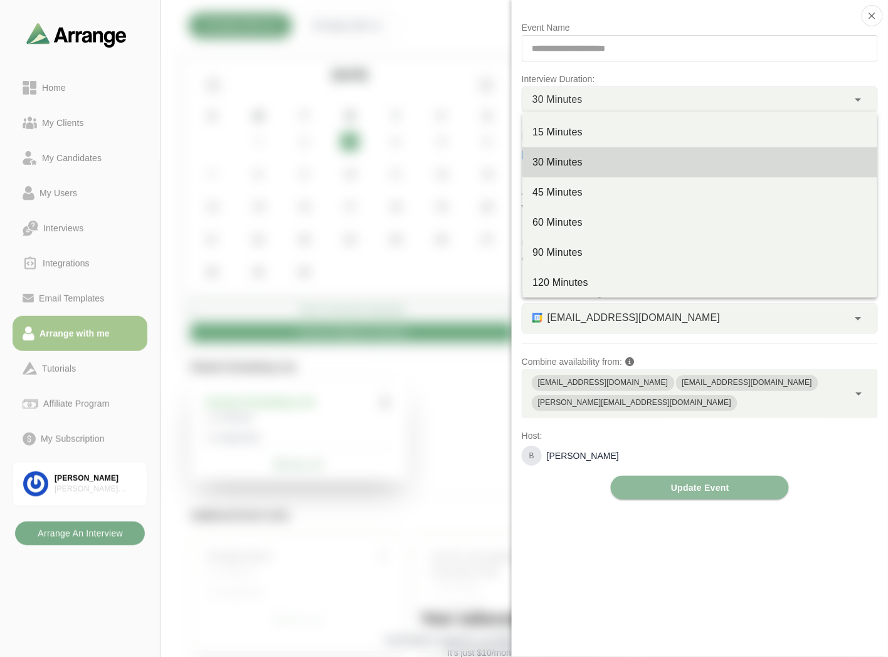
click at [577, 98] on span "30 Minutes" at bounding box center [557, 100] width 50 height 16
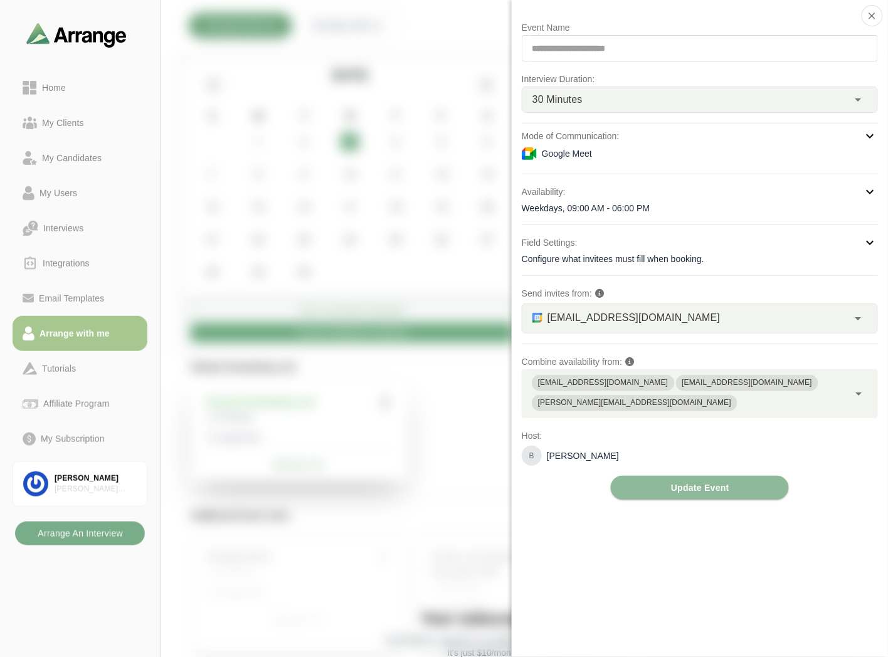
click at [600, 204] on div "Weekdays, 09:00 AM - 06:00 PM" at bounding box center [700, 208] width 356 height 13
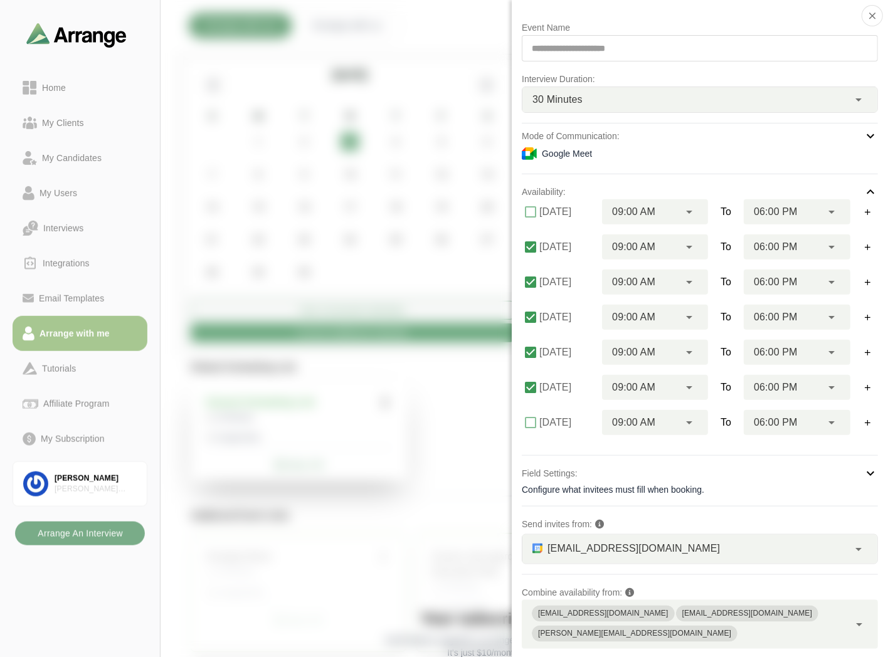
click at [672, 245] on div "09:00 AM ********" at bounding box center [640, 246] width 77 height 25
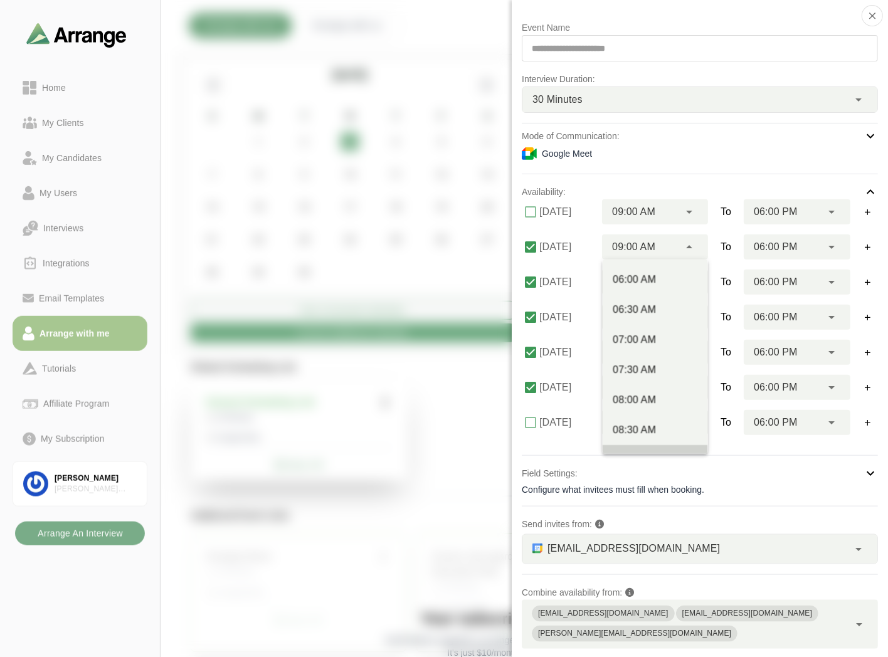
scroll to position [278, 0]
click at [641, 364] on div "12:00 PM" at bounding box center [654, 362] width 85 height 15
type input "********"
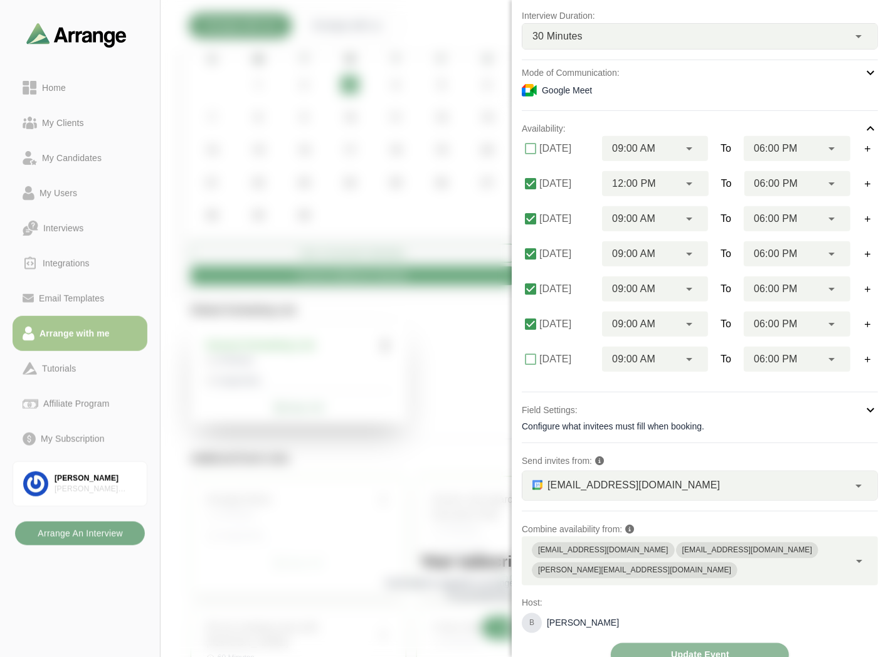
scroll to position [209, 0]
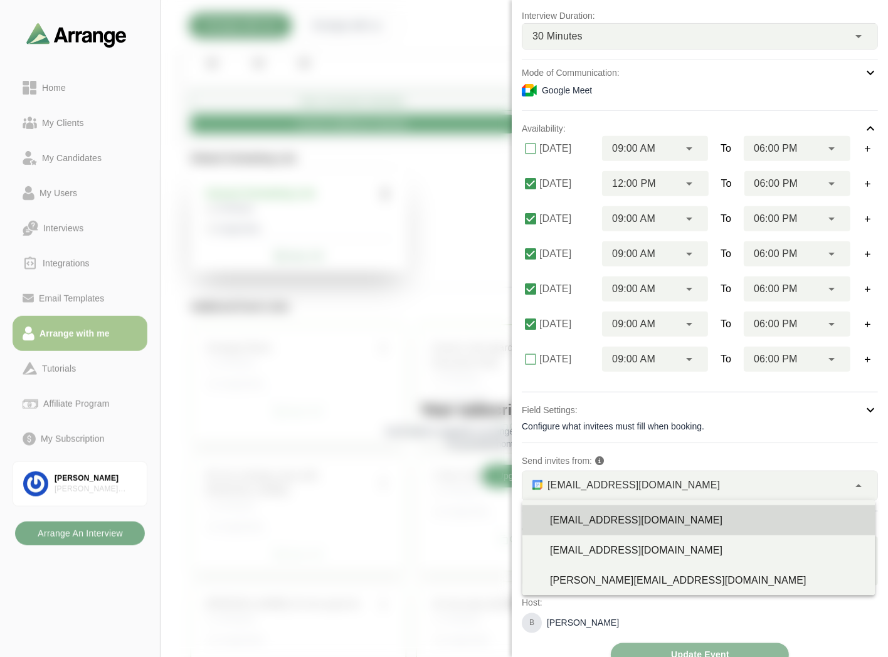
click at [612, 478] on span "[EMAIL_ADDRESS][DOMAIN_NAME]" at bounding box center [633, 485] width 172 height 16
click at [583, 517] on div "[EMAIL_ADDRESS][DOMAIN_NAME]" at bounding box center [707, 520] width 315 height 15
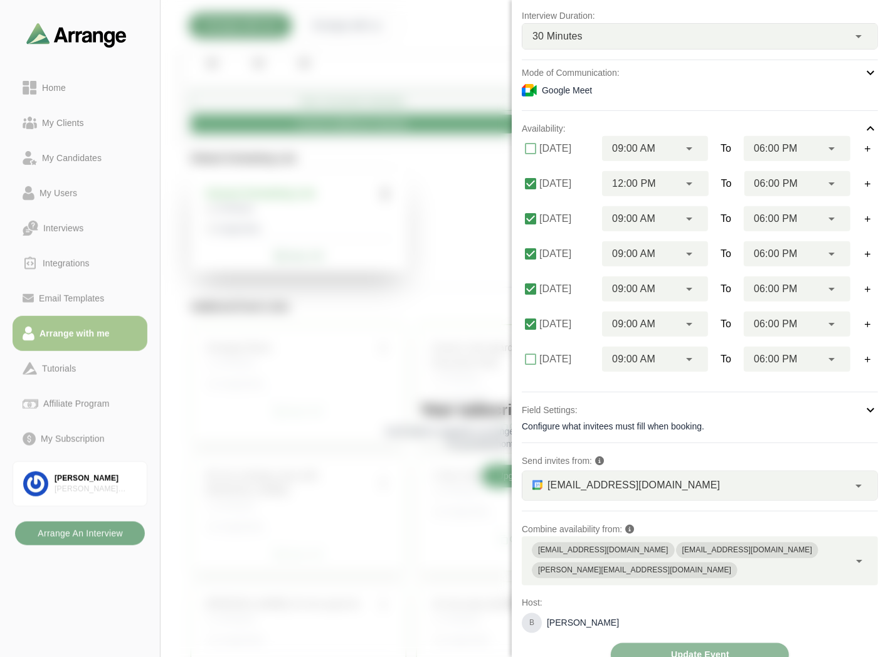
click at [731, 564] on div "[PERSON_NAME][EMAIL_ADDRESS][DOMAIN_NAME]" at bounding box center [634, 570] width 193 height 13
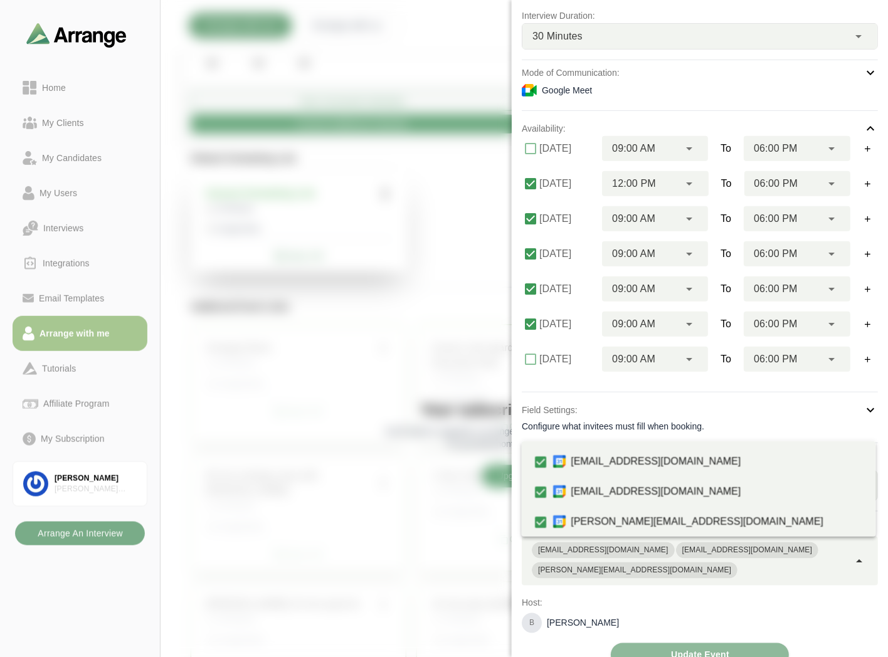
click at [633, 595] on p "Host:" at bounding box center [700, 602] width 356 height 15
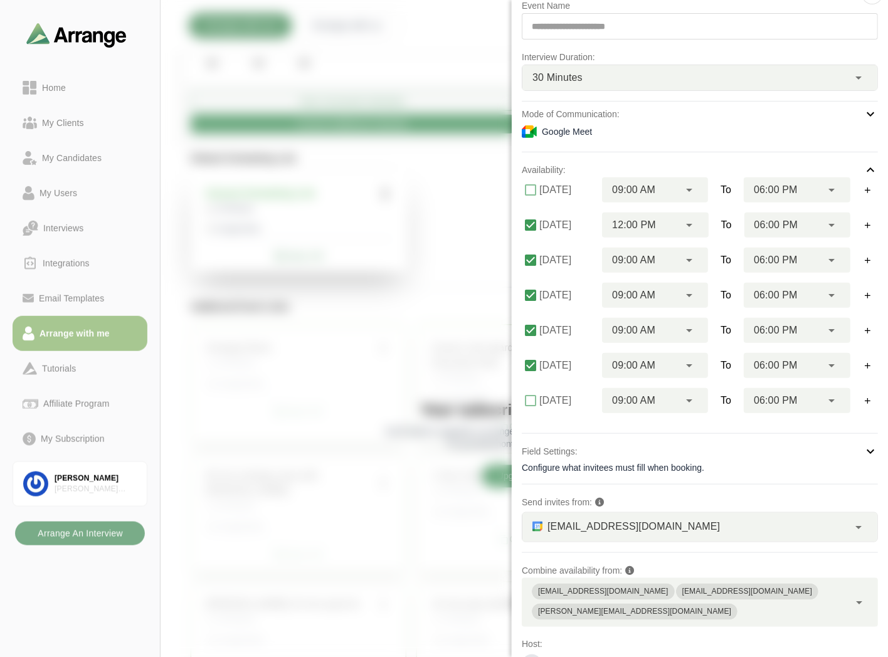
scroll to position [0, 0]
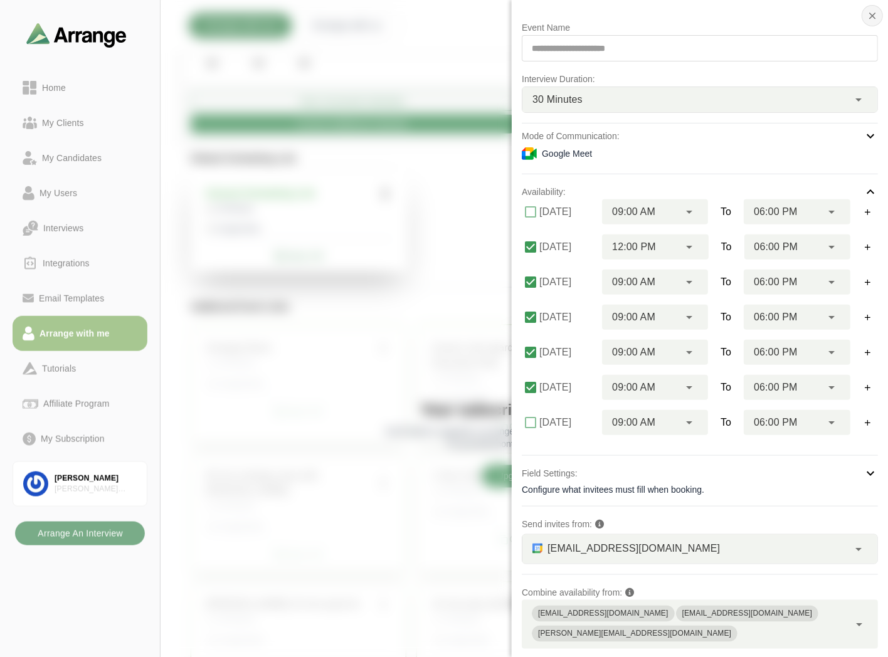
click at [874, 16] on icon "button" at bounding box center [871, 15] width 11 height 11
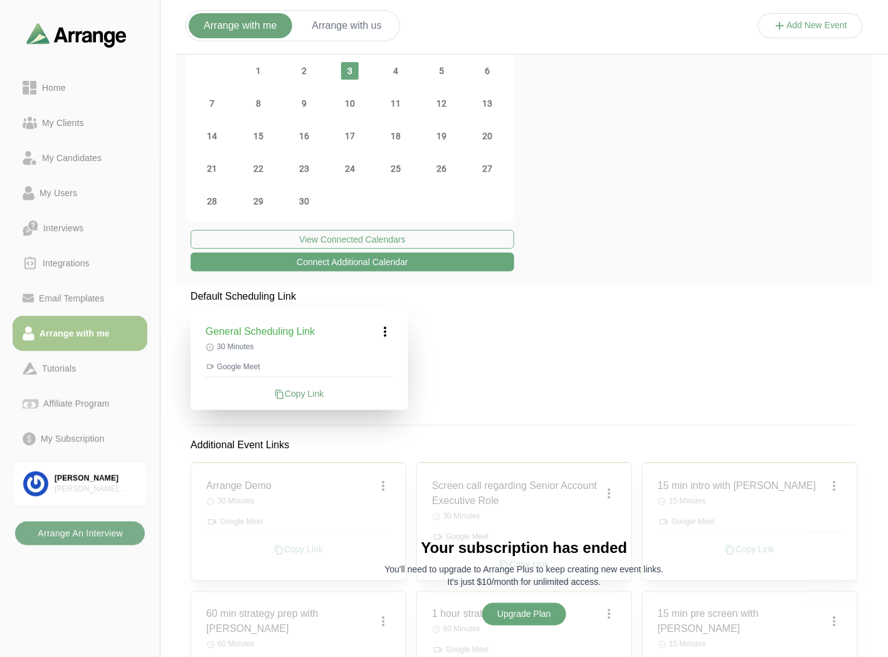
scroll to position [70, 0]
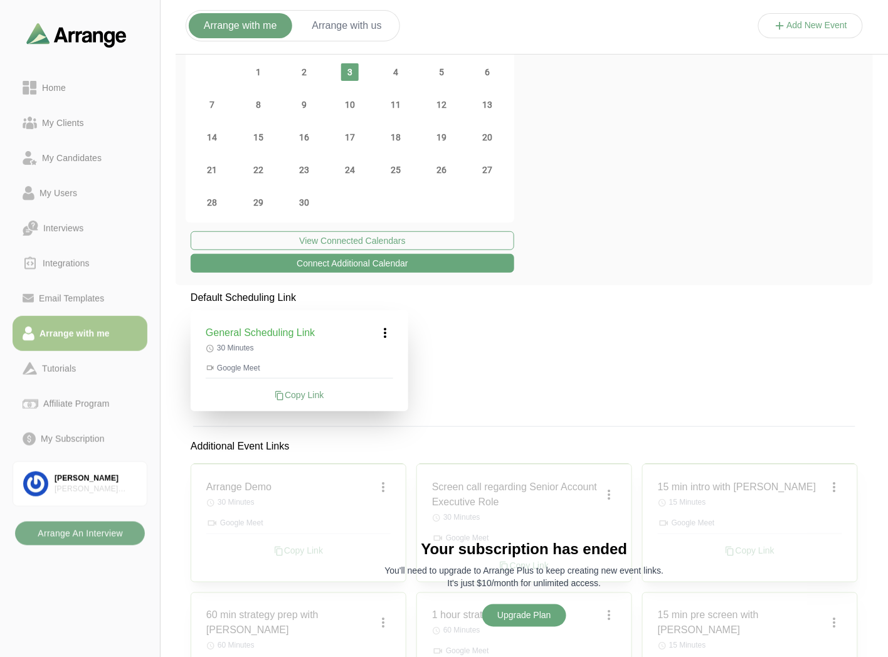
click at [300, 393] on div "Copy Link" at bounding box center [299, 395] width 187 height 13
click at [349, 22] on button "Arrange with us" at bounding box center [347, 25] width 100 height 25
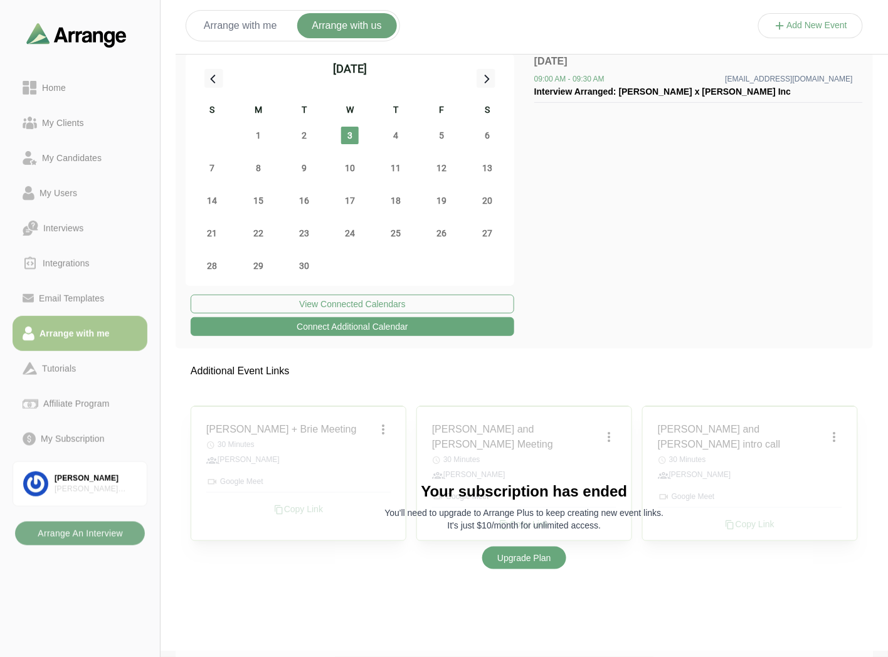
scroll to position [5, 0]
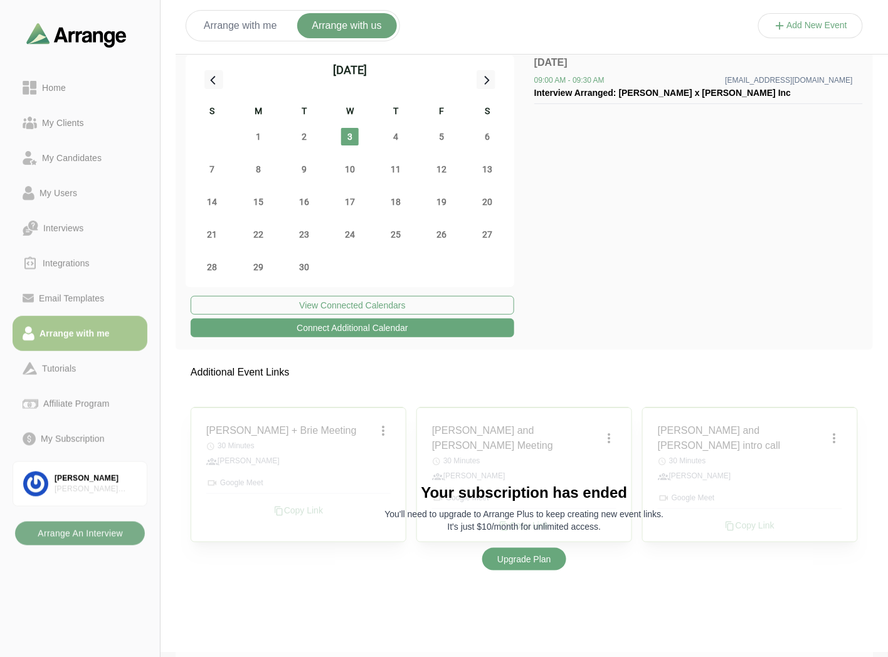
click at [809, 23] on button "Add New Event" at bounding box center [810, 25] width 105 height 25
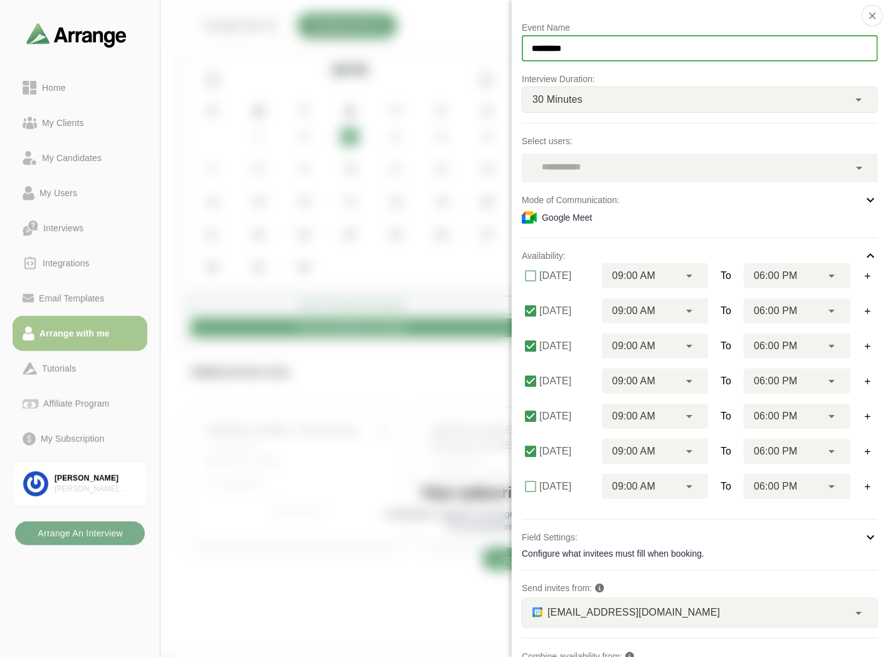
drag, startPoint x: 597, startPoint y: 43, endPoint x: 386, endPoint y: 38, distance: 210.7
click at [758, 38] on div "Event Name ********* Interview Duration: 30 Minutes ** Select users: Mode of Co…" at bounding box center [810, 38] width 105 height 0
type input "**********"
click at [629, 159] on div at bounding box center [685, 168] width 327 height 29
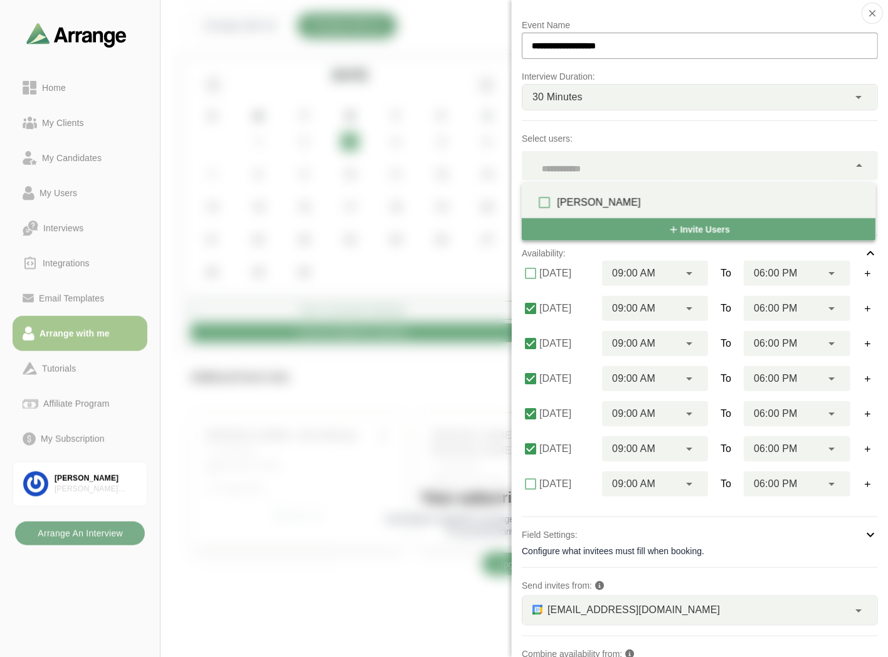
scroll to position [0, 0]
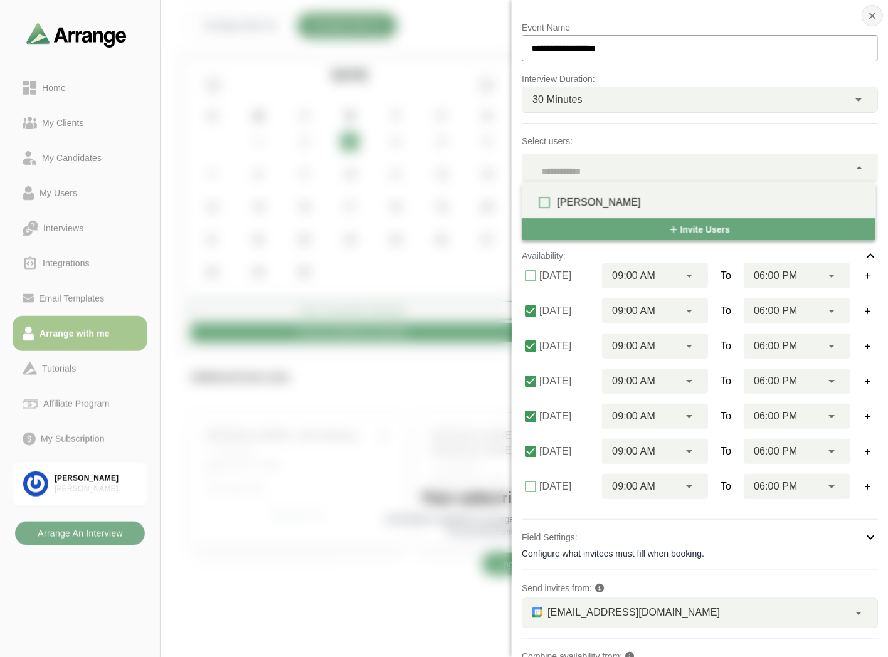
click at [866, 18] on icon "button" at bounding box center [871, 15] width 11 height 11
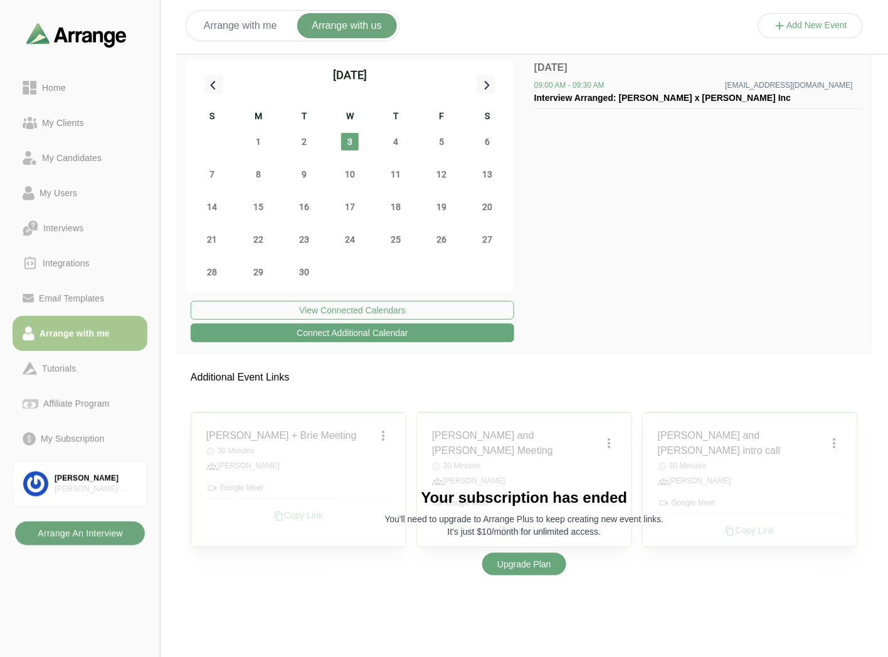
click at [74, 535] on b "Arrange An Interview" at bounding box center [80, 534] width 86 height 24
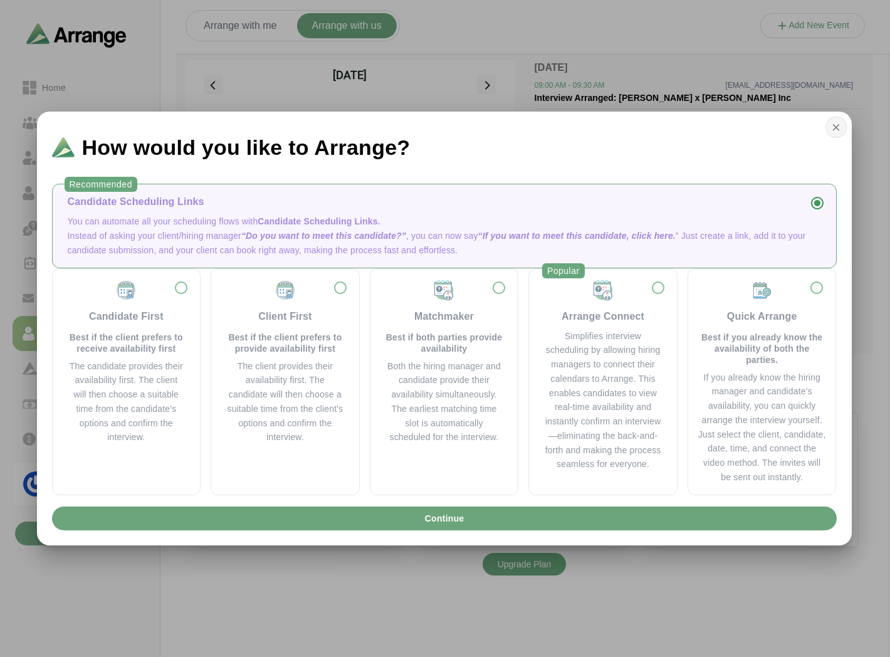
click at [841, 124] on icon "button" at bounding box center [836, 127] width 11 height 11
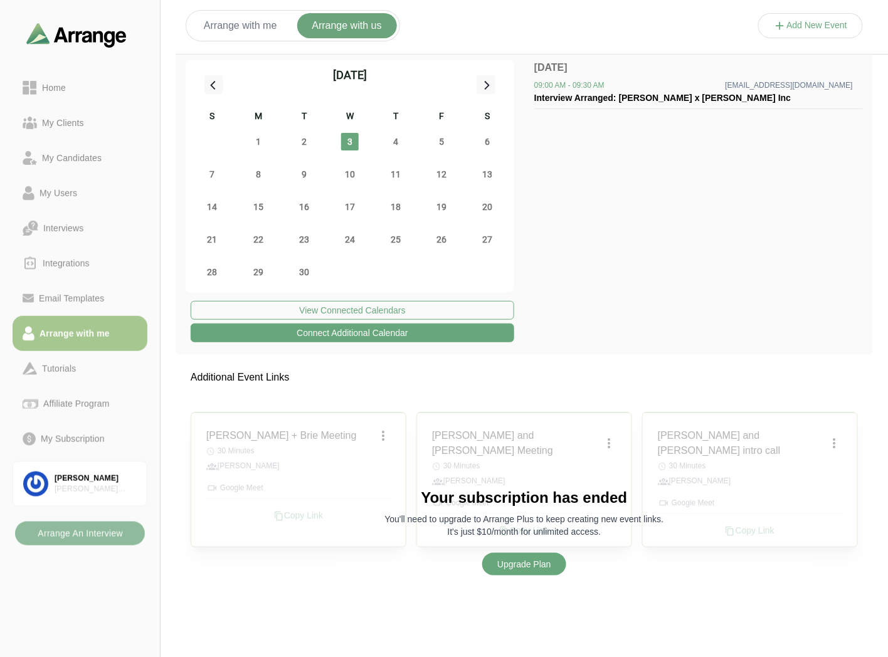
click at [47, 533] on b "Arrange An Interview" at bounding box center [80, 534] width 86 height 24
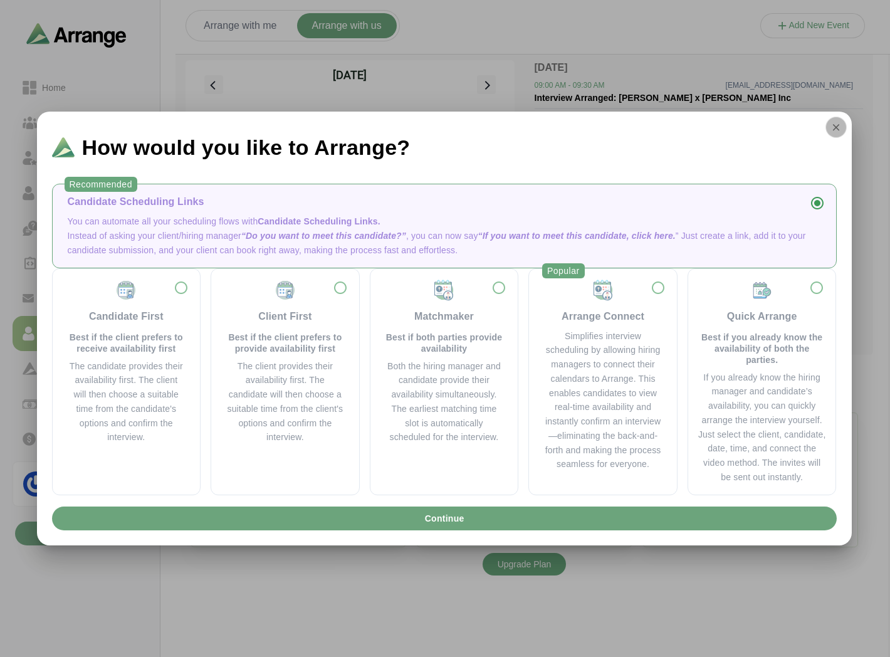
click at [831, 128] on icon "button" at bounding box center [836, 127] width 11 height 11
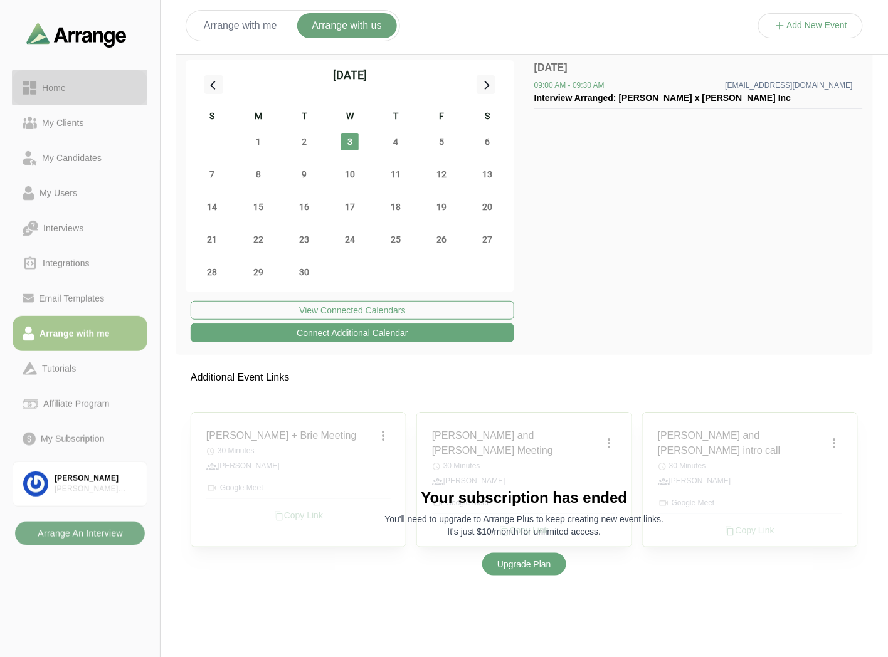
click at [44, 79] on link "Home" at bounding box center [80, 87] width 135 height 35
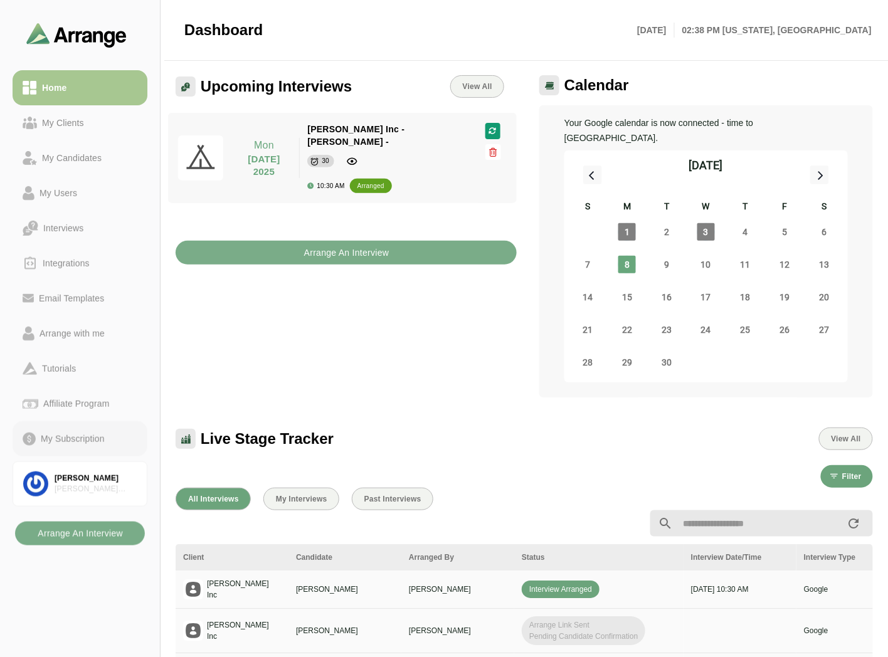
click at [83, 429] on link "My Subscription" at bounding box center [80, 438] width 135 height 35
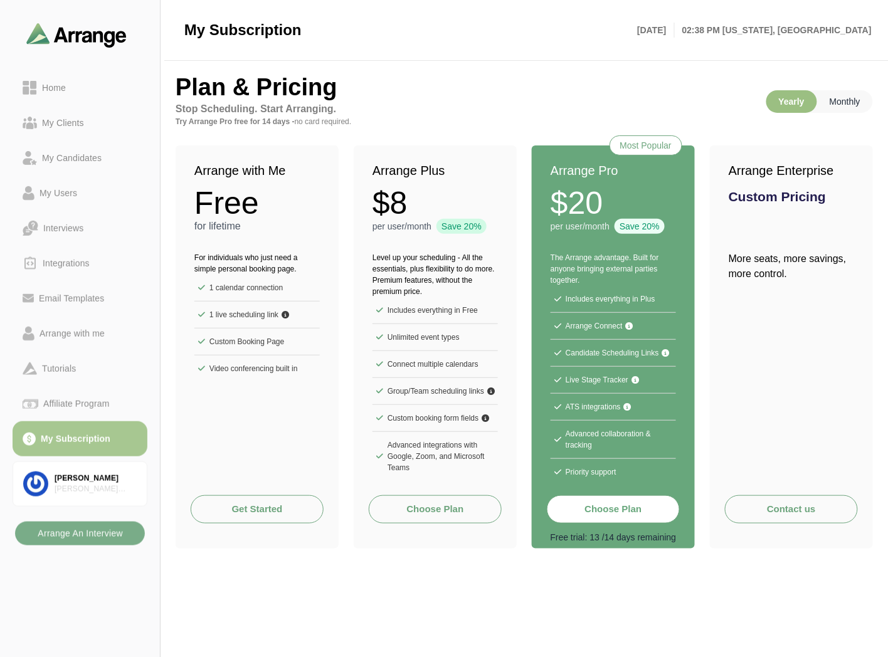
click at [842, 101] on p "Monthly" at bounding box center [845, 101] width 56 height 23
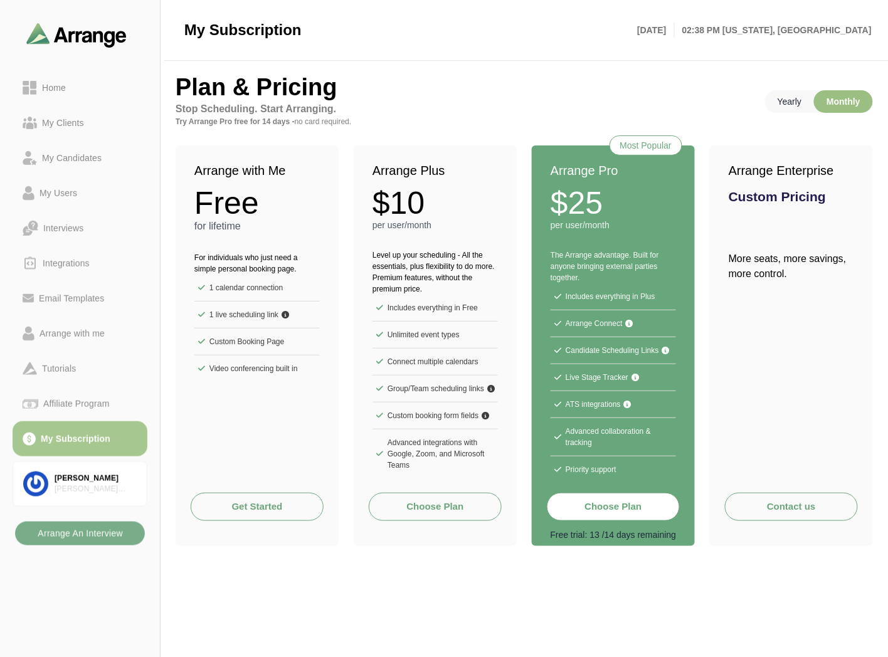
click at [799, 103] on p "Yearly" at bounding box center [789, 101] width 49 height 23
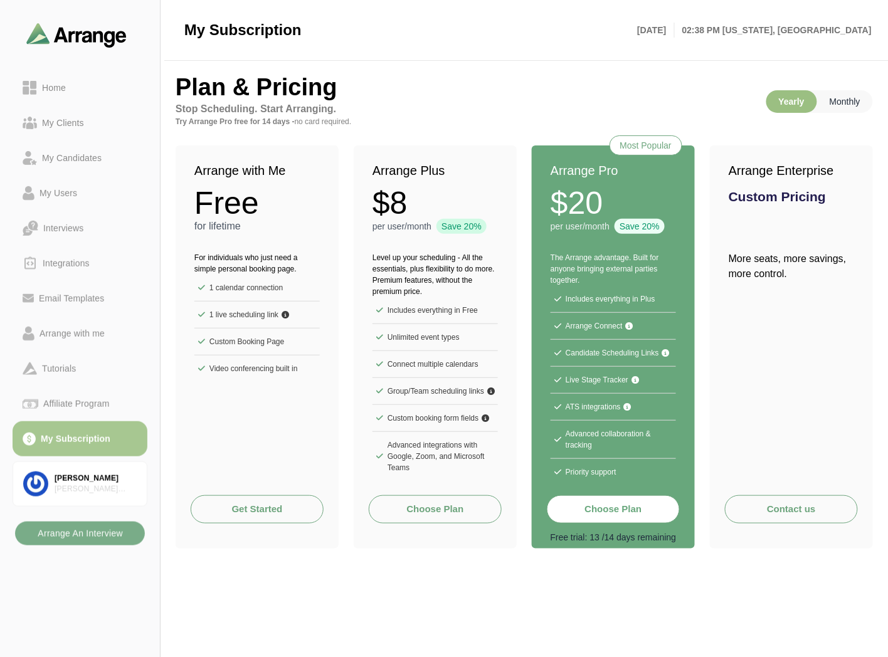
click at [847, 102] on p "Monthly" at bounding box center [845, 101] width 56 height 23
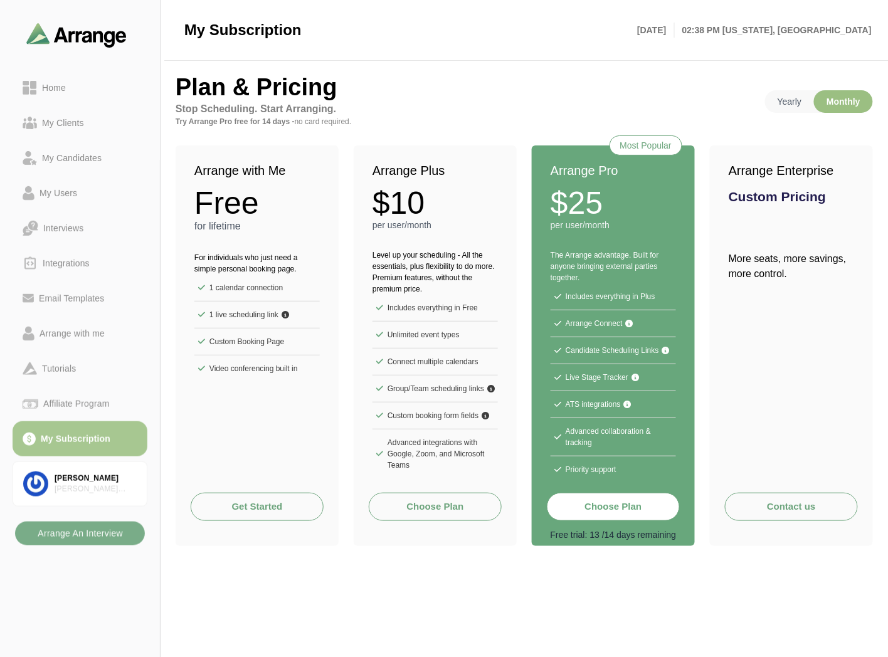
click at [815, 101] on p "Monthly" at bounding box center [843, 101] width 59 height 23
click at [798, 101] on p "Yearly" at bounding box center [789, 101] width 49 height 23
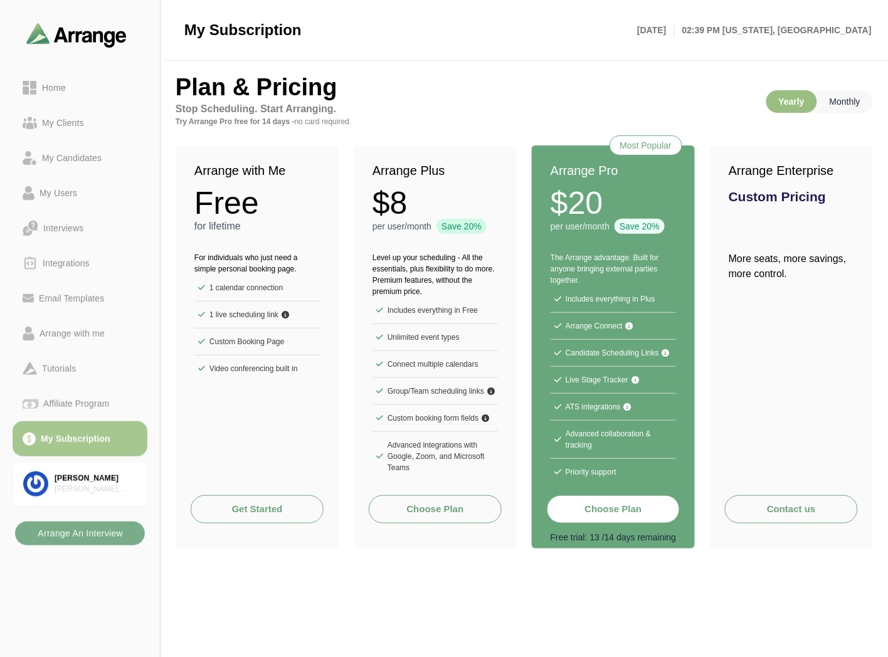
click at [854, 100] on p "Monthly" at bounding box center [845, 101] width 56 height 23
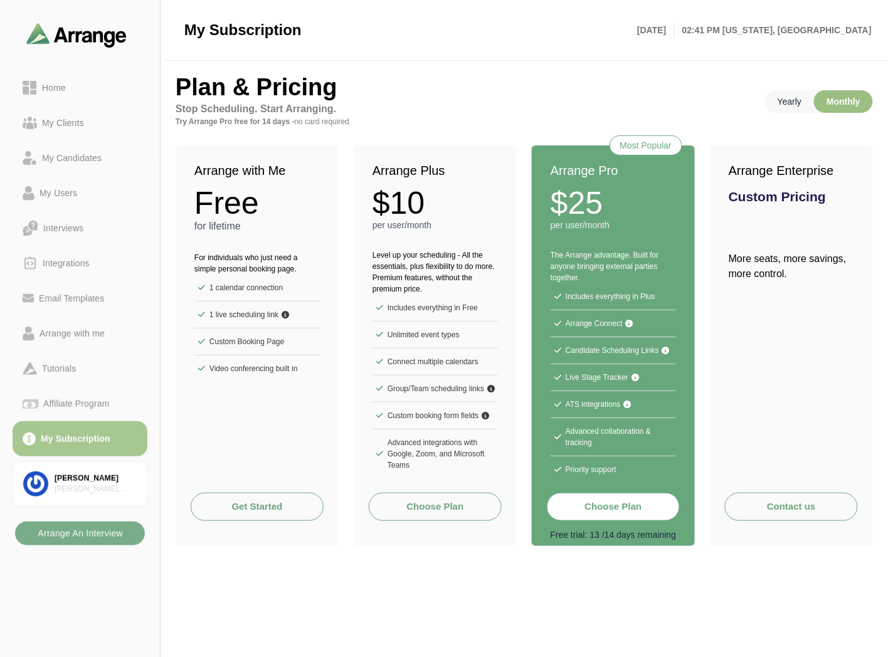
click at [782, 97] on p "Yearly" at bounding box center [789, 101] width 49 height 23
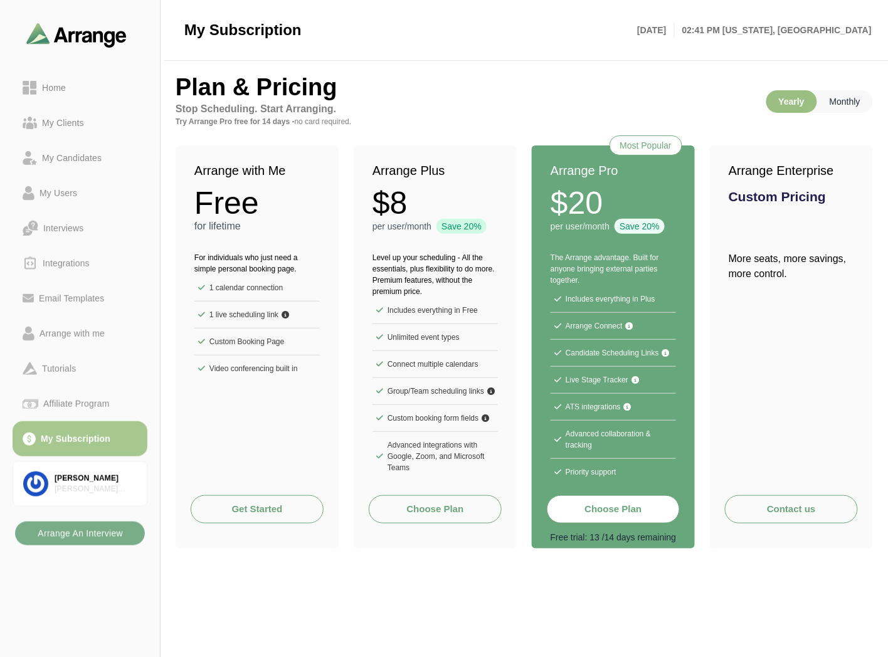
click at [839, 101] on p "Monthly" at bounding box center [845, 101] width 56 height 23
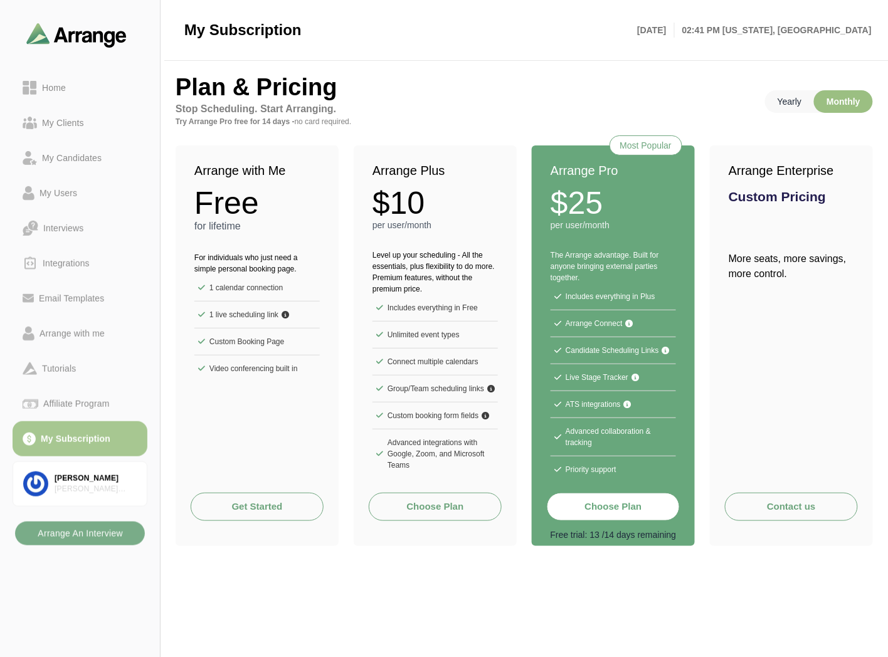
click at [793, 102] on p "Yearly" at bounding box center [789, 101] width 49 height 23
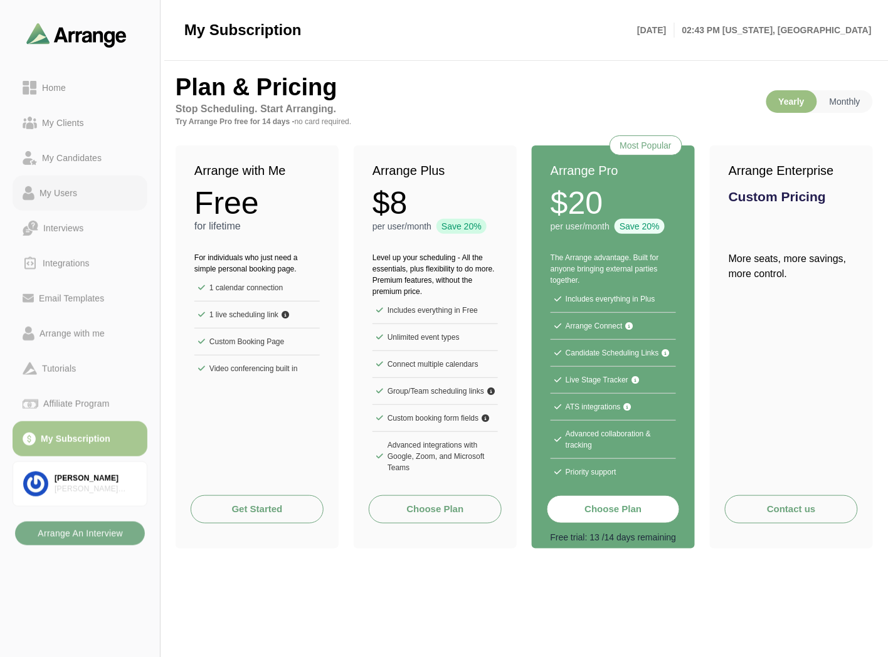
click at [69, 182] on link "My Users" at bounding box center [80, 193] width 135 height 35
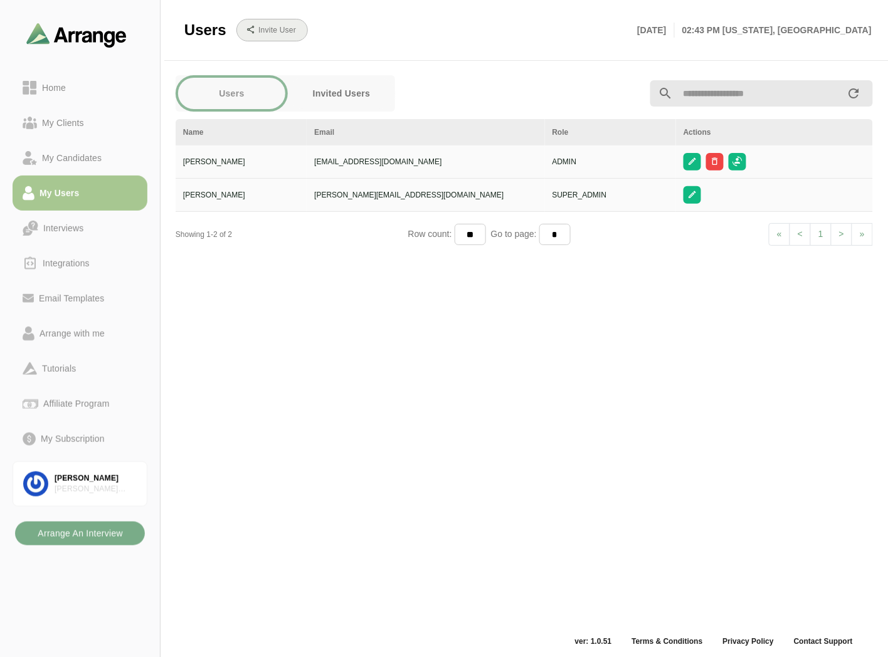
click at [280, 28] on b "Invite User" at bounding box center [277, 30] width 38 height 9
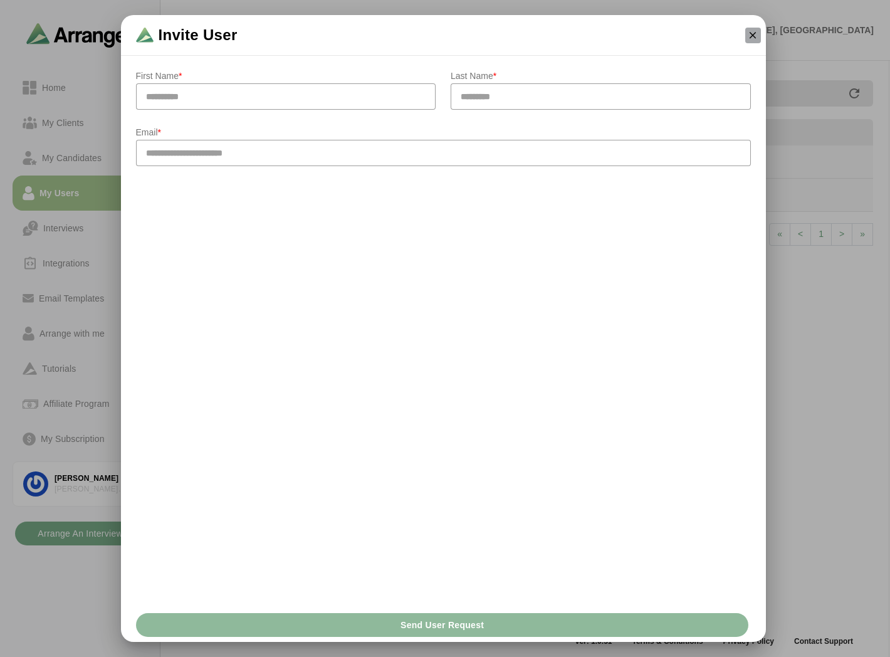
click at [754, 39] on icon "button" at bounding box center [752, 34] width 11 height 11
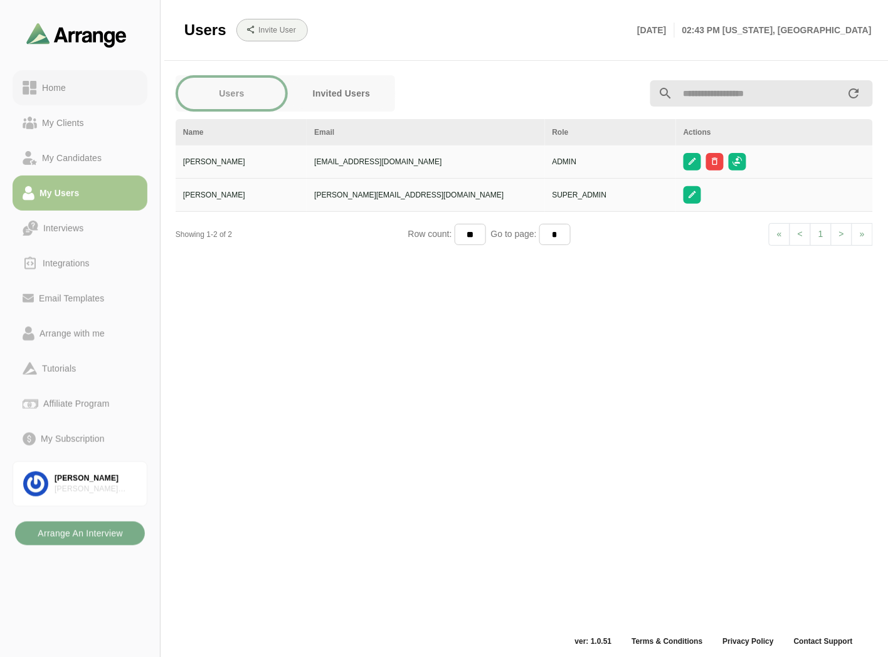
click at [48, 92] on div "Home" at bounding box center [54, 87] width 34 height 15
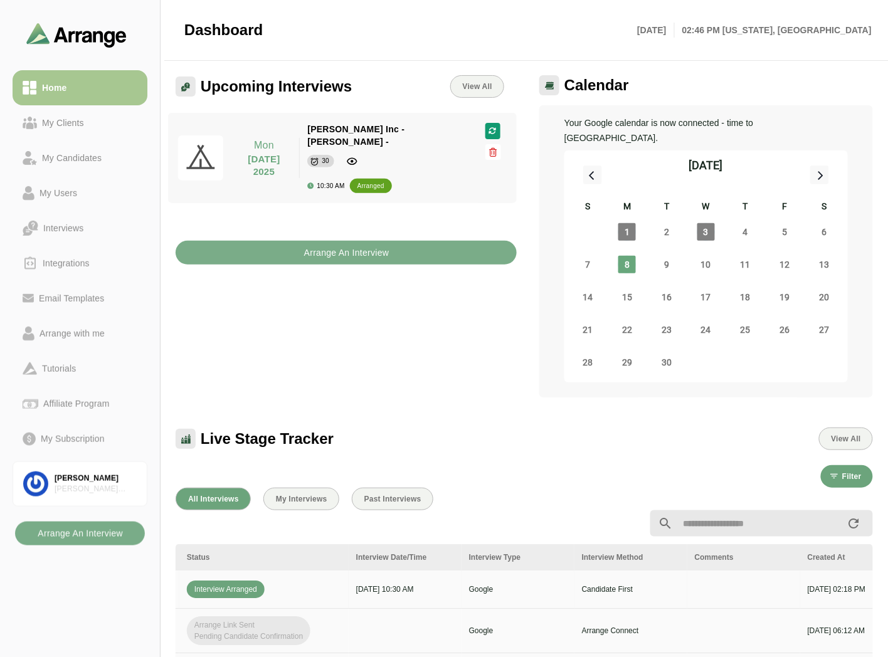
scroll to position [0, 528]
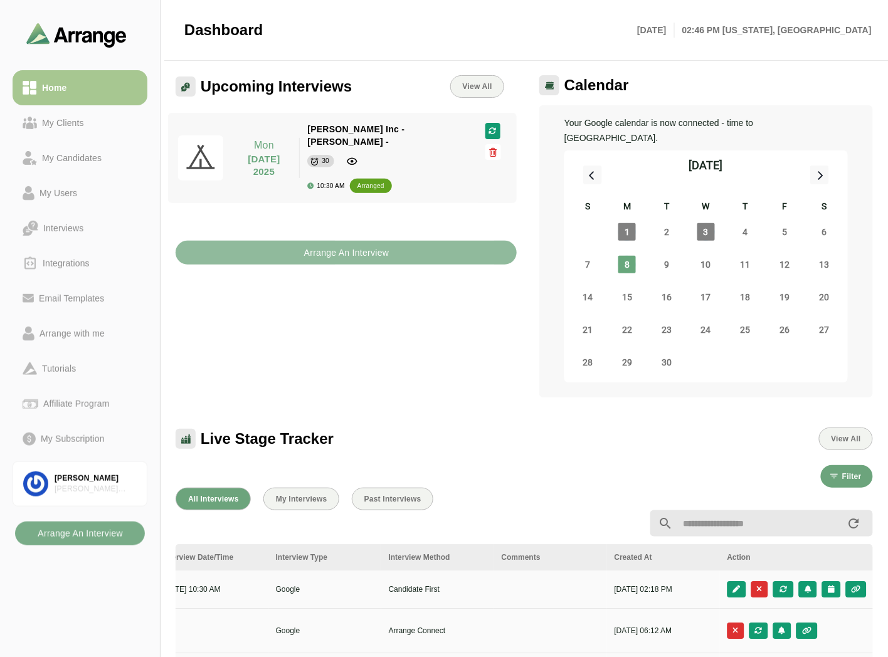
click at [248, 241] on button "Arrange An Interview" at bounding box center [346, 253] width 341 height 24
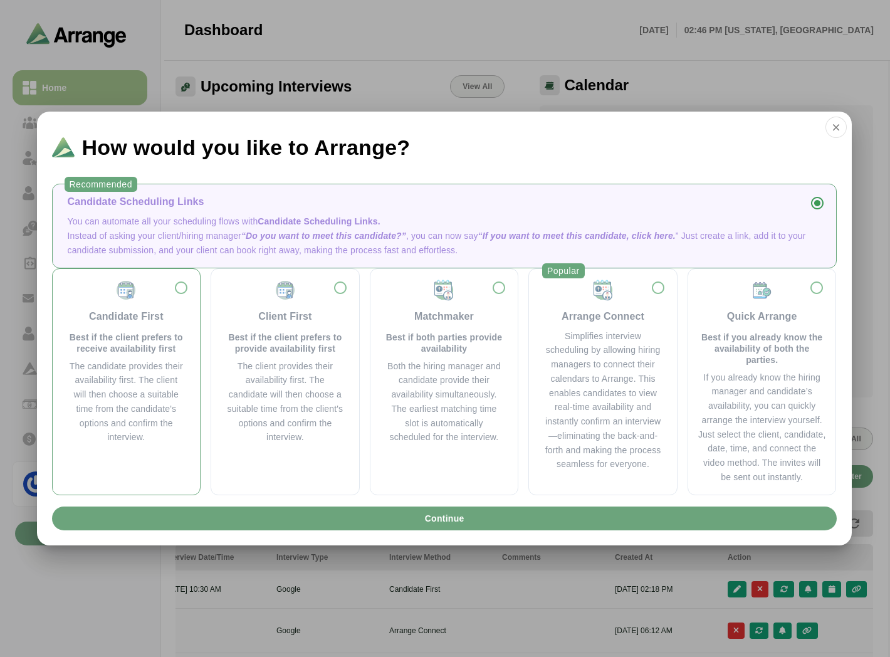
click at [121, 327] on div "Candidate First Best if the client prefers to receive availability first" at bounding box center [127, 316] width 118 height 75
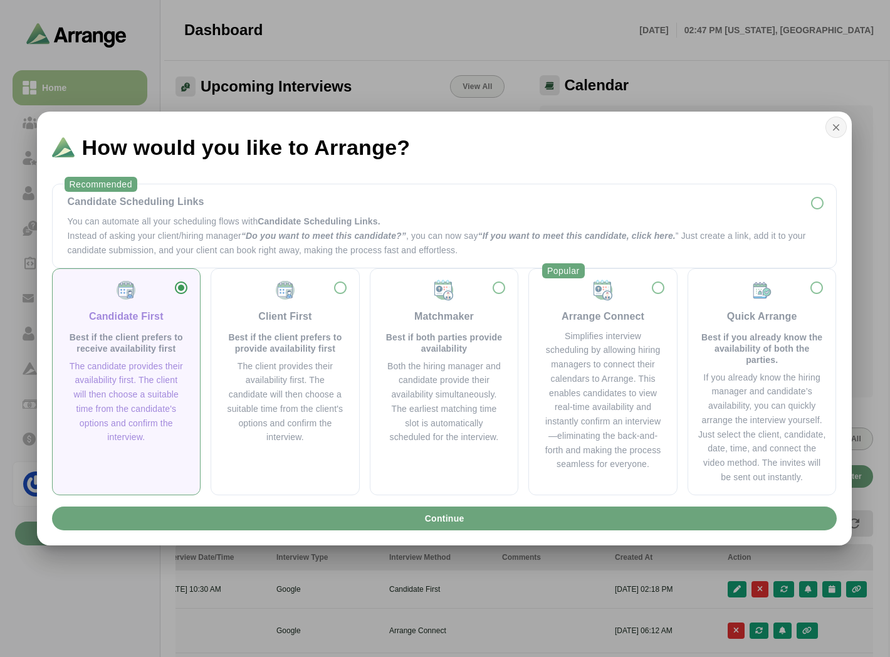
click at [845, 127] on button "button" at bounding box center [836, 127] width 21 height 21
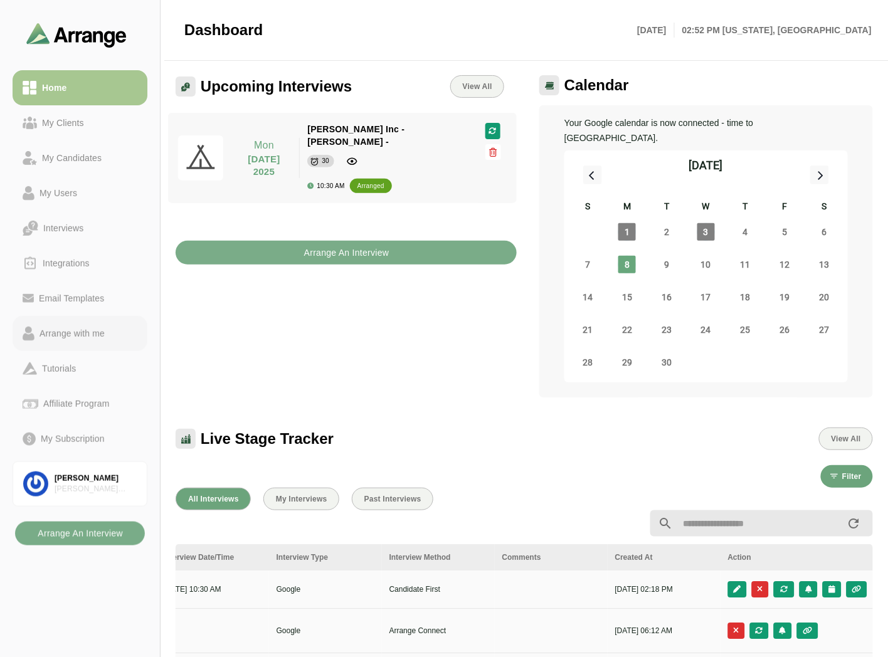
click at [71, 337] on div "Arrange with me" at bounding box center [71, 333] width 75 height 15
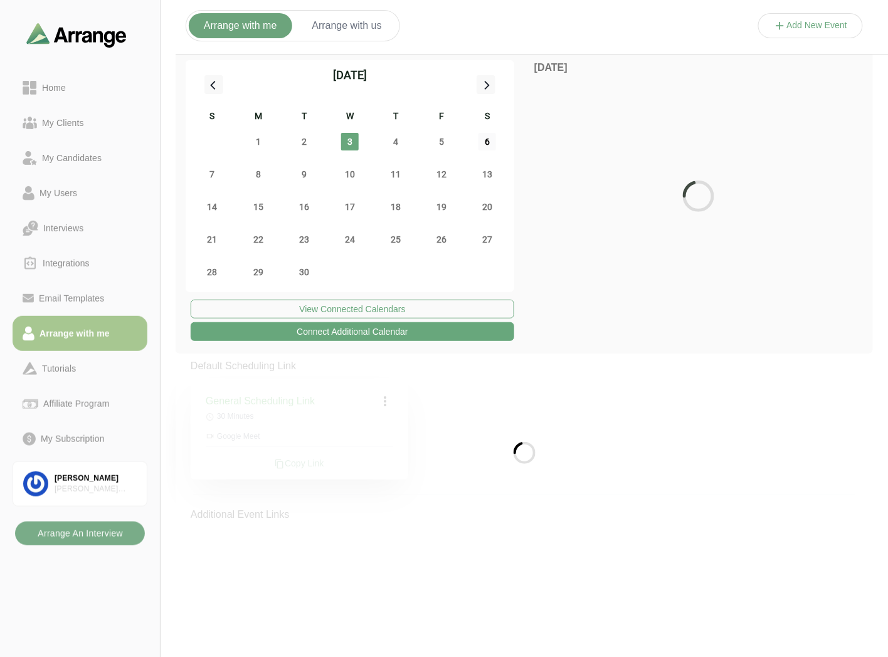
click at [481, 138] on span "6" at bounding box center [487, 142] width 18 height 18
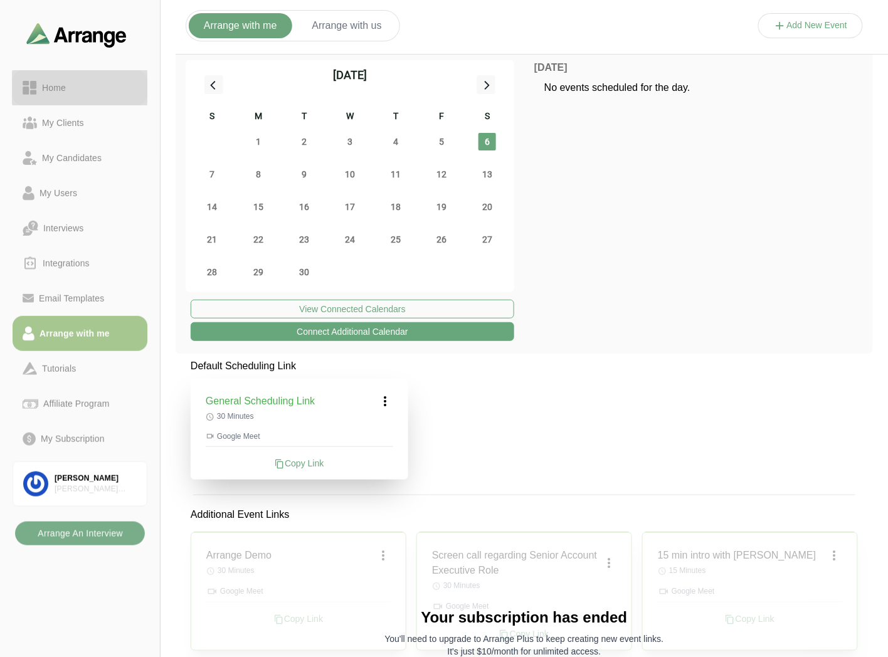
click at [83, 98] on link "Home" at bounding box center [80, 87] width 135 height 35
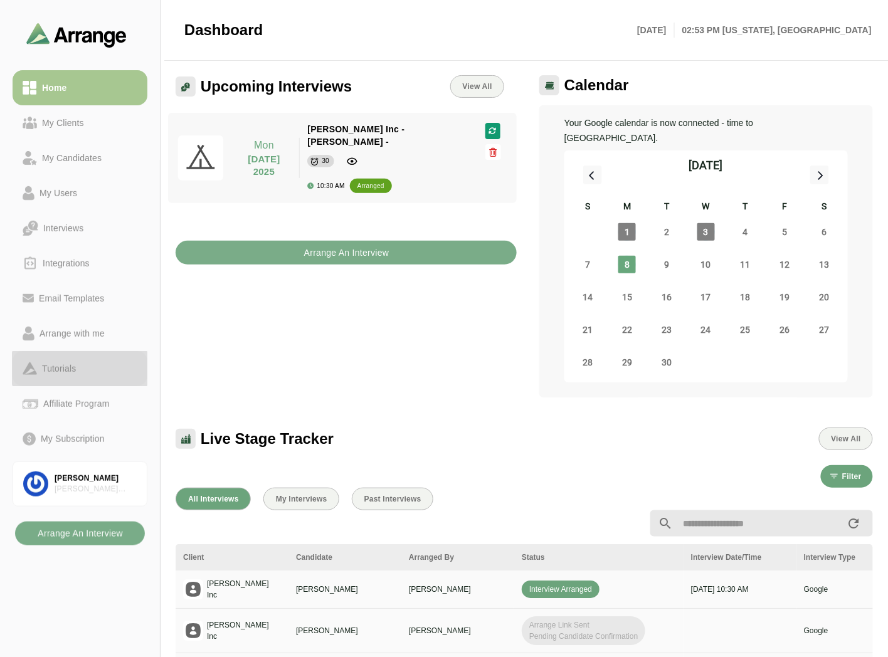
click at [58, 364] on div "Tutorials" at bounding box center [59, 368] width 44 height 15
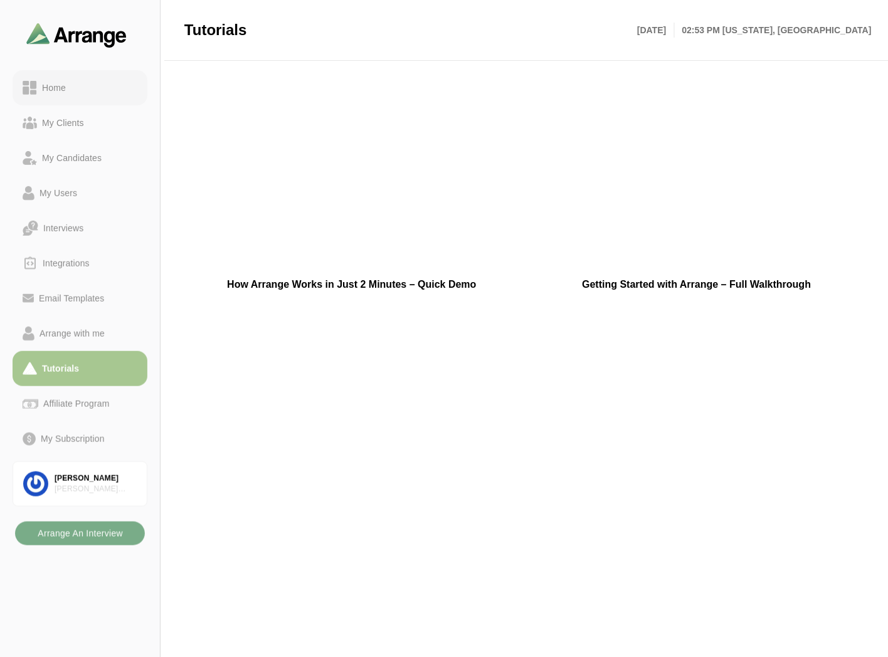
click at [55, 86] on div "Home" at bounding box center [54, 87] width 34 height 15
